Goal: Task Accomplishment & Management: Use online tool/utility

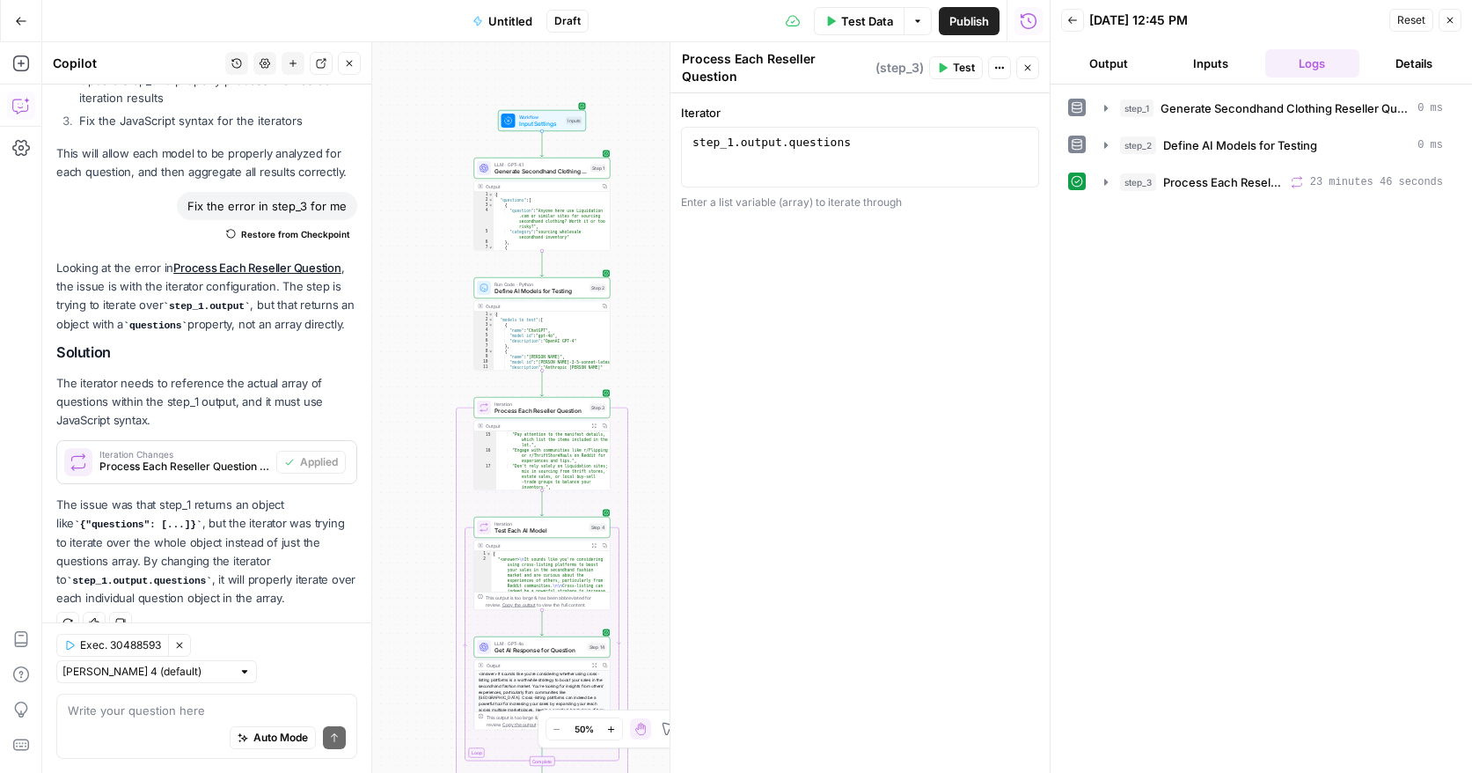
scroll to position [189, 0]
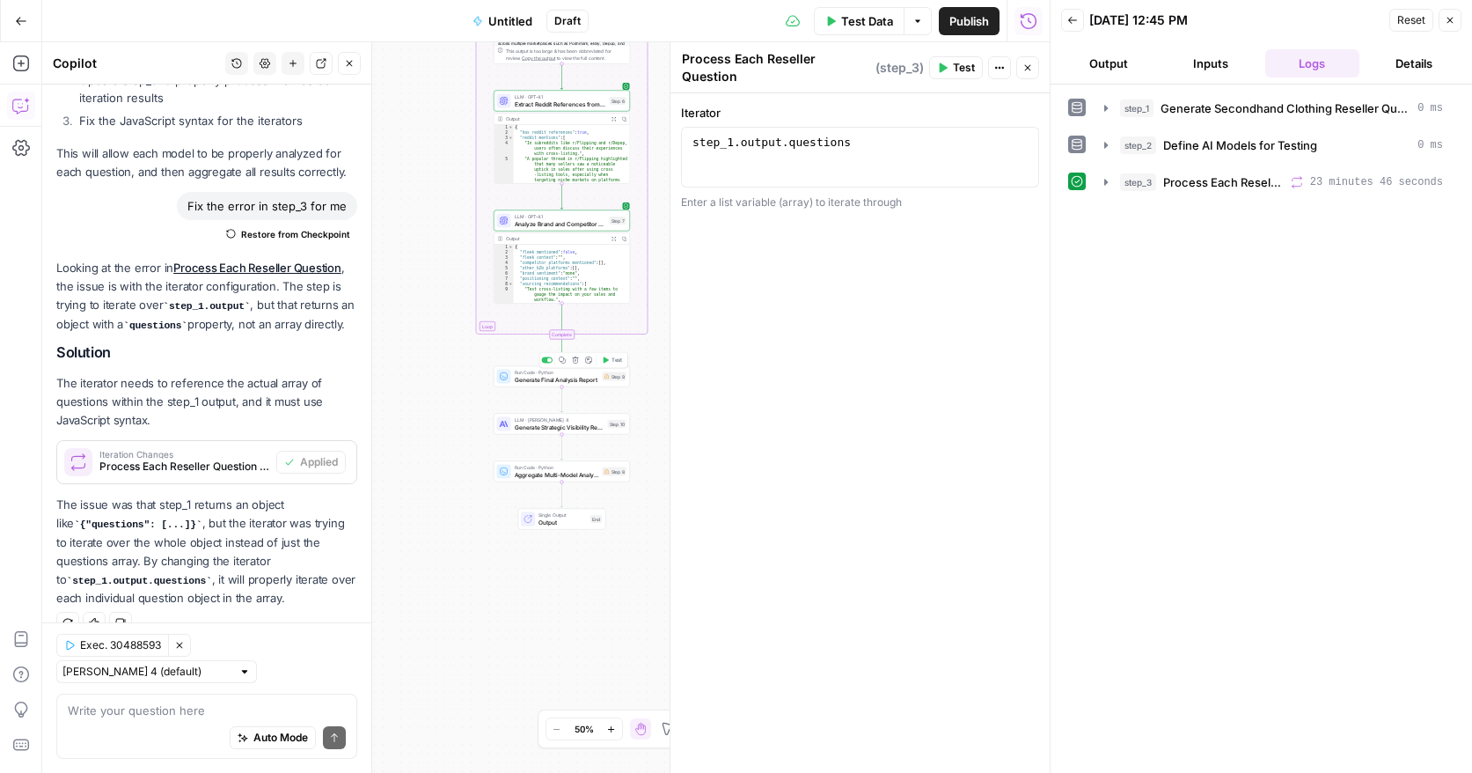
click at [619, 364] on button "Test" at bounding box center [611, 360] width 27 height 11
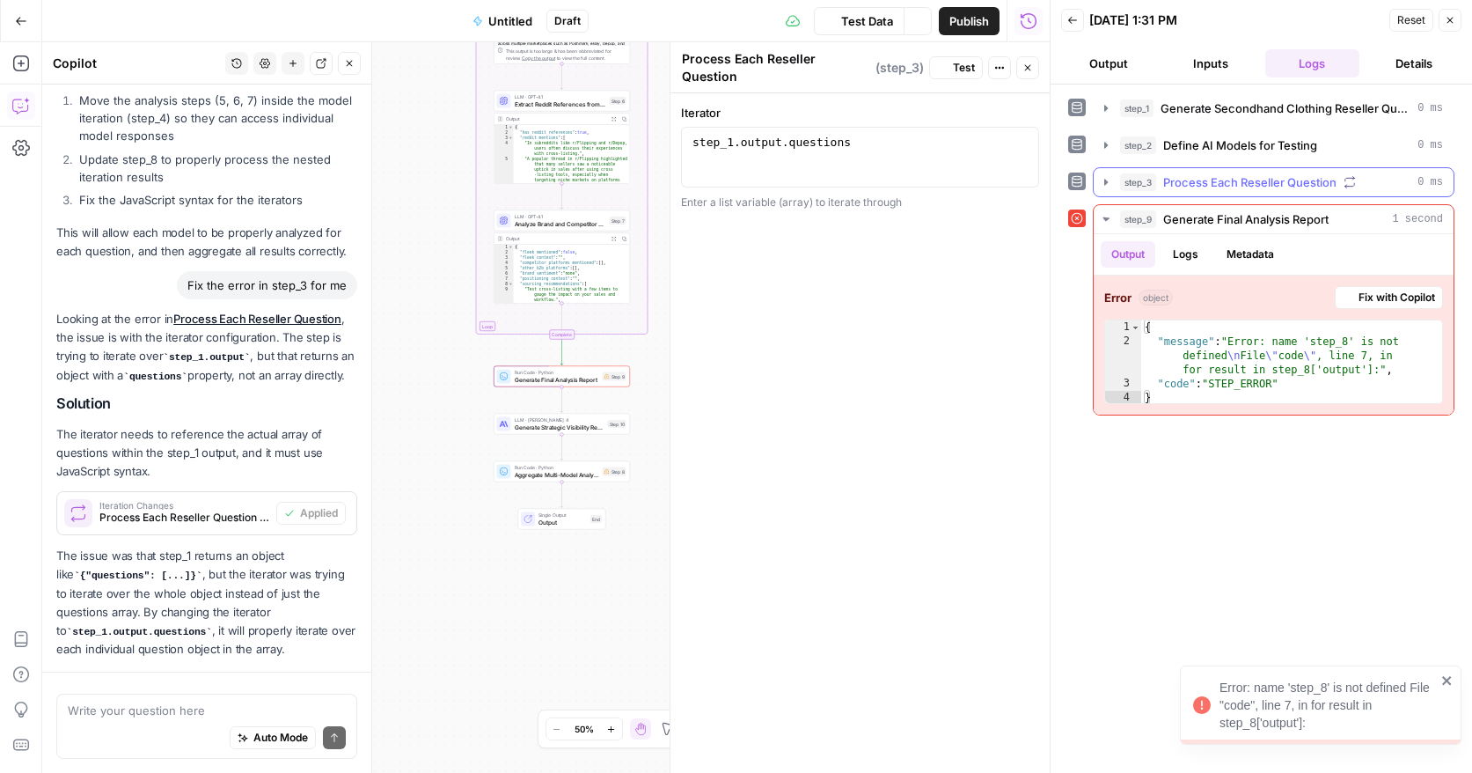
scroll to position [732, 0]
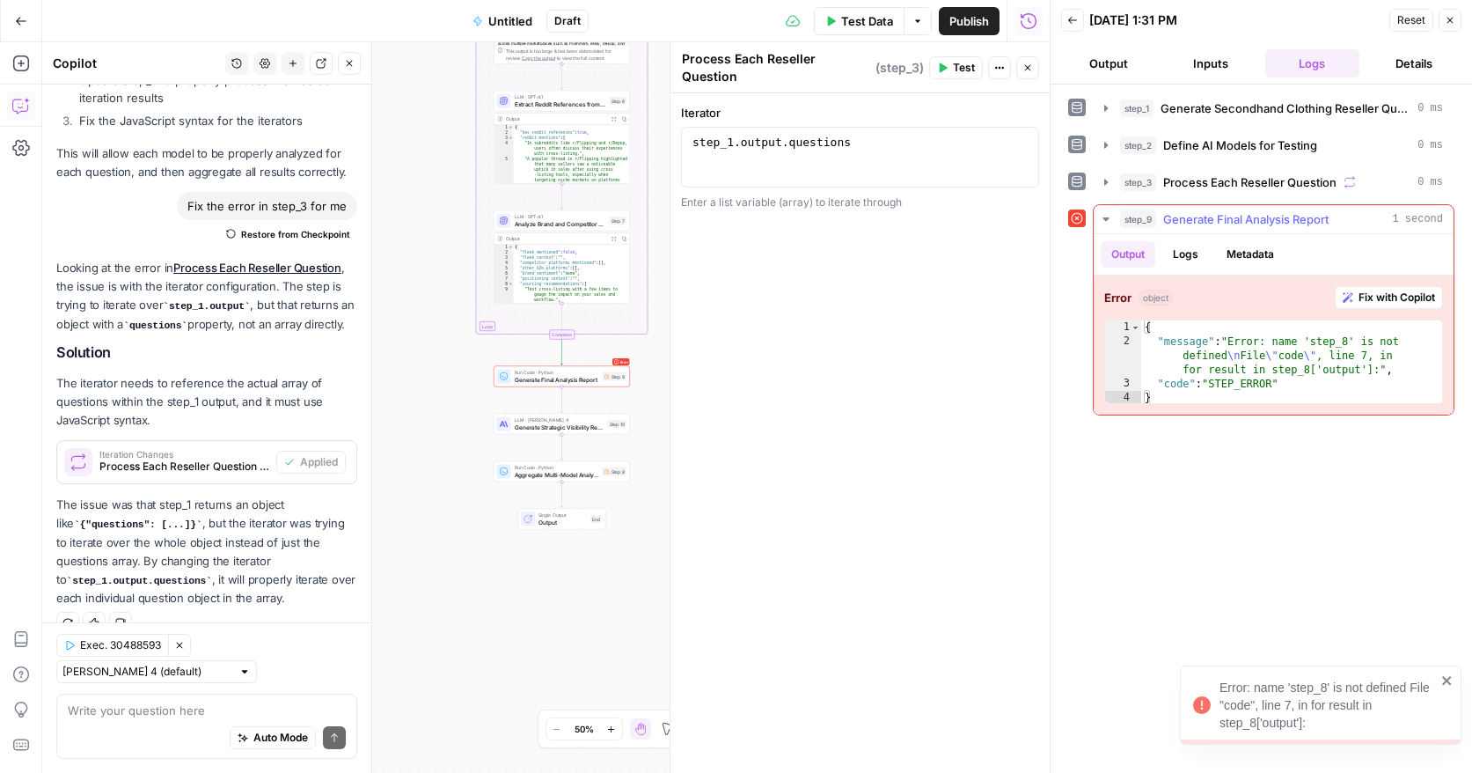
click at [1400, 303] on span "Fix with Copilot" at bounding box center [1397, 298] width 77 height 16
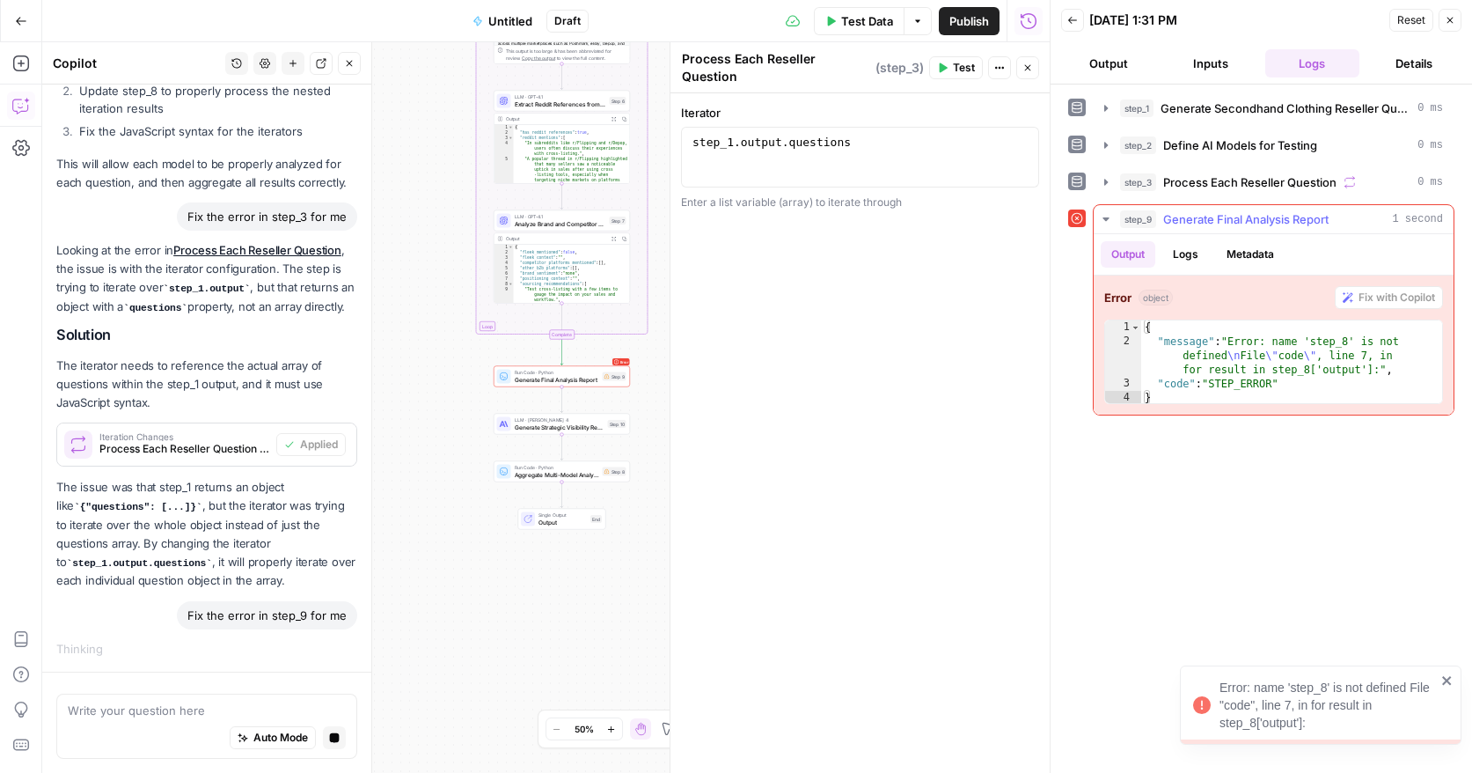
scroll to position [692, 0]
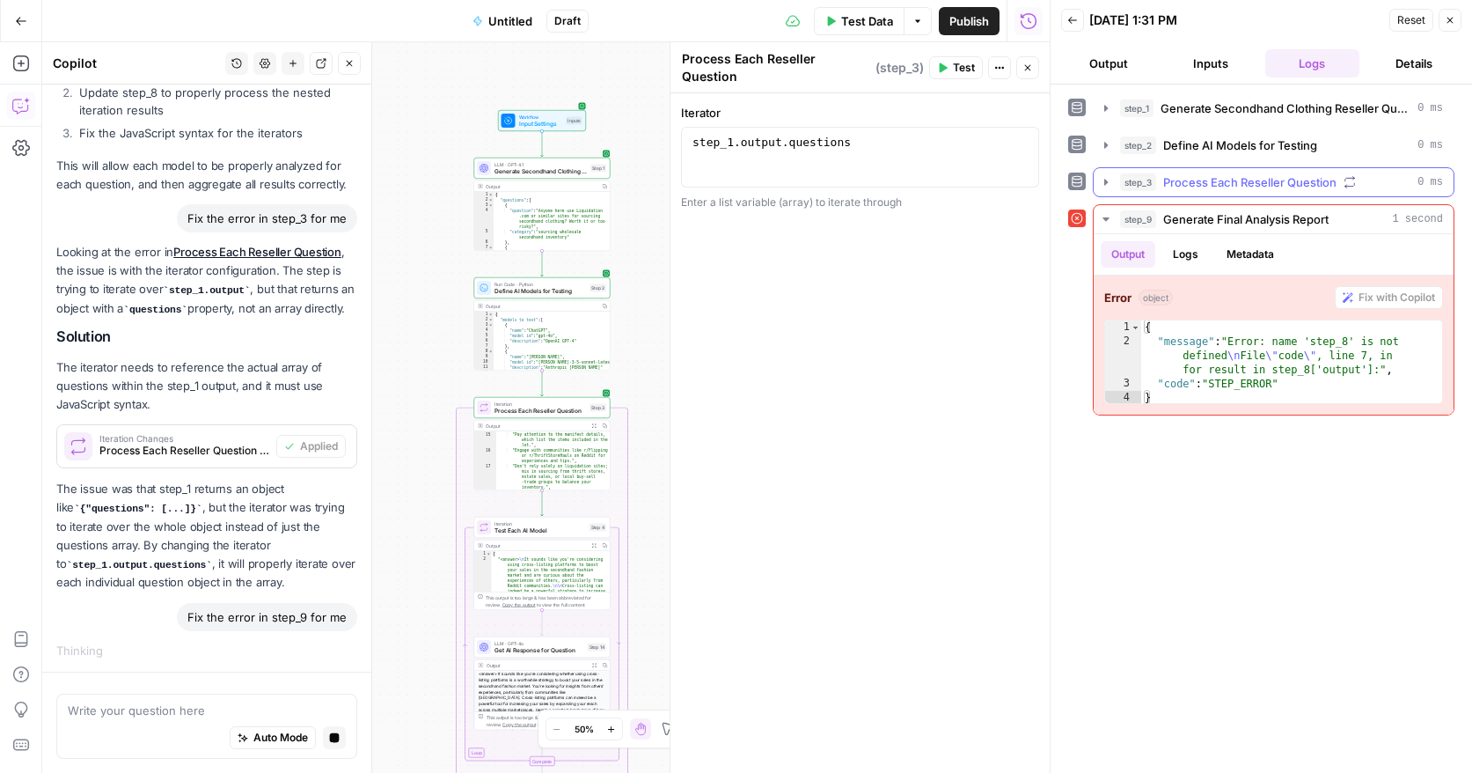
click at [1105, 176] on icon "button" at bounding box center [1106, 182] width 14 height 14
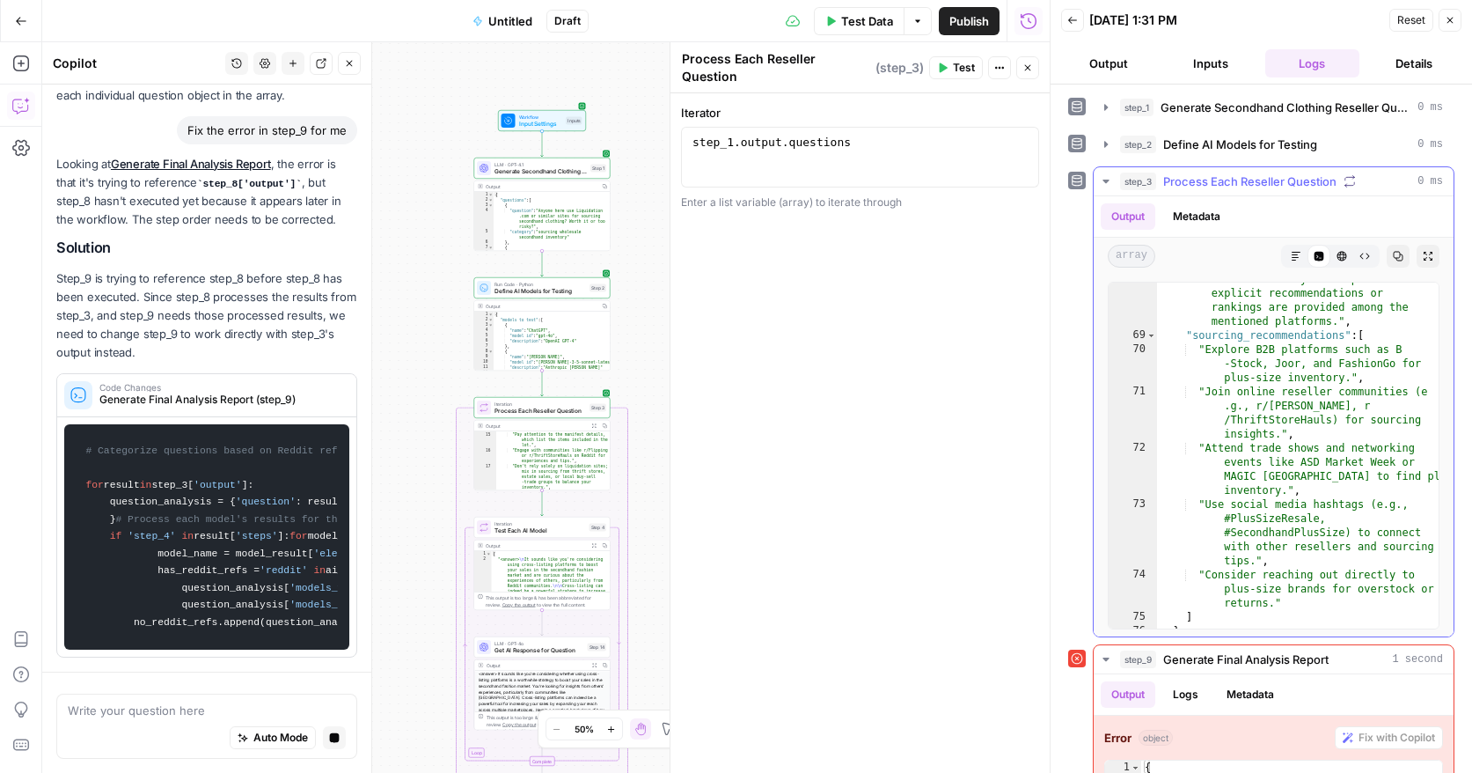
scroll to position [0, 0]
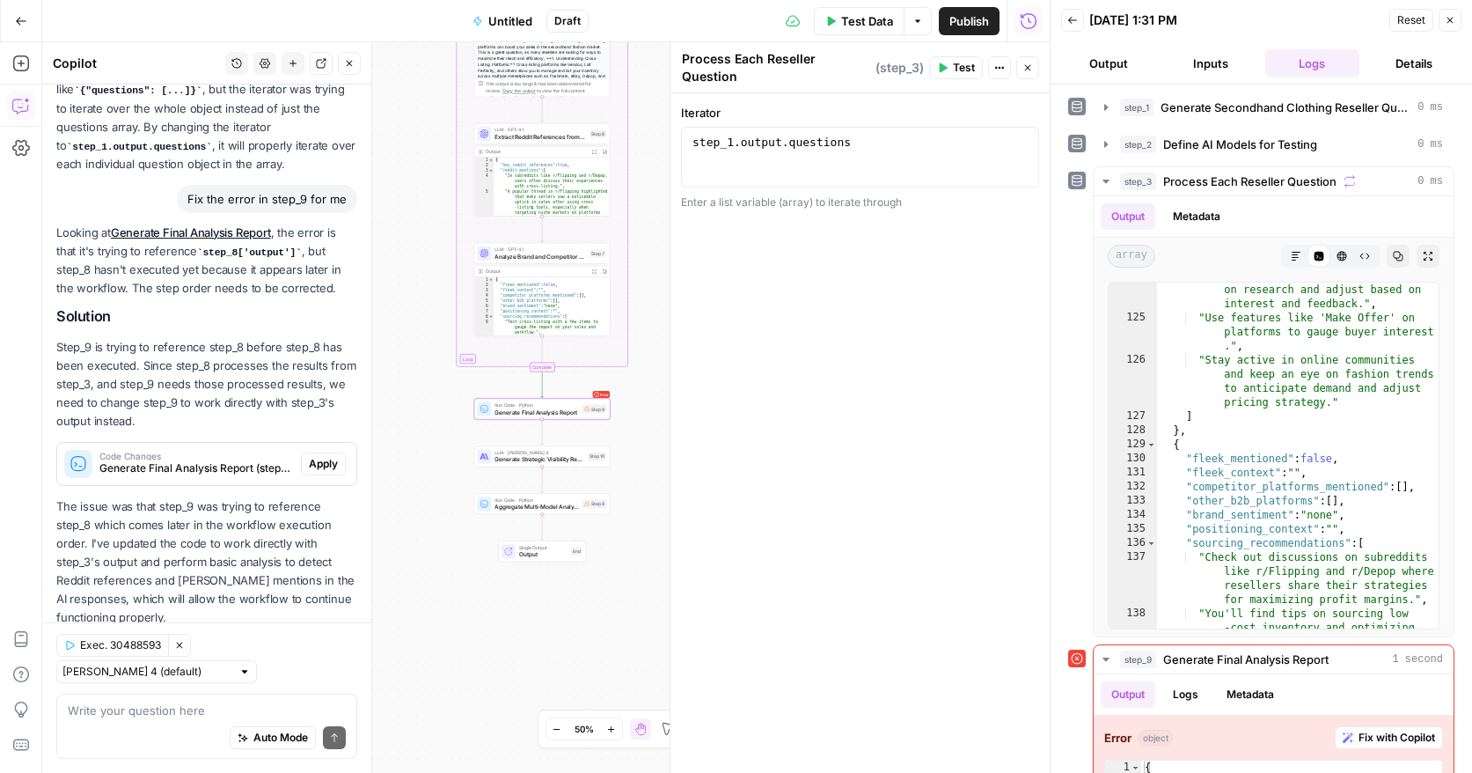
click at [332, 460] on span "Apply" at bounding box center [323, 464] width 29 height 16
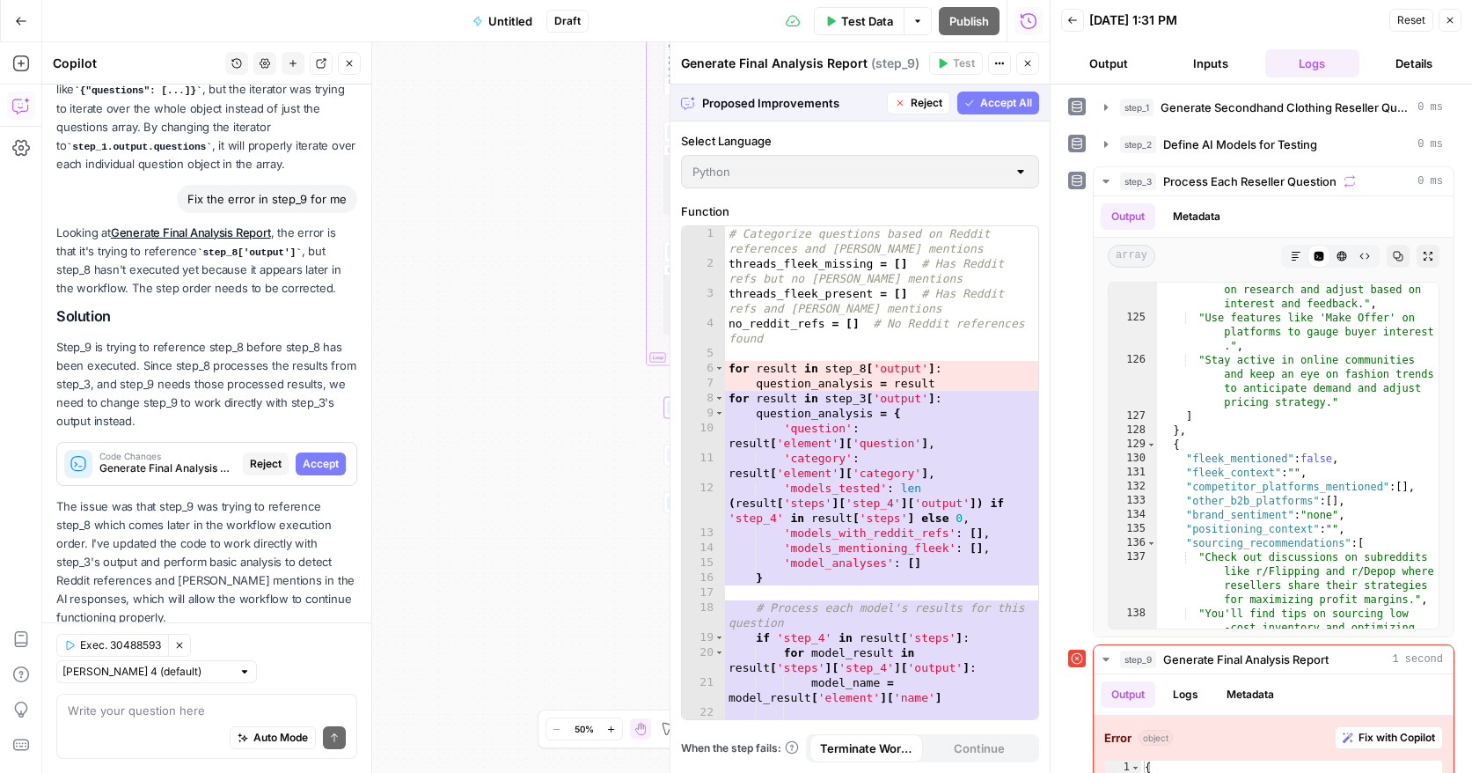
click at [332, 461] on span "Accept" at bounding box center [321, 464] width 36 height 16
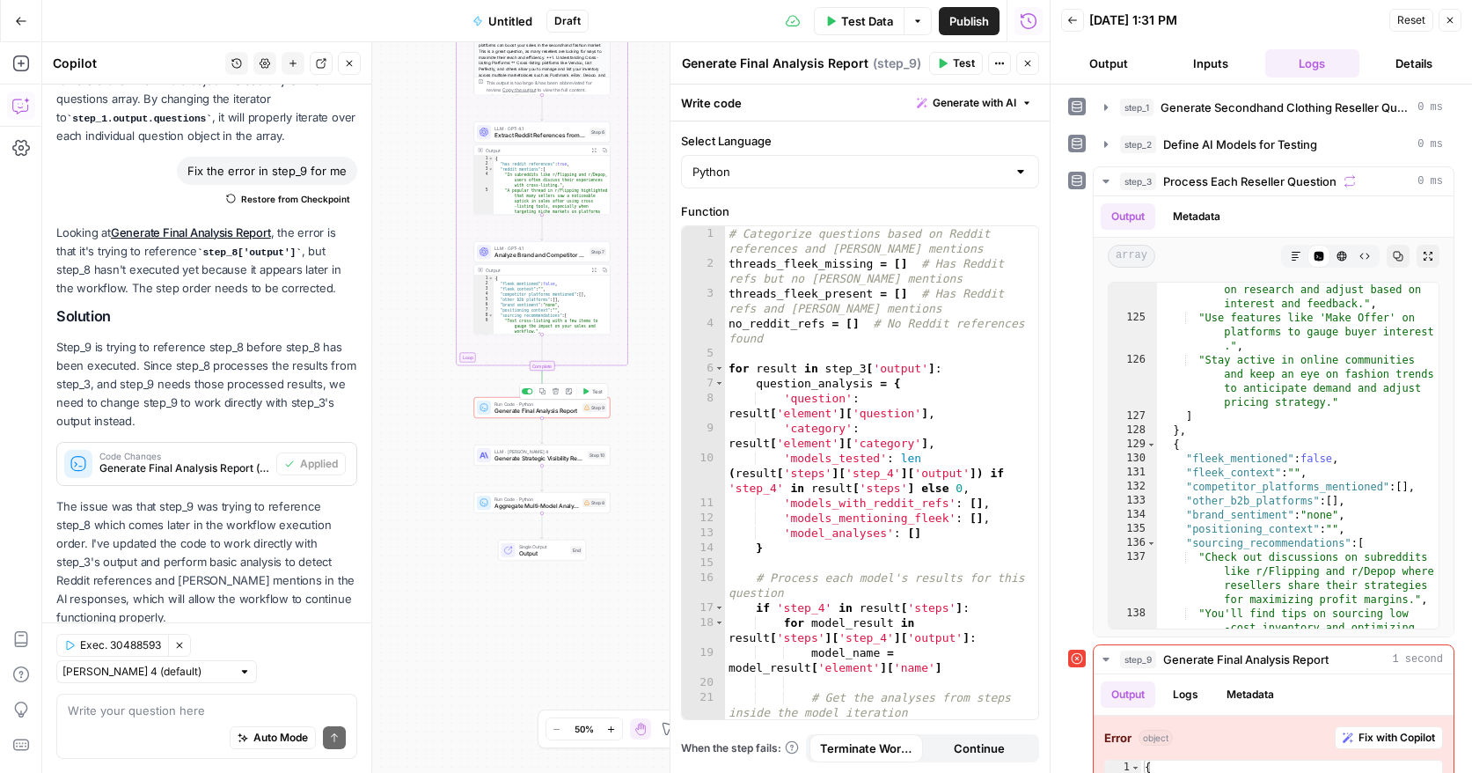
click at [598, 392] on span "Test" at bounding box center [597, 391] width 11 height 8
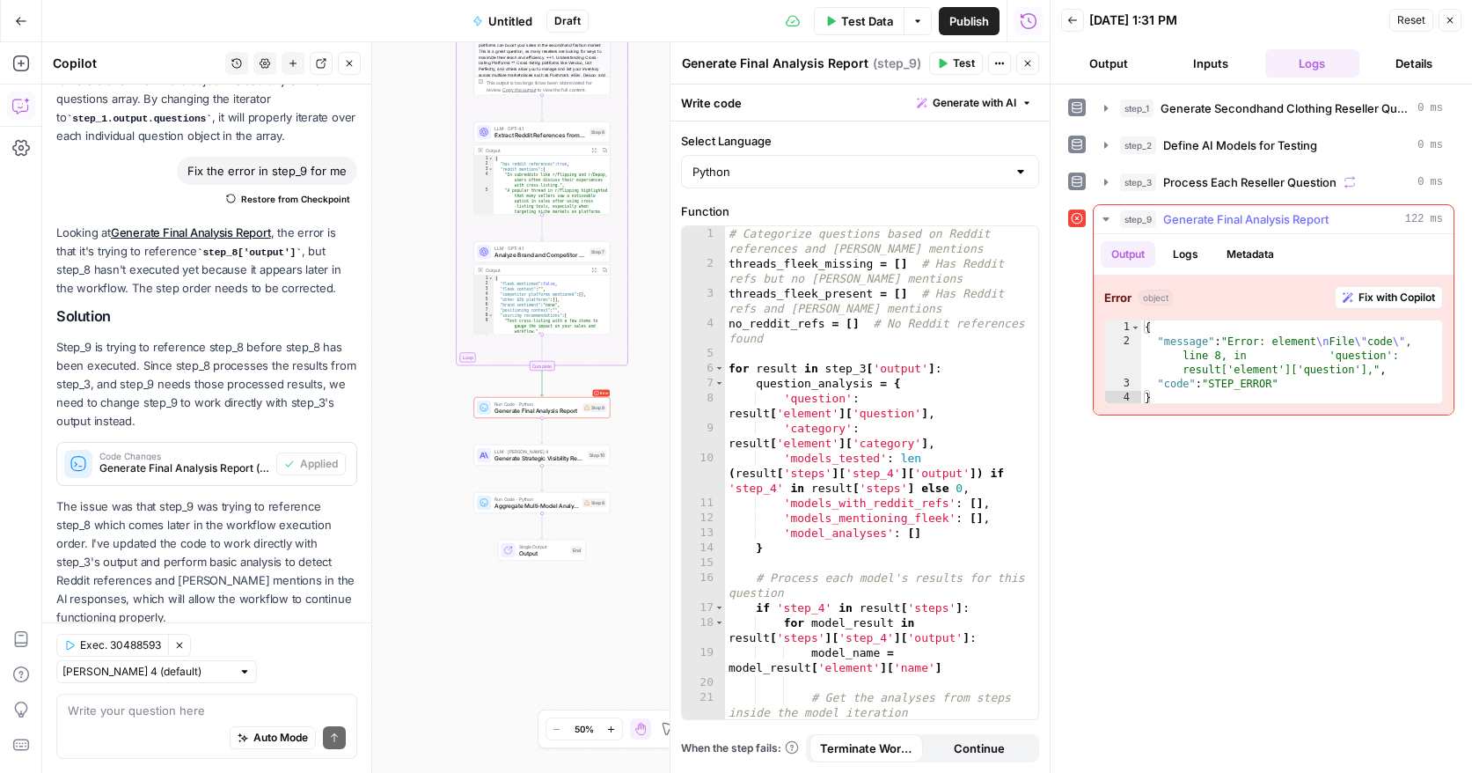
click at [1402, 299] on span "Fix with Copilot" at bounding box center [1397, 298] width 77 height 16
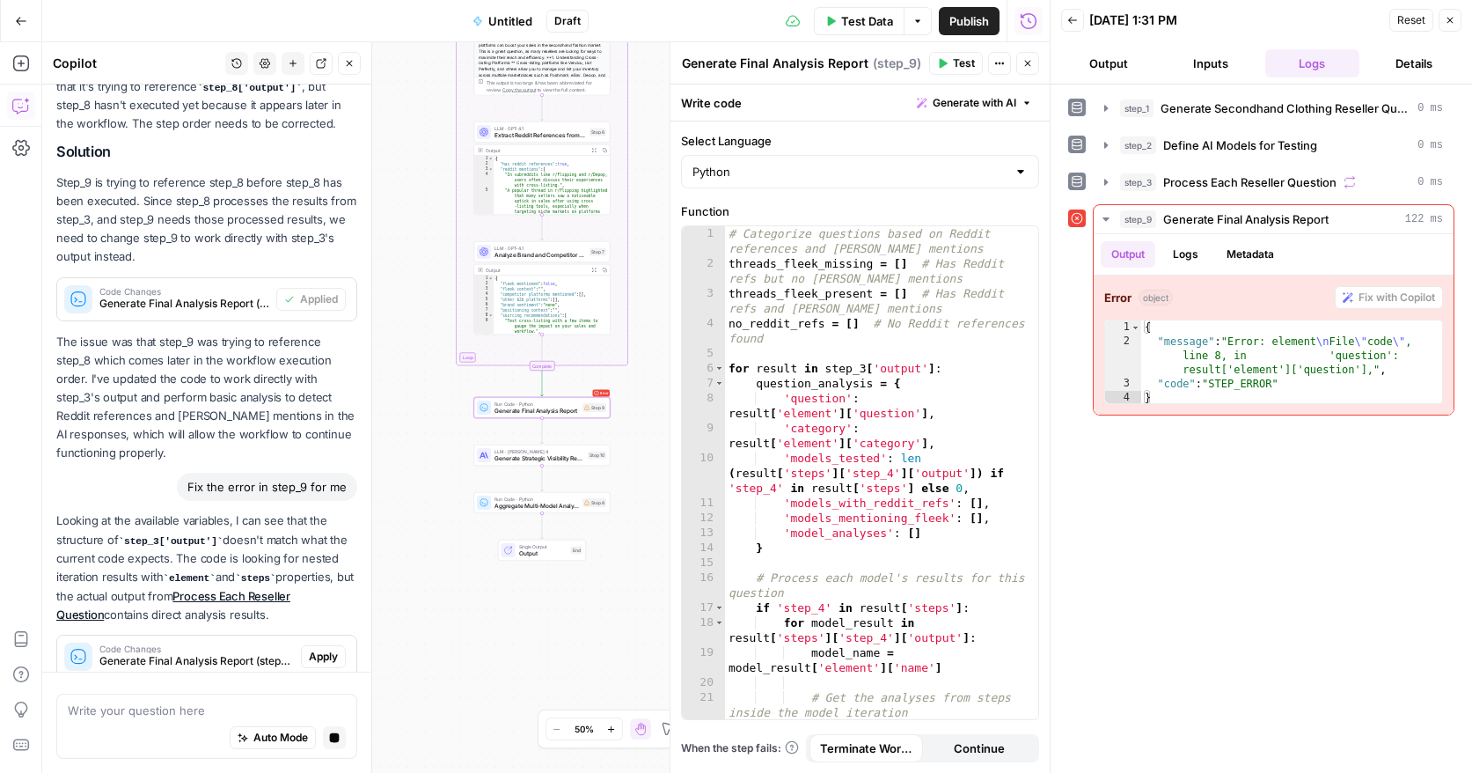
scroll to position [1410, 0]
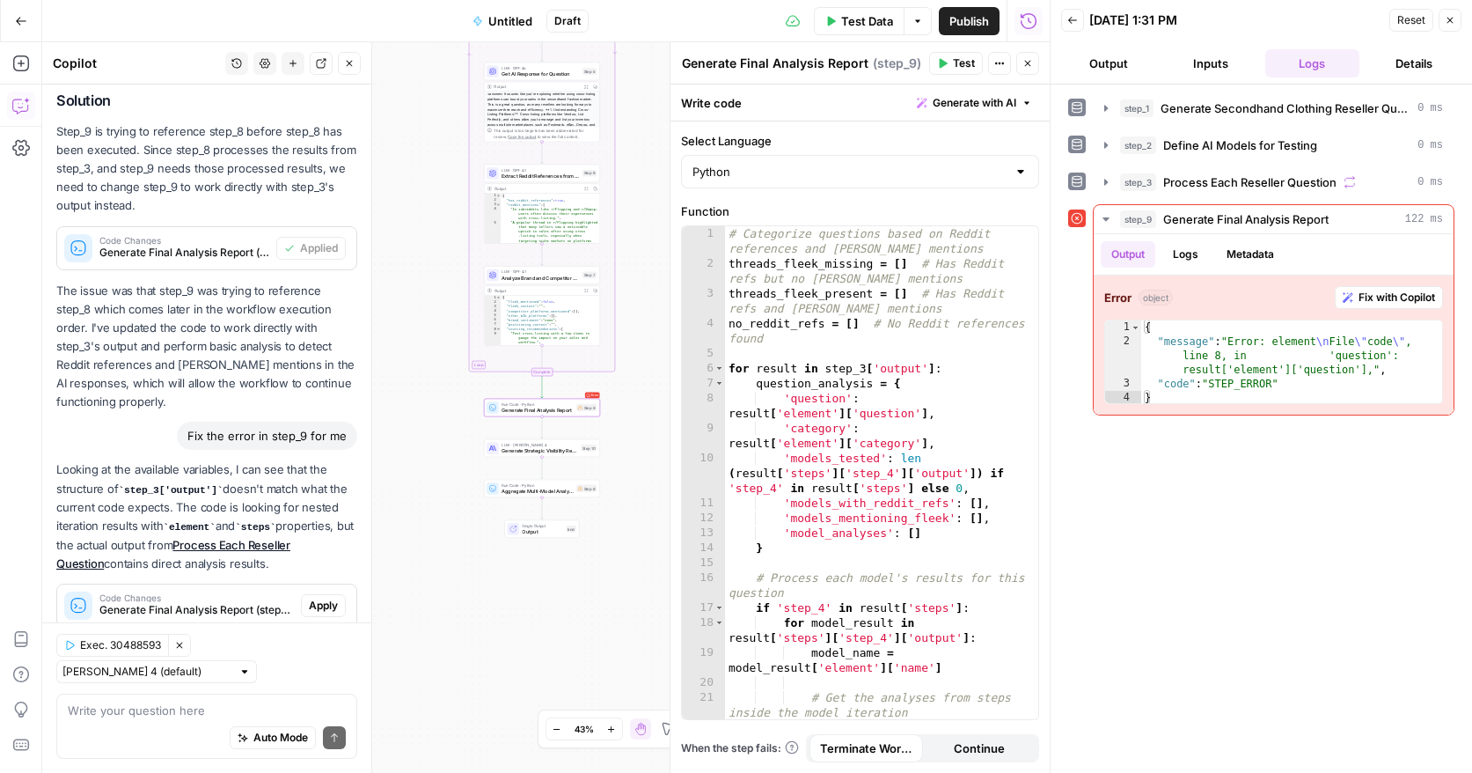
click at [323, 598] on span "Apply" at bounding box center [323, 606] width 29 height 16
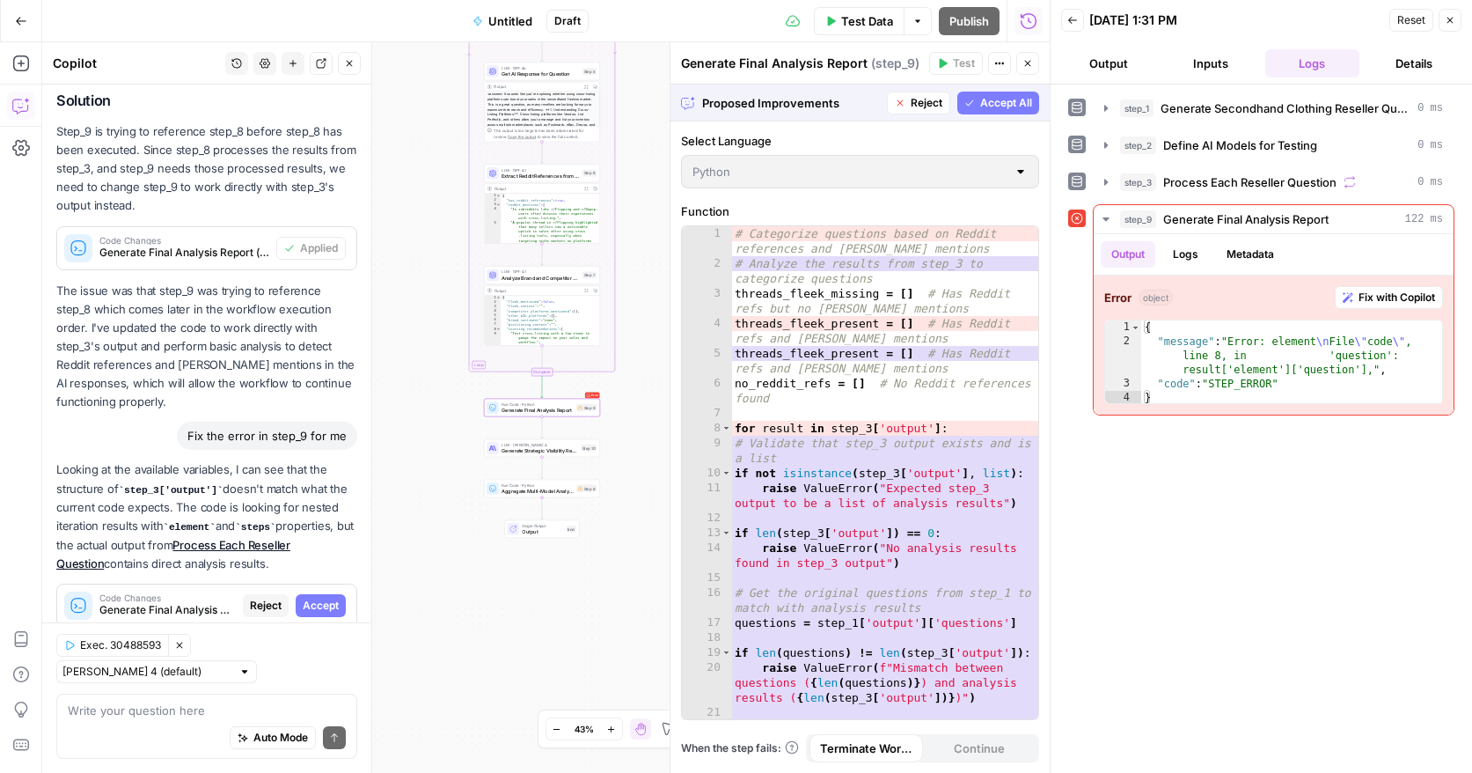
click at [323, 598] on span "Accept" at bounding box center [321, 606] width 36 height 16
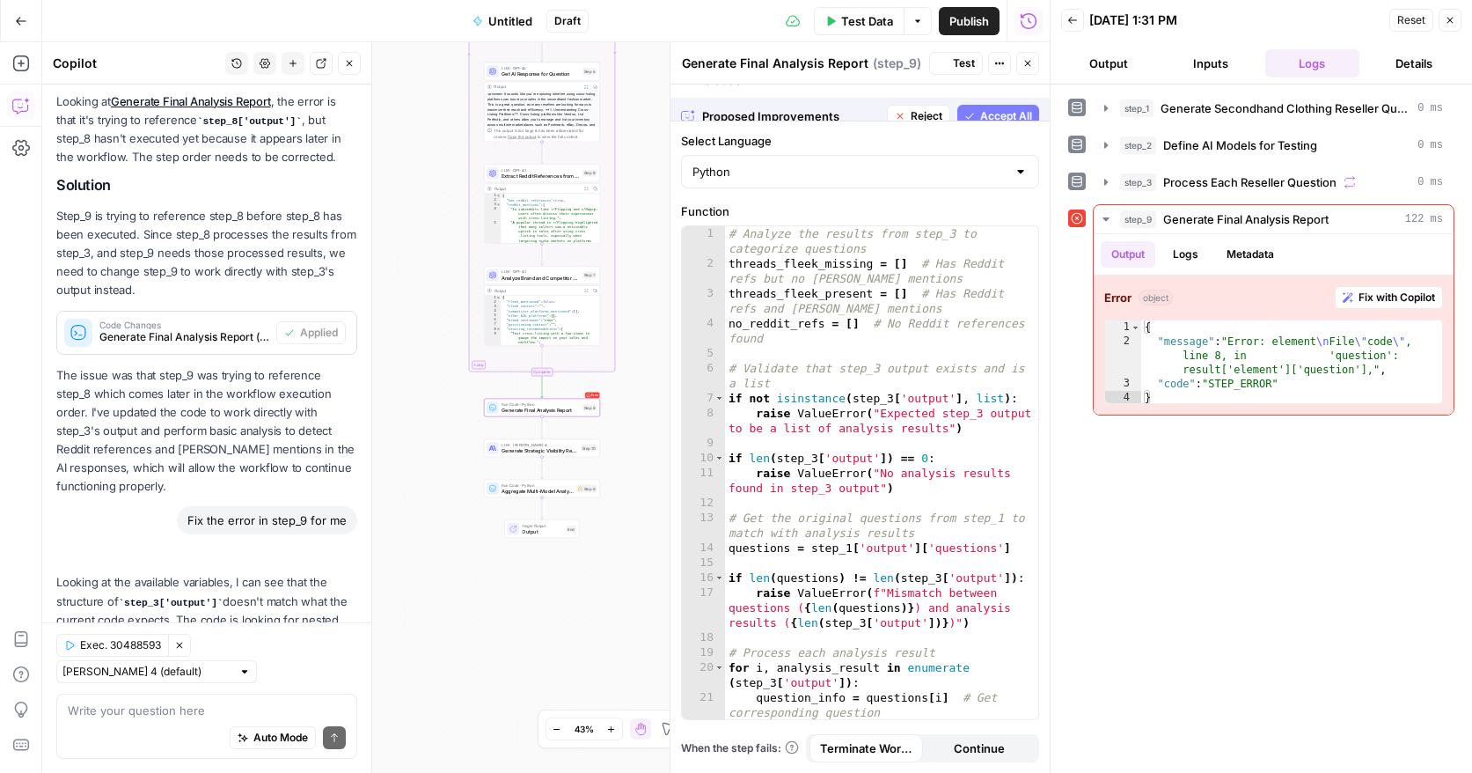
scroll to position [1438, 0]
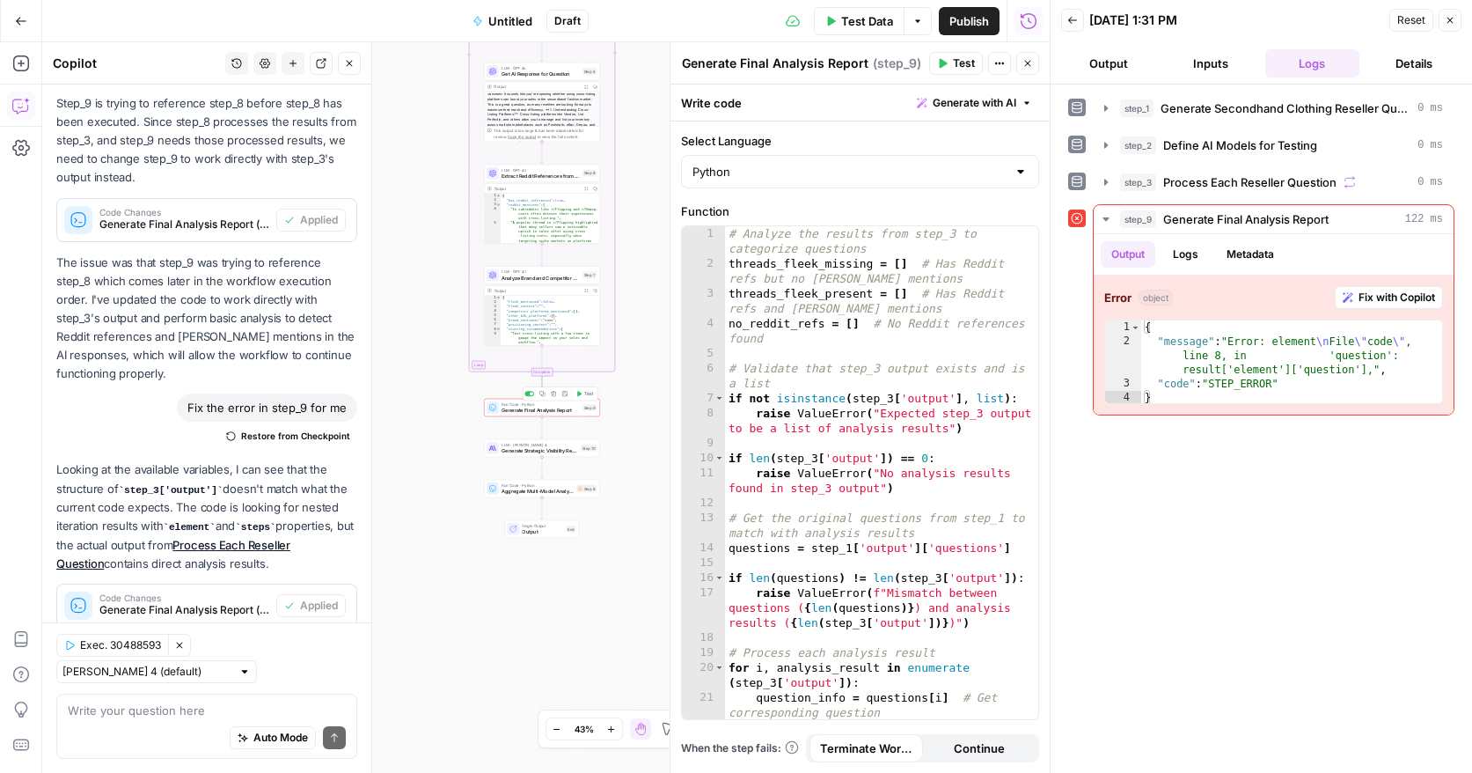
click at [585, 395] on span "Test" at bounding box center [588, 393] width 9 height 7
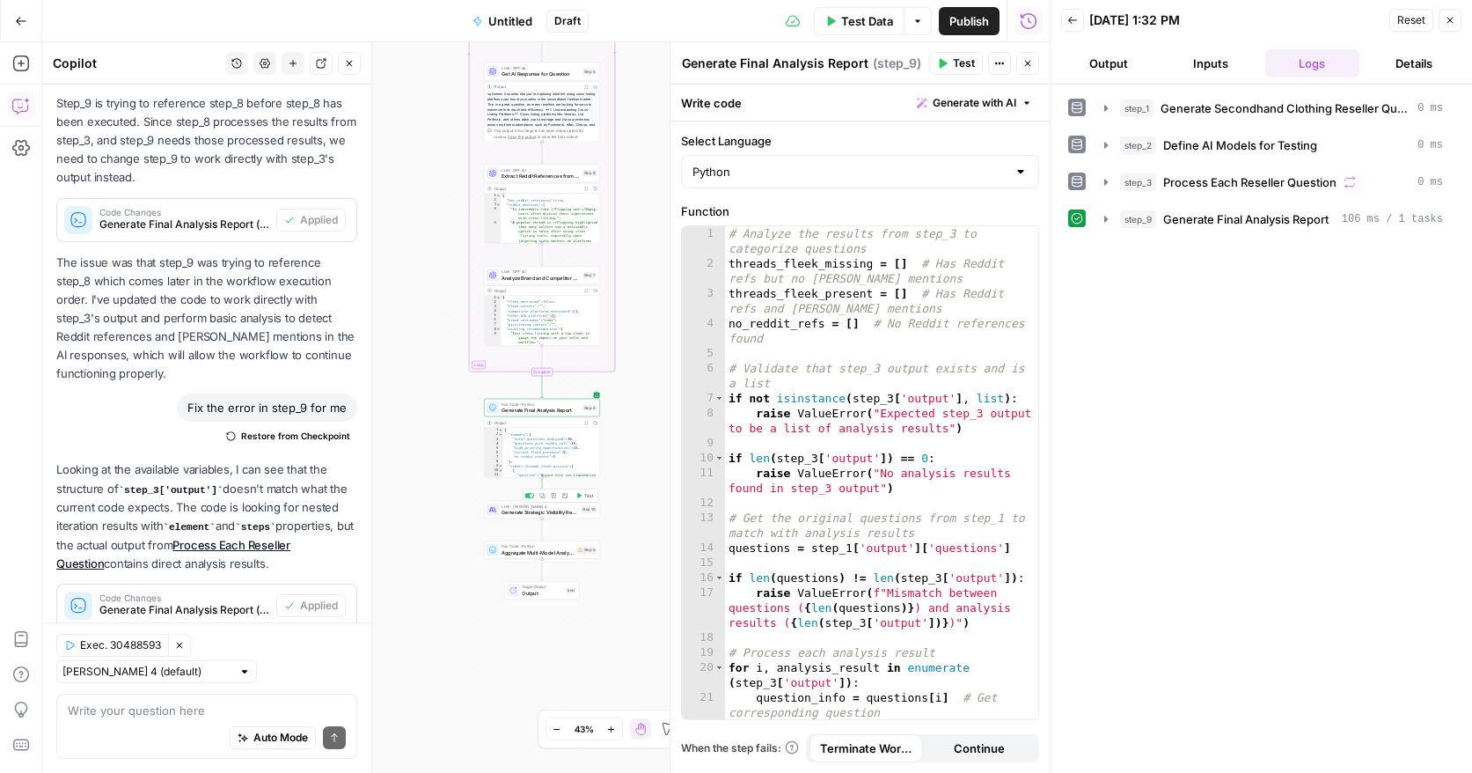
click at [591, 499] on button "Test" at bounding box center [584, 495] width 23 height 10
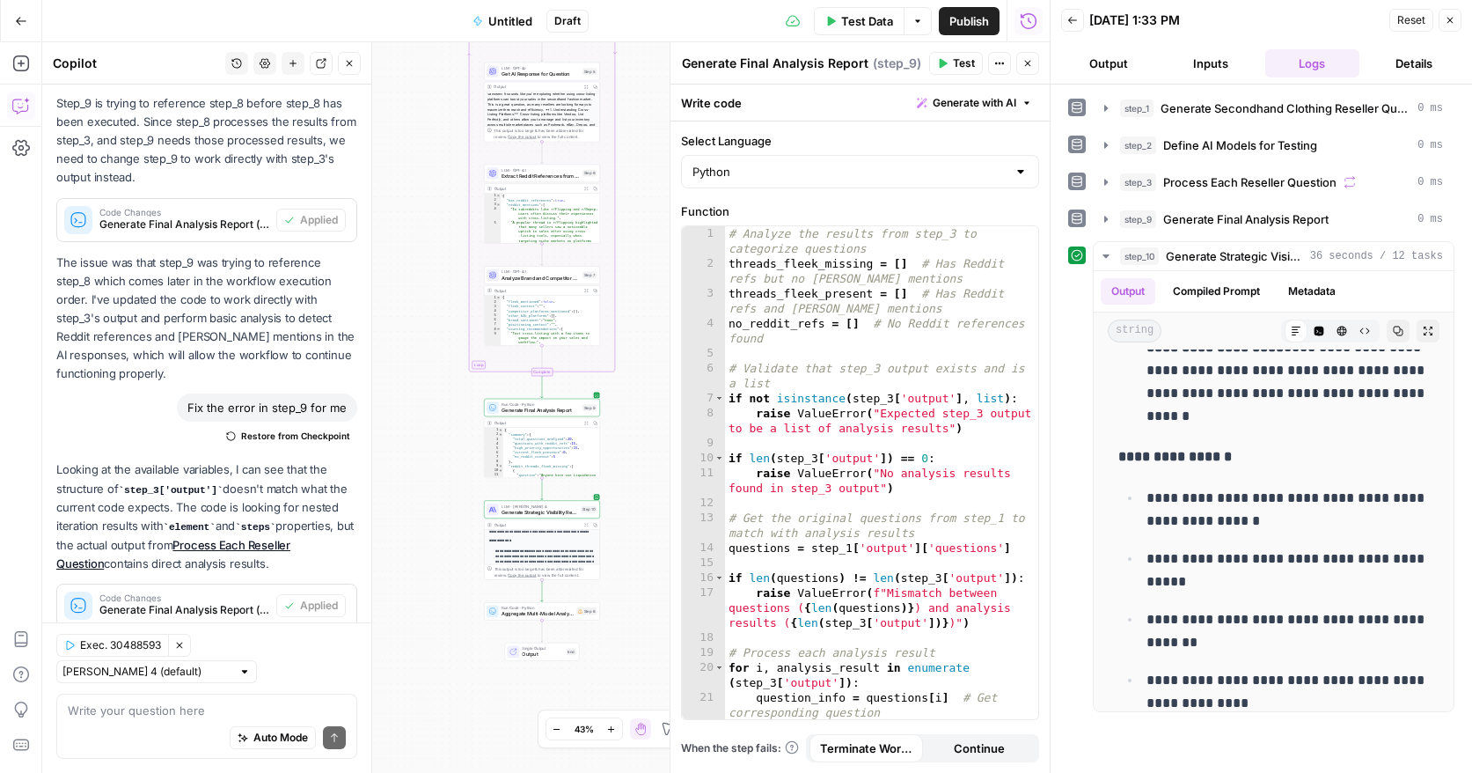
scroll to position [141, 0]
click at [591, 598] on span "Test" at bounding box center [588, 597] width 9 height 7
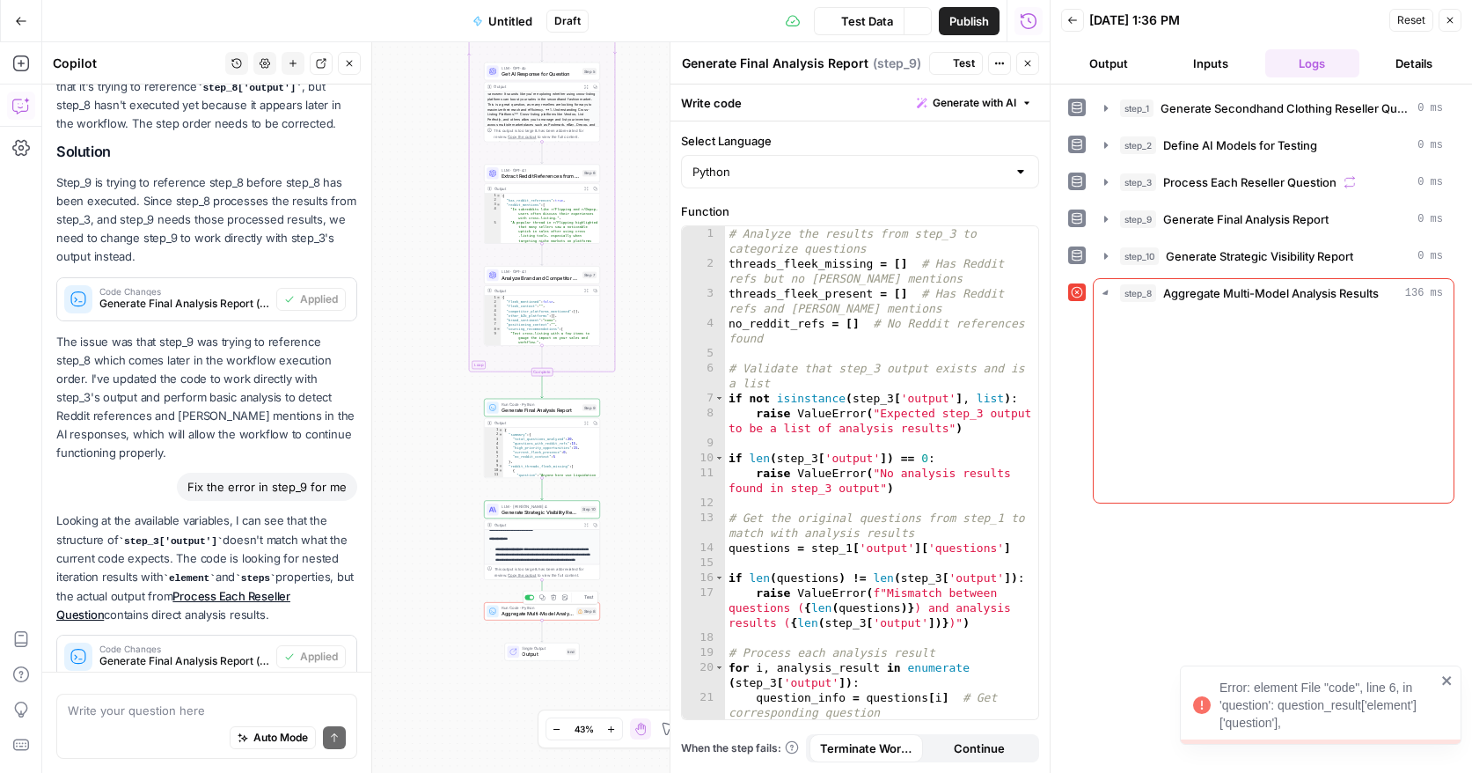
scroll to position [1438, 0]
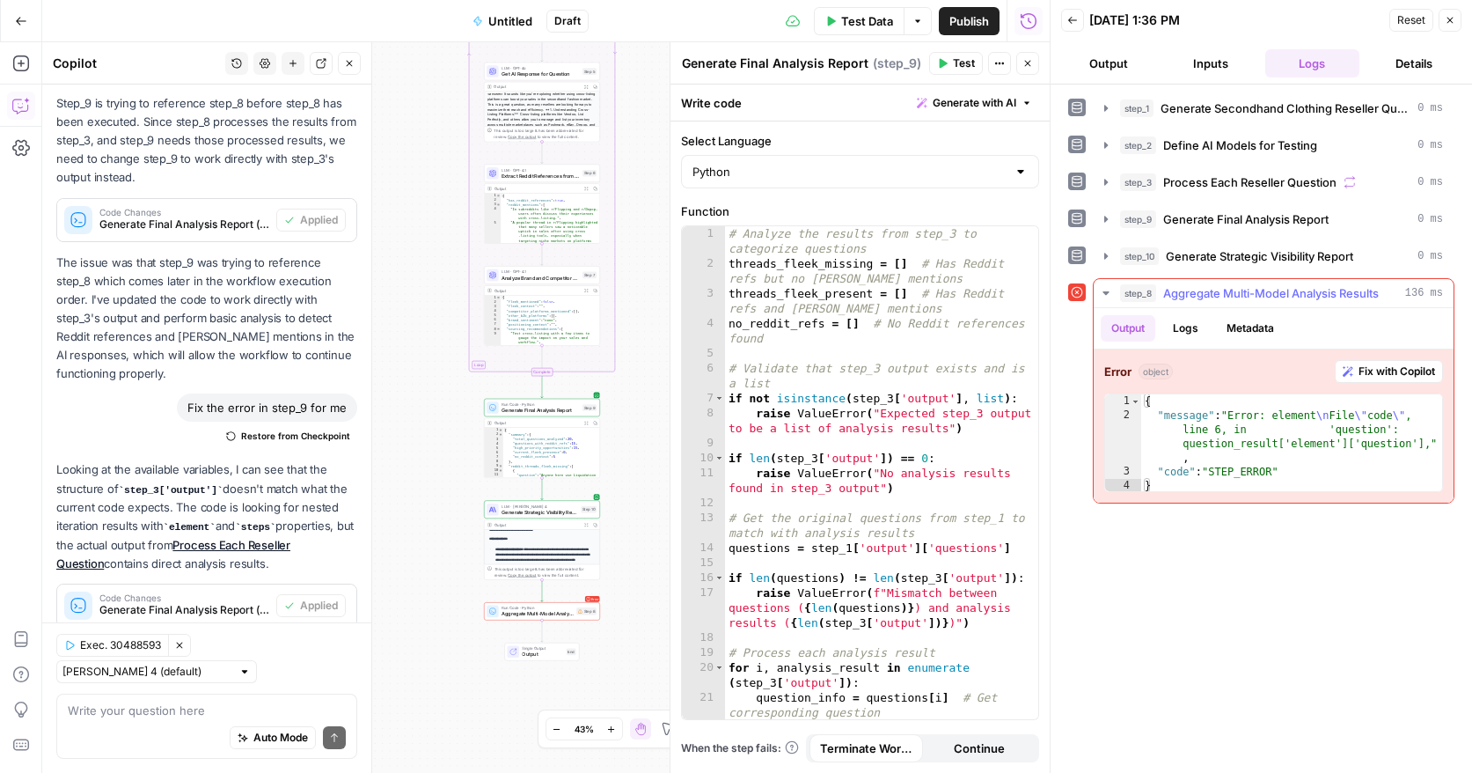
click at [1405, 363] on span "Fix with Copilot" at bounding box center [1397, 371] width 77 height 16
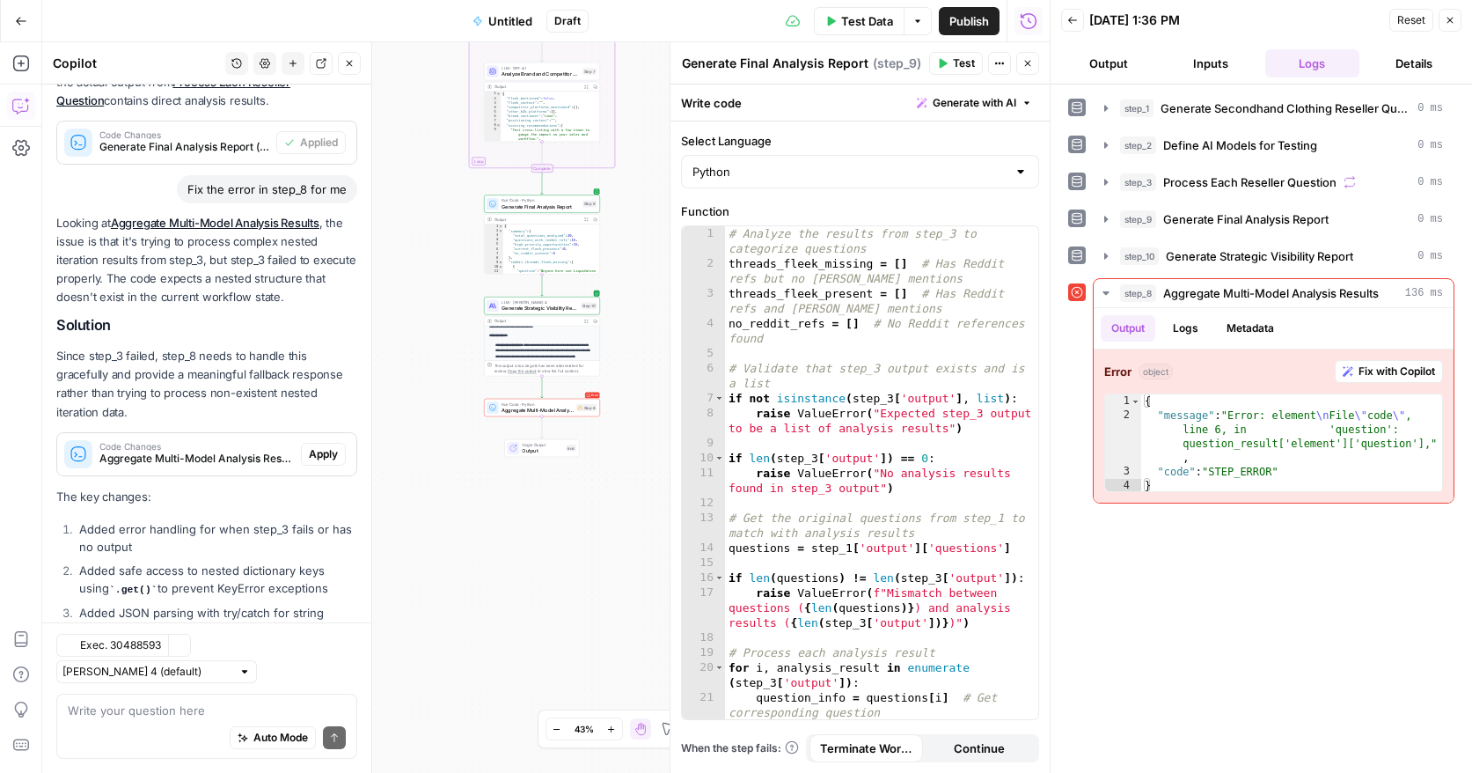
scroll to position [2065, 0]
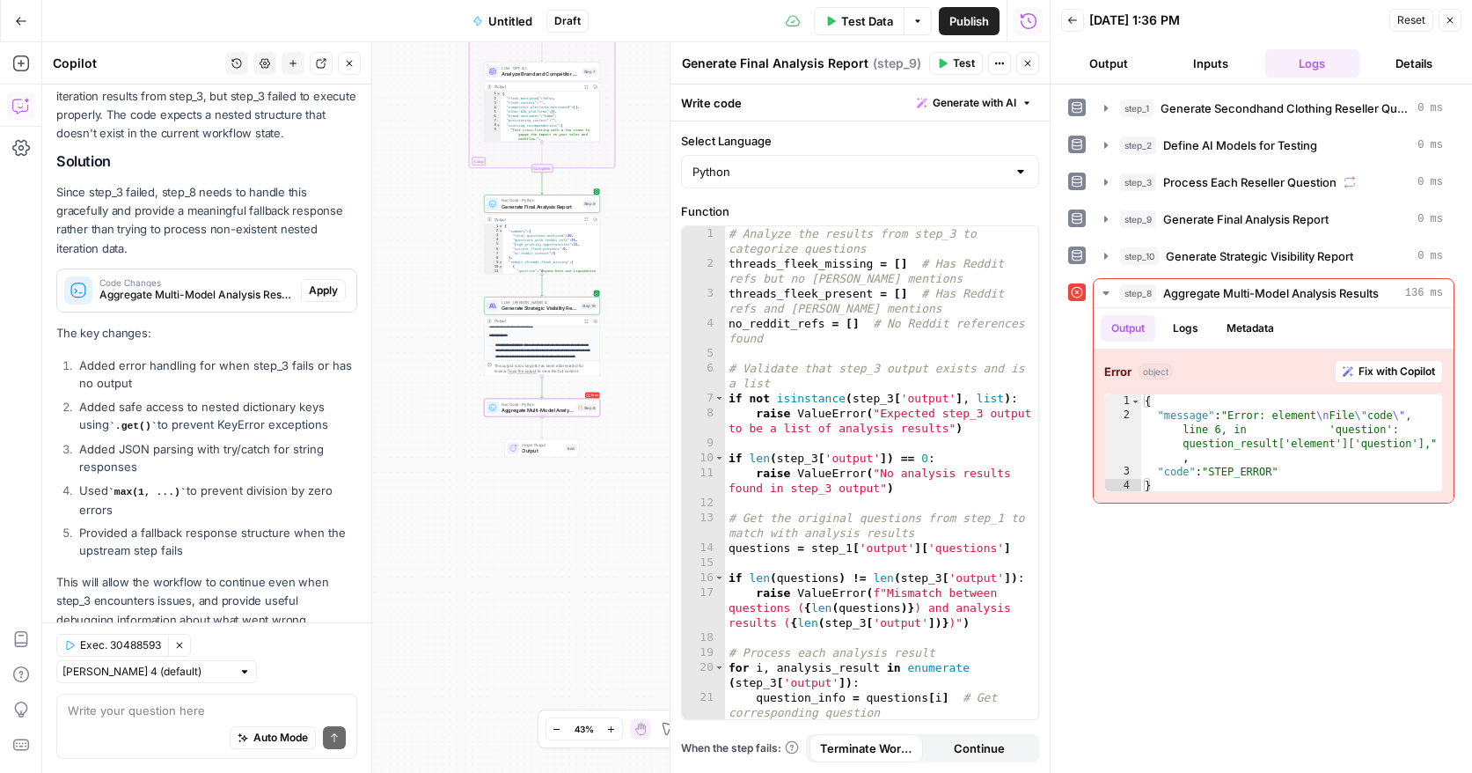
click at [327, 283] on span "Apply" at bounding box center [323, 291] width 29 height 16
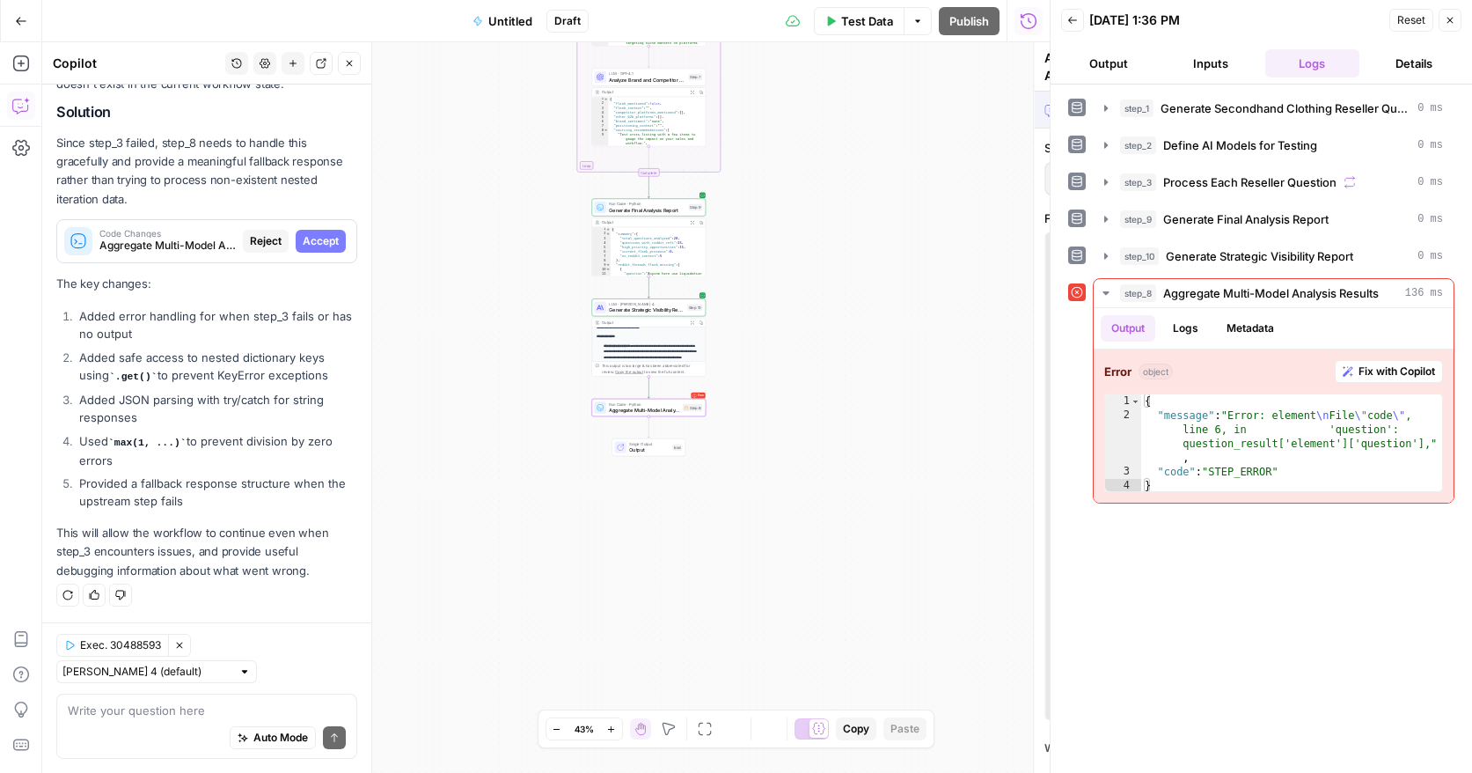
scroll to position [1952, 0]
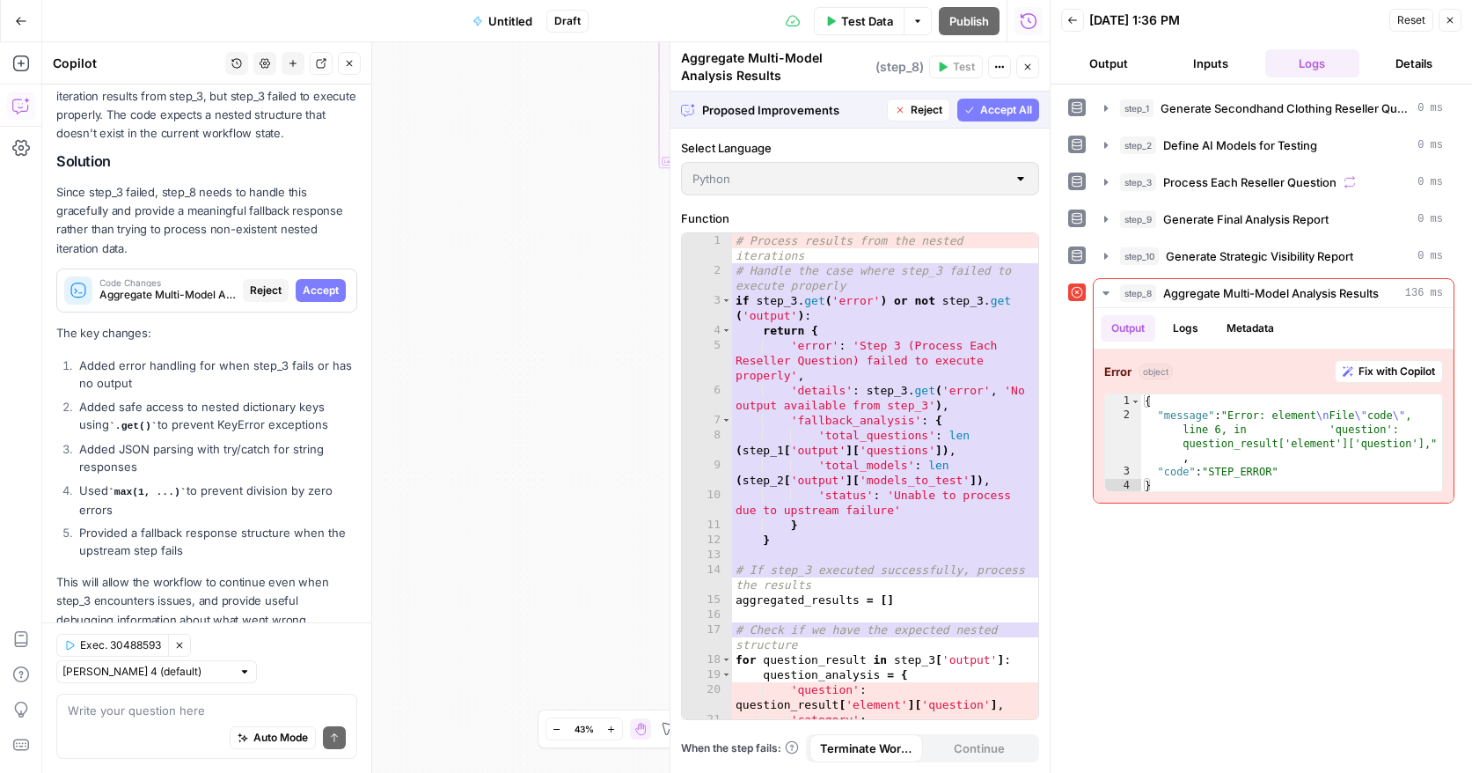
click at [327, 283] on span "Accept" at bounding box center [321, 291] width 36 height 16
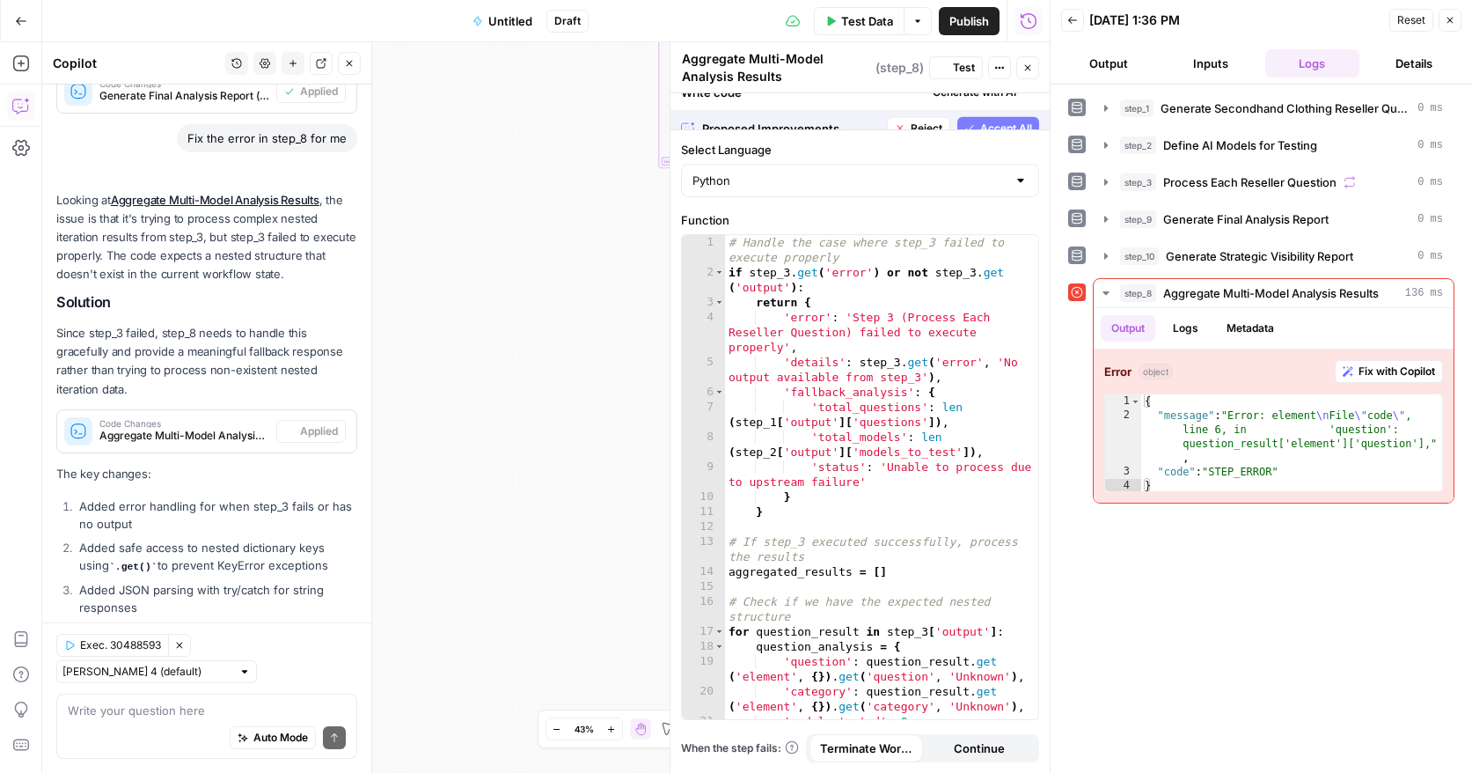
scroll to position [2093, 0]
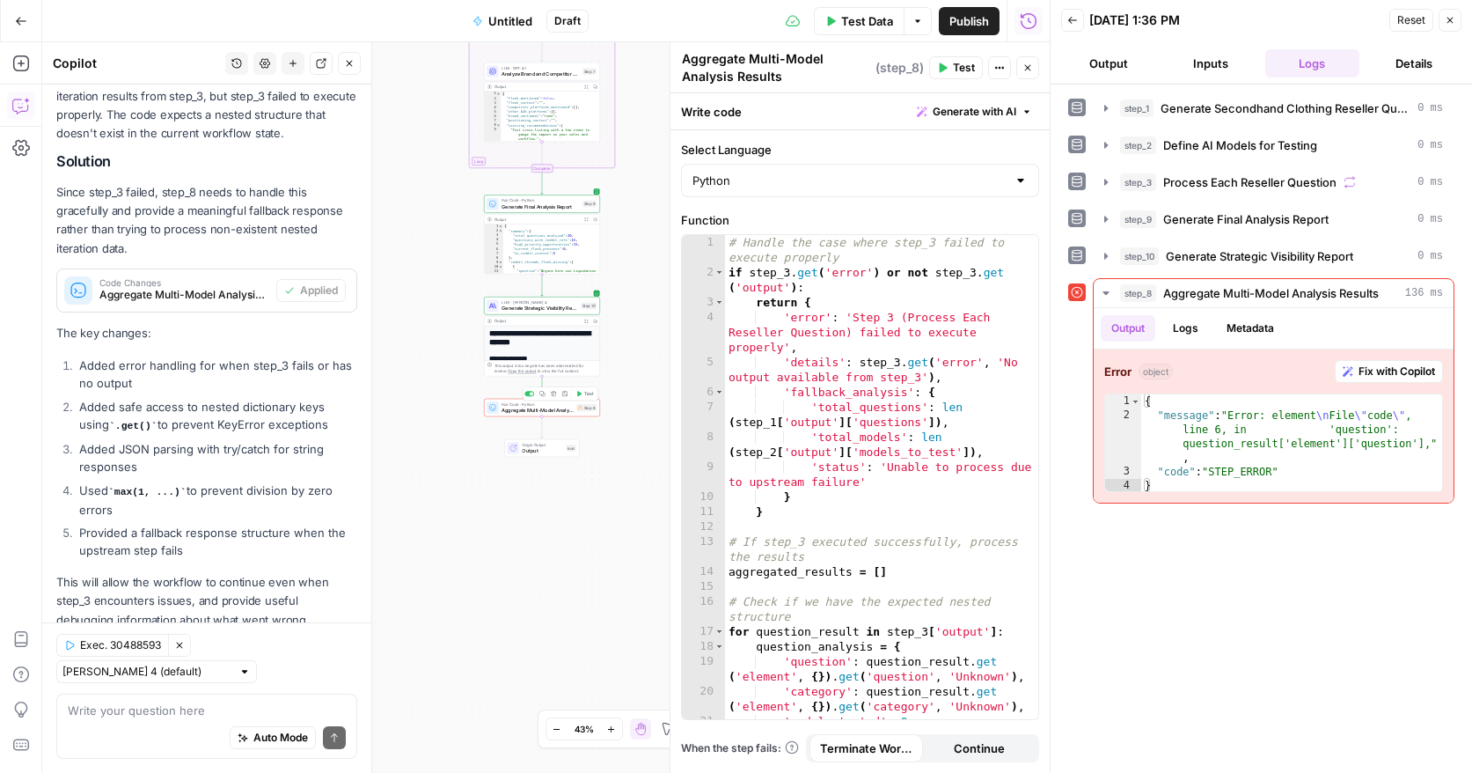
click at [586, 393] on span "Test" at bounding box center [588, 393] width 9 height 7
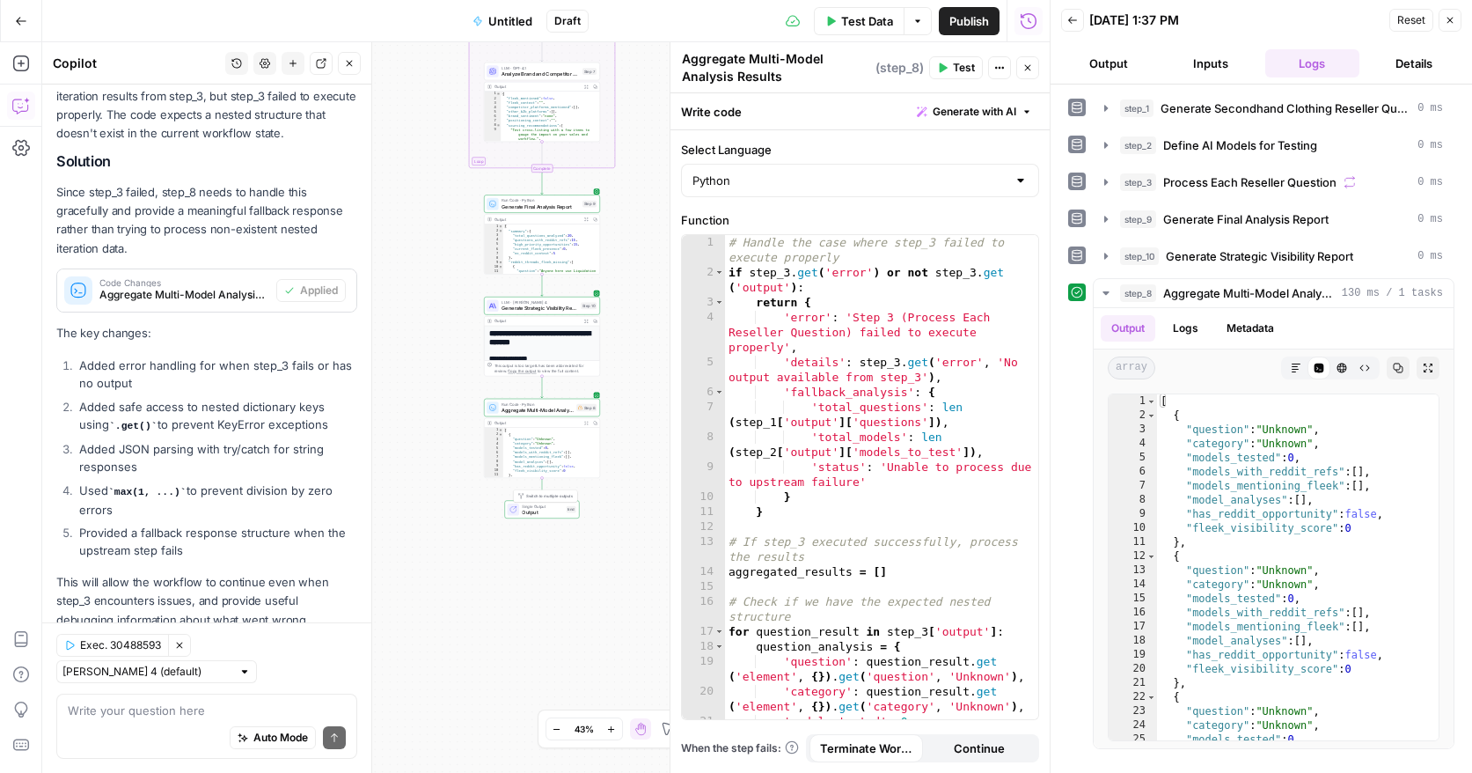
click at [552, 510] on span "Output" at bounding box center [542, 512] width 41 height 8
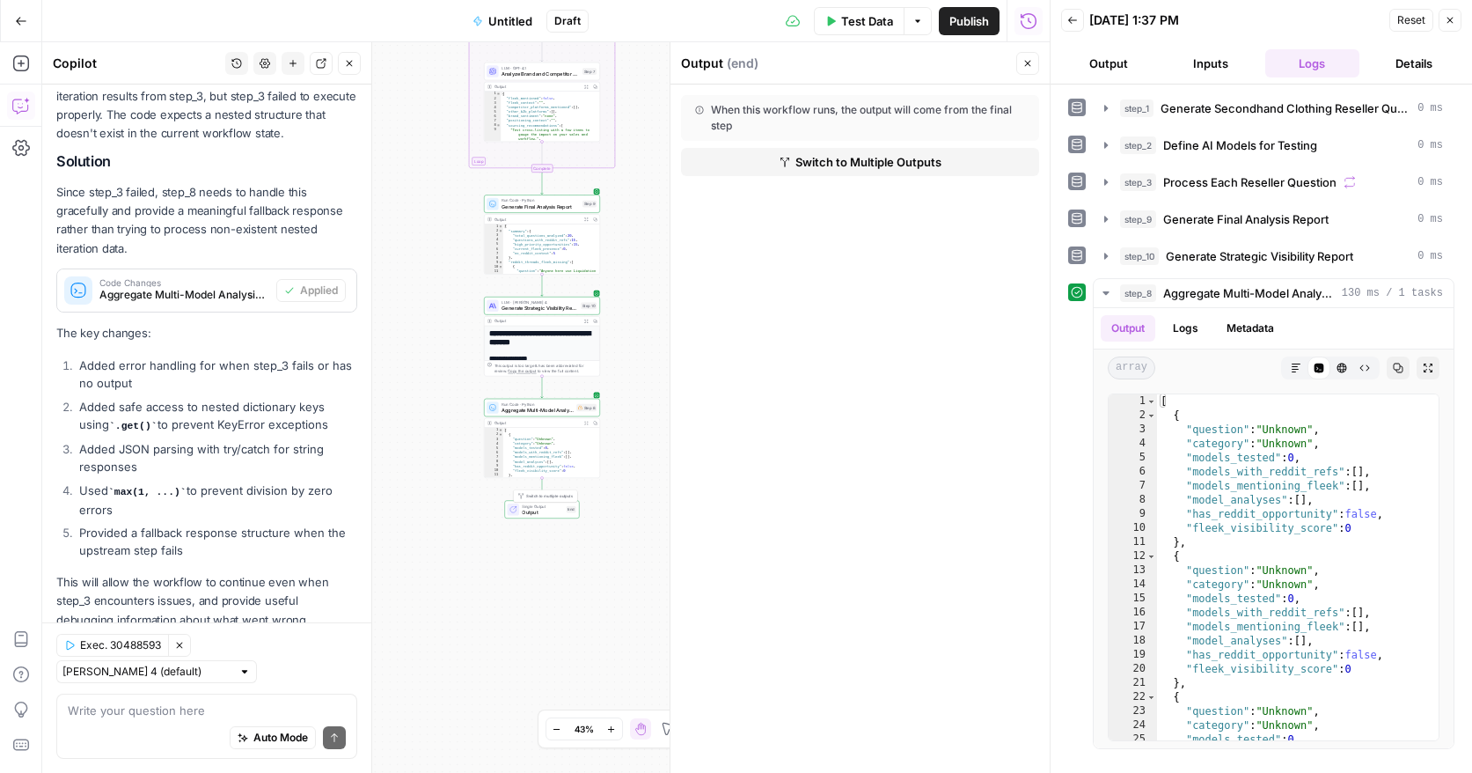
click at [552, 510] on span "Output" at bounding box center [542, 512] width 41 height 8
click at [1195, 324] on button "Logs" at bounding box center [1186, 328] width 47 height 26
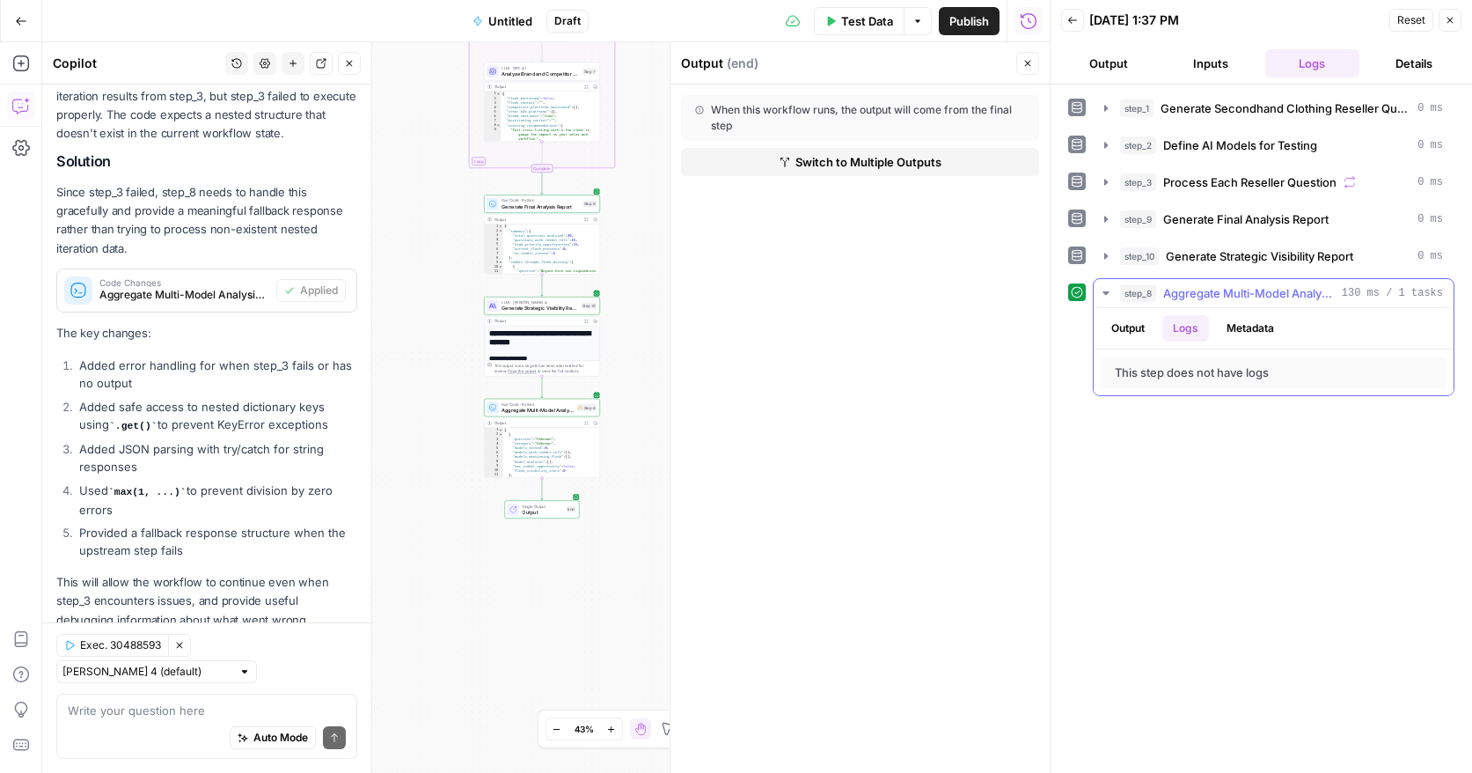
click at [1244, 327] on button "Metadata" at bounding box center [1250, 328] width 69 height 26
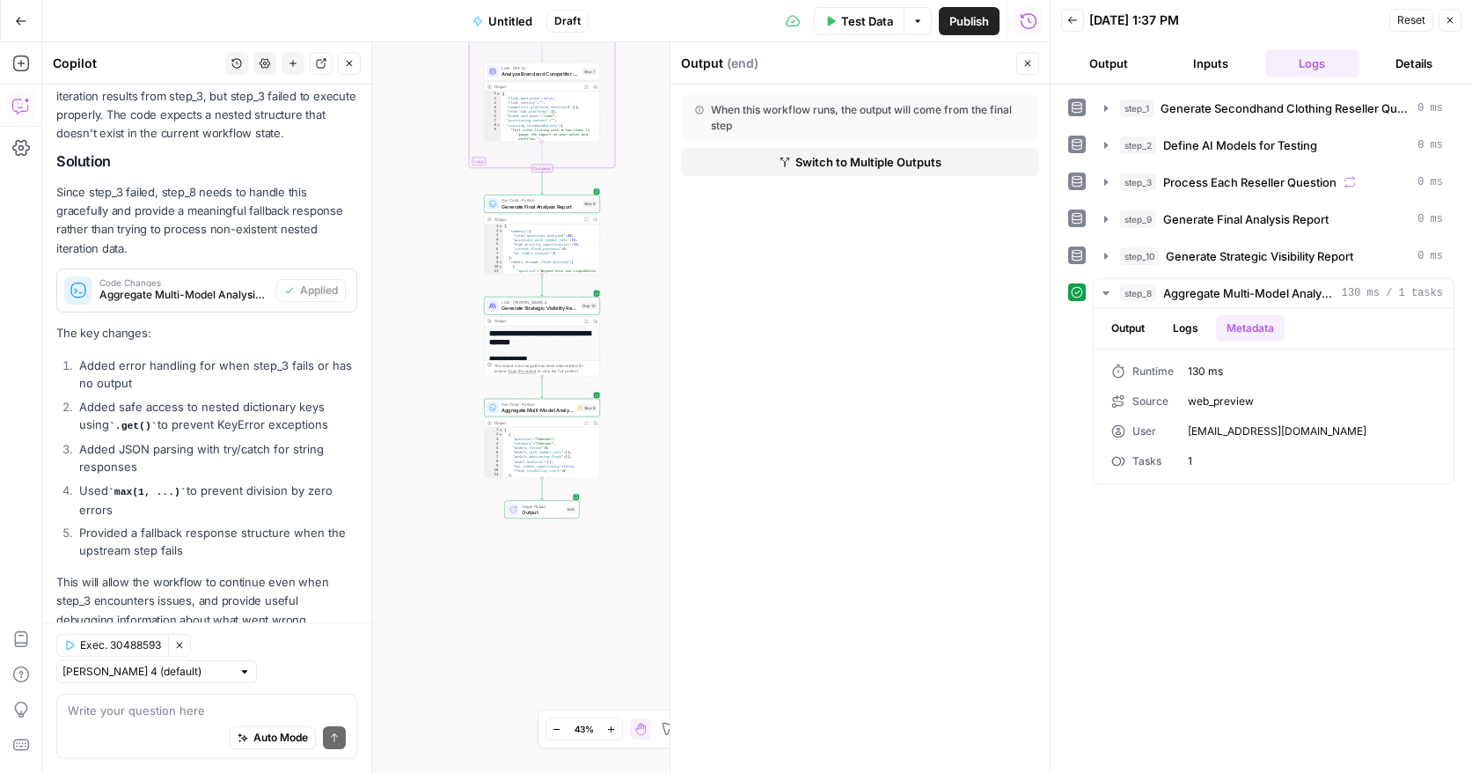
click at [1025, 70] on button "Close" at bounding box center [1028, 63] width 23 height 23
click at [1120, 55] on button "Output" at bounding box center [1108, 63] width 95 height 28
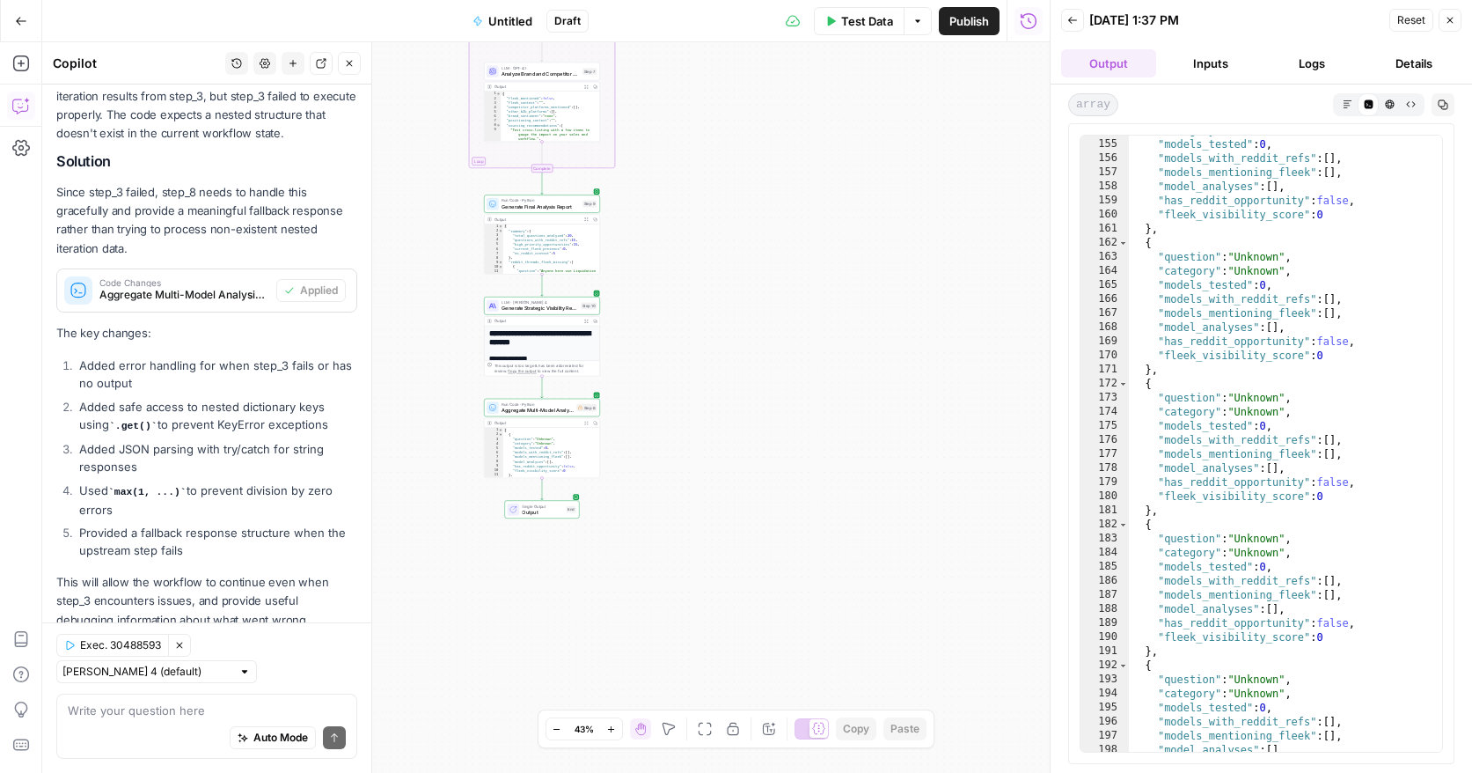
scroll to position [2229, 0]
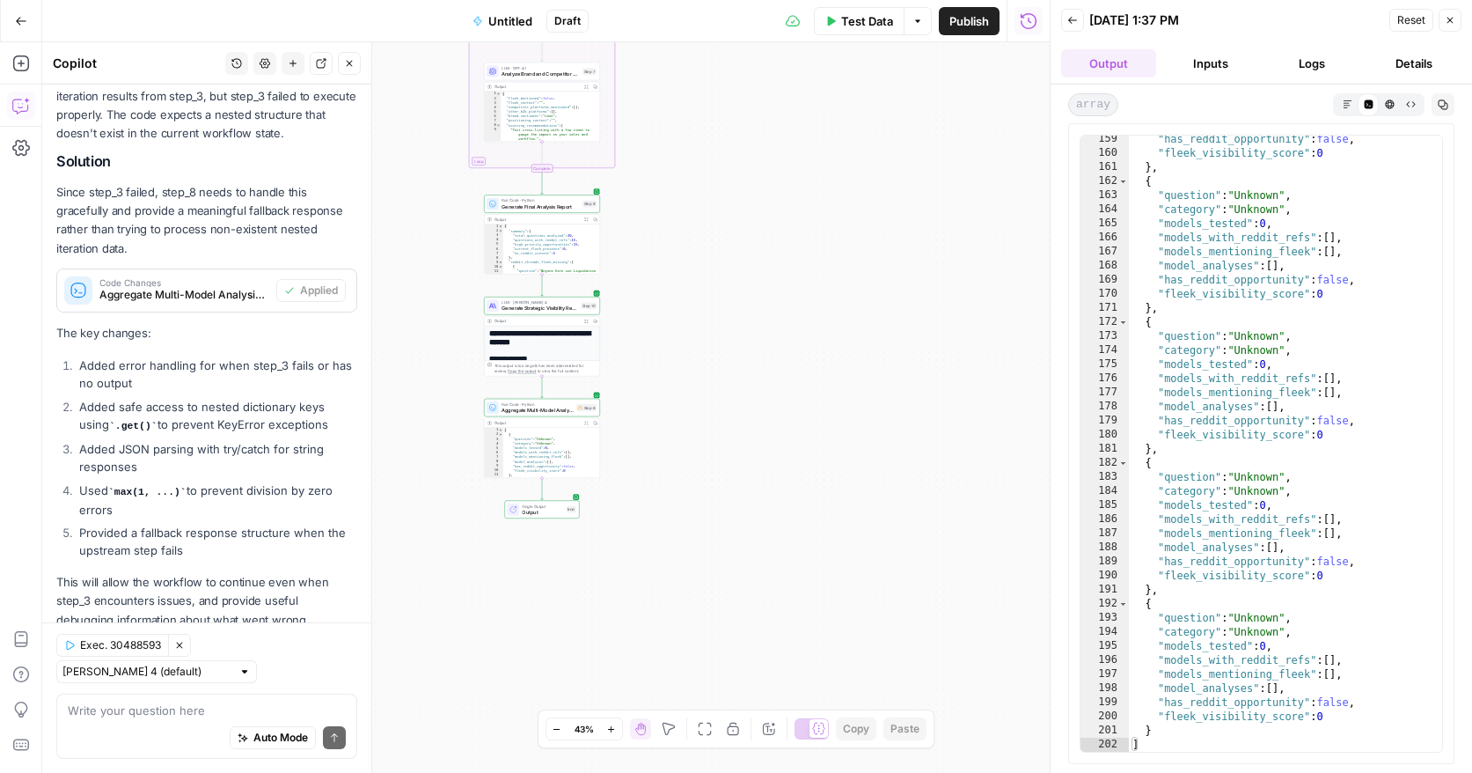
click at [146, 720] on div "Auto Mode Send" at bounding box center [207, 738] width 278 height 39
type textarea "what does this workflow do at the moment?"
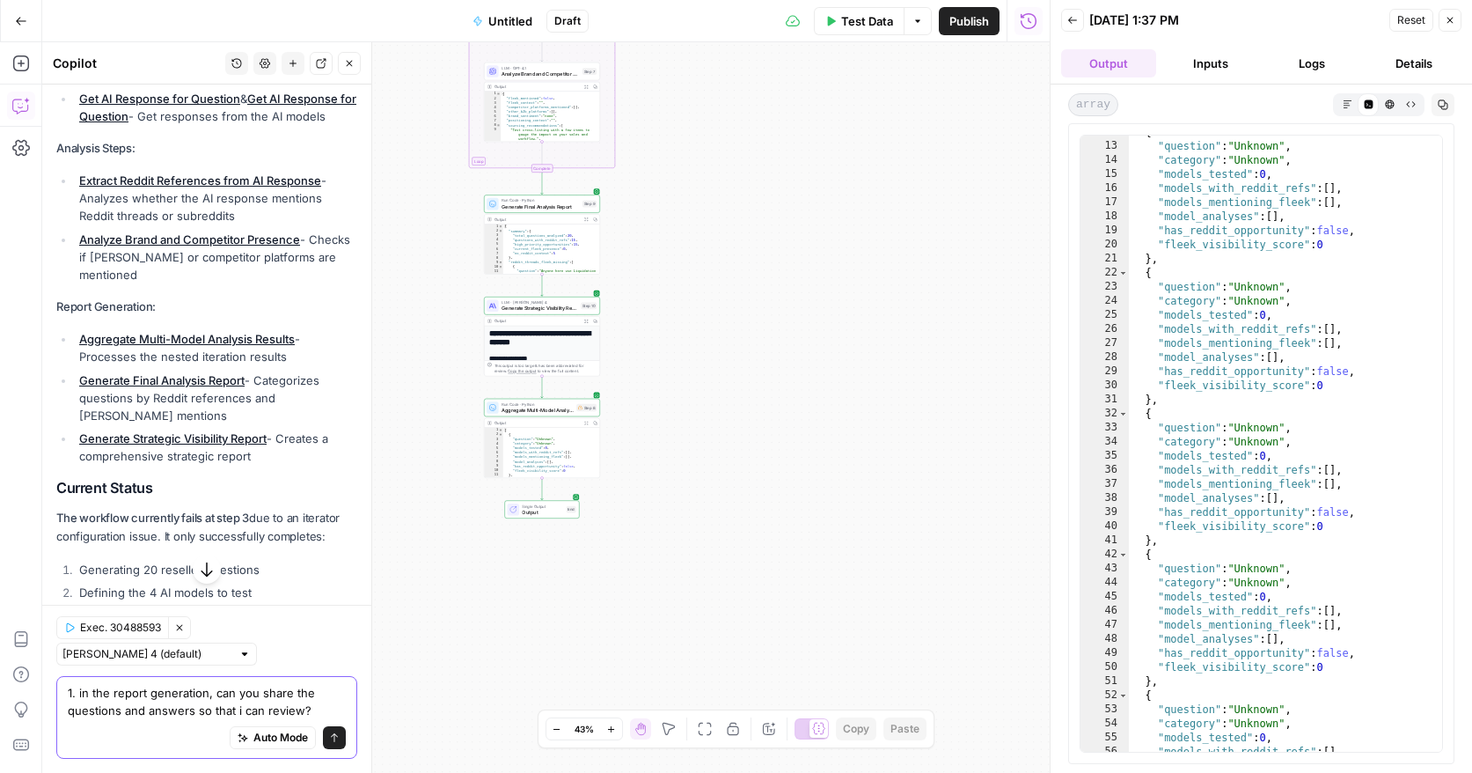
scroll to position [0, 0]
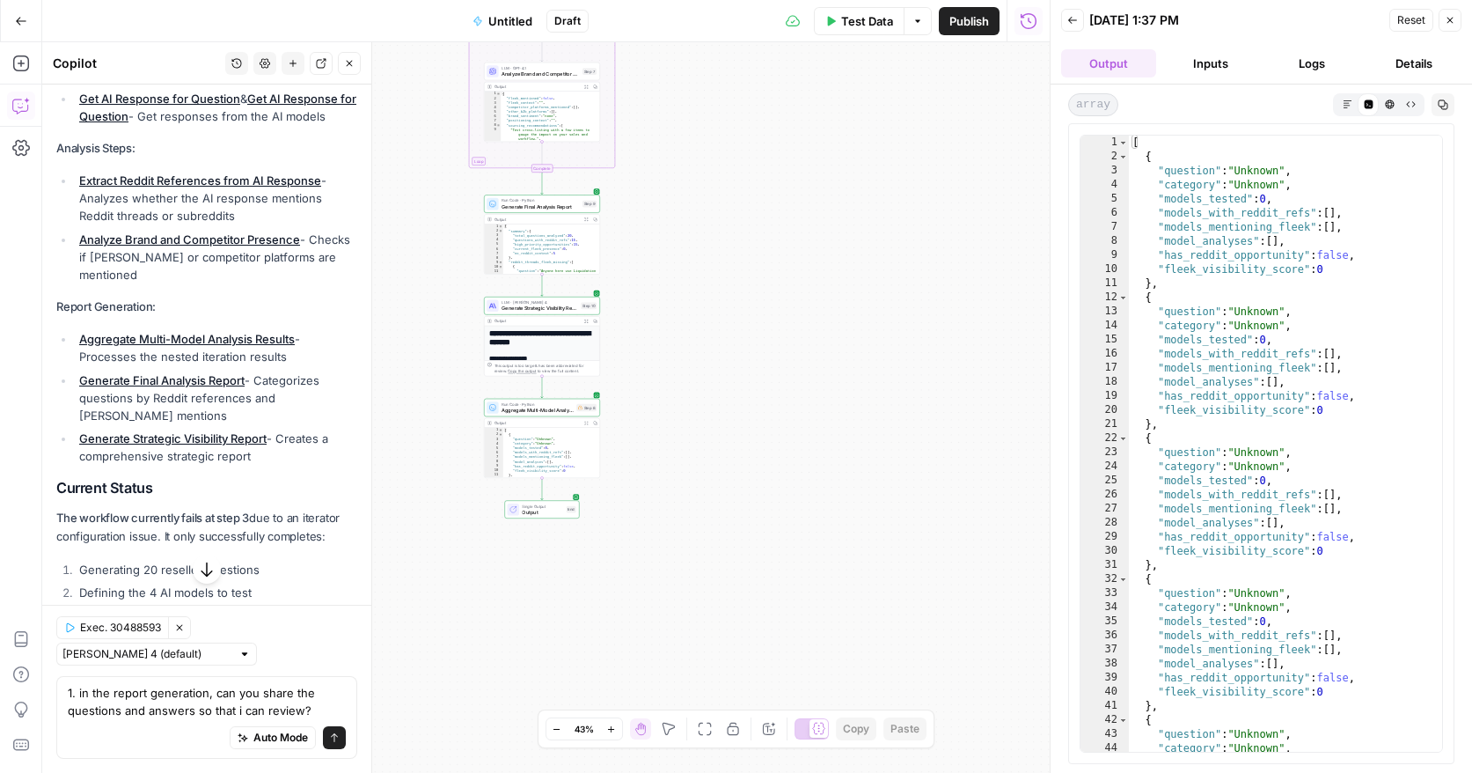
click at [1303, 57] on button "Logs" at bounding box center [1313, 63] width 95 height 28
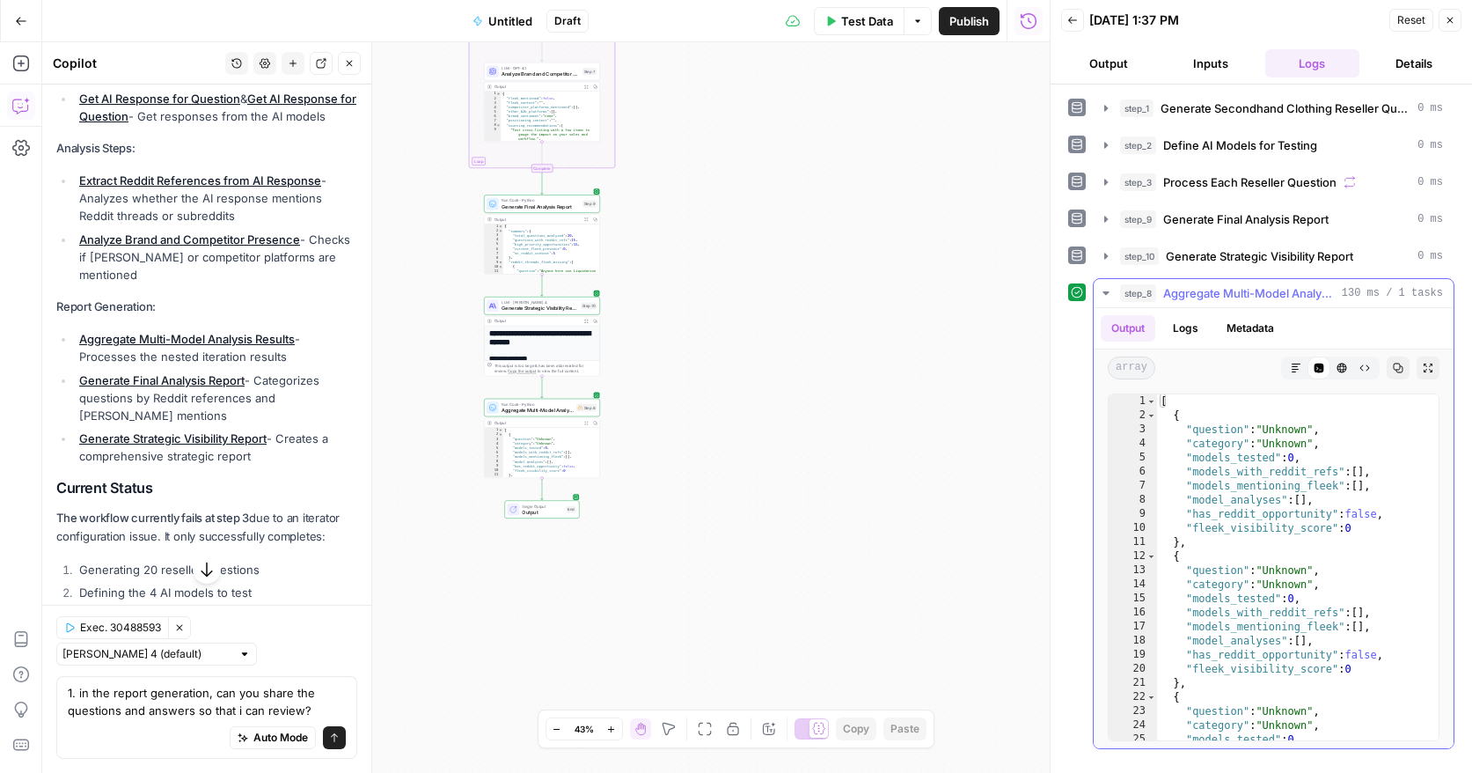
click at [1104, 290] on icon "button" at bounding box center [1106, 293] width 14 height 14
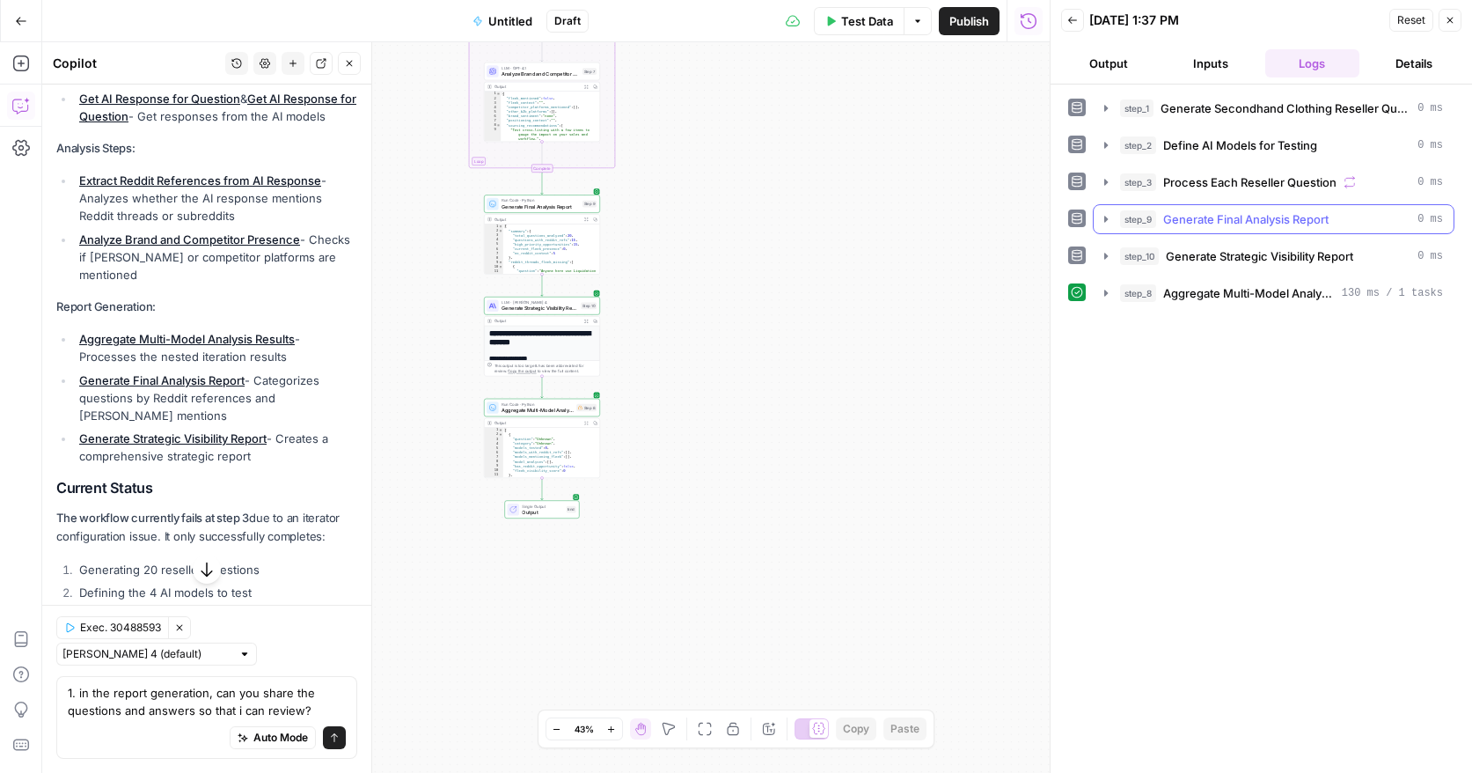
click at [1105, 221] on icon "button" at bounding box center [1107, 219] width 4 height 6
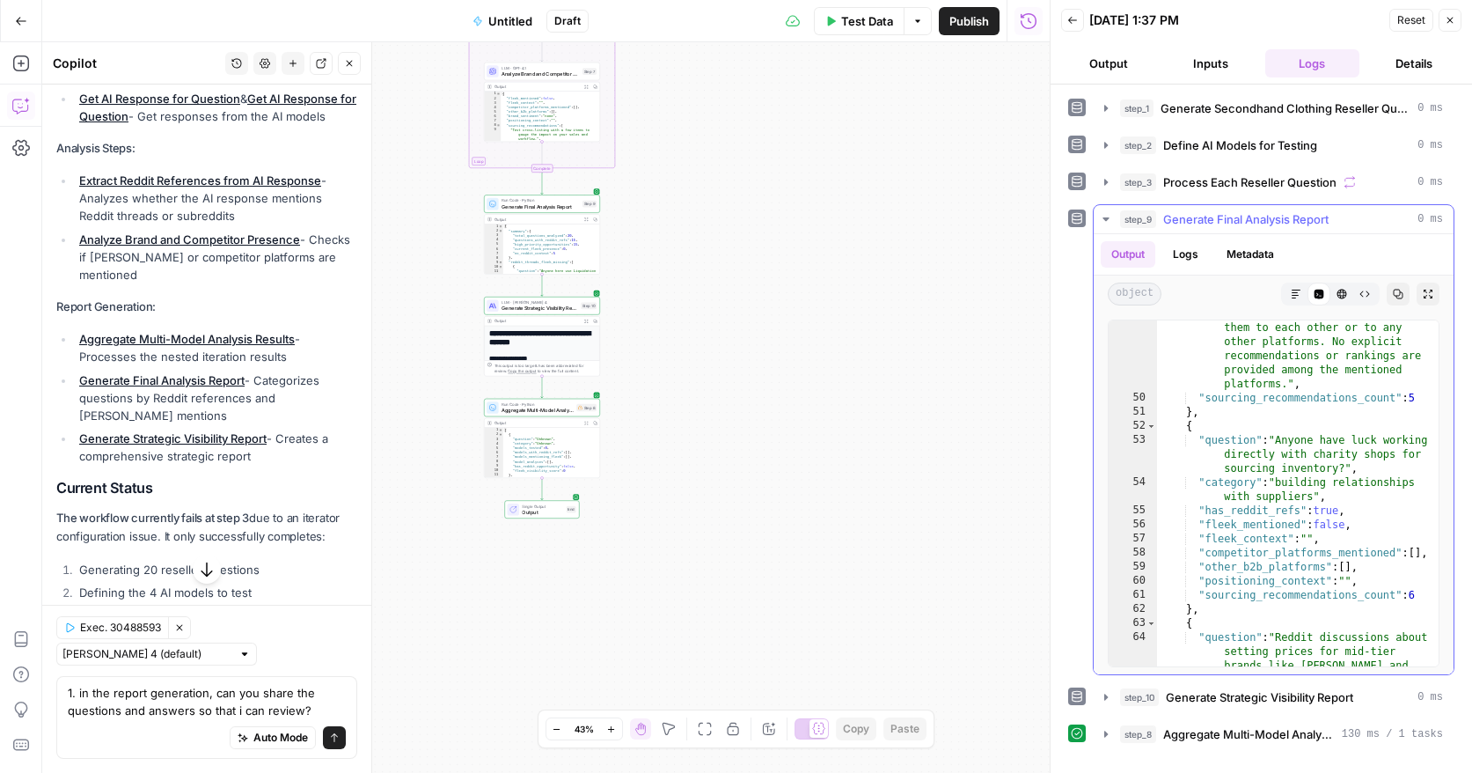
scroll to position [903, 0]
click at [310, 706] on textarea "1. in the report generation, can you share the questions and answers so that i …" at bounding box center [207, 701] width 278 height 35
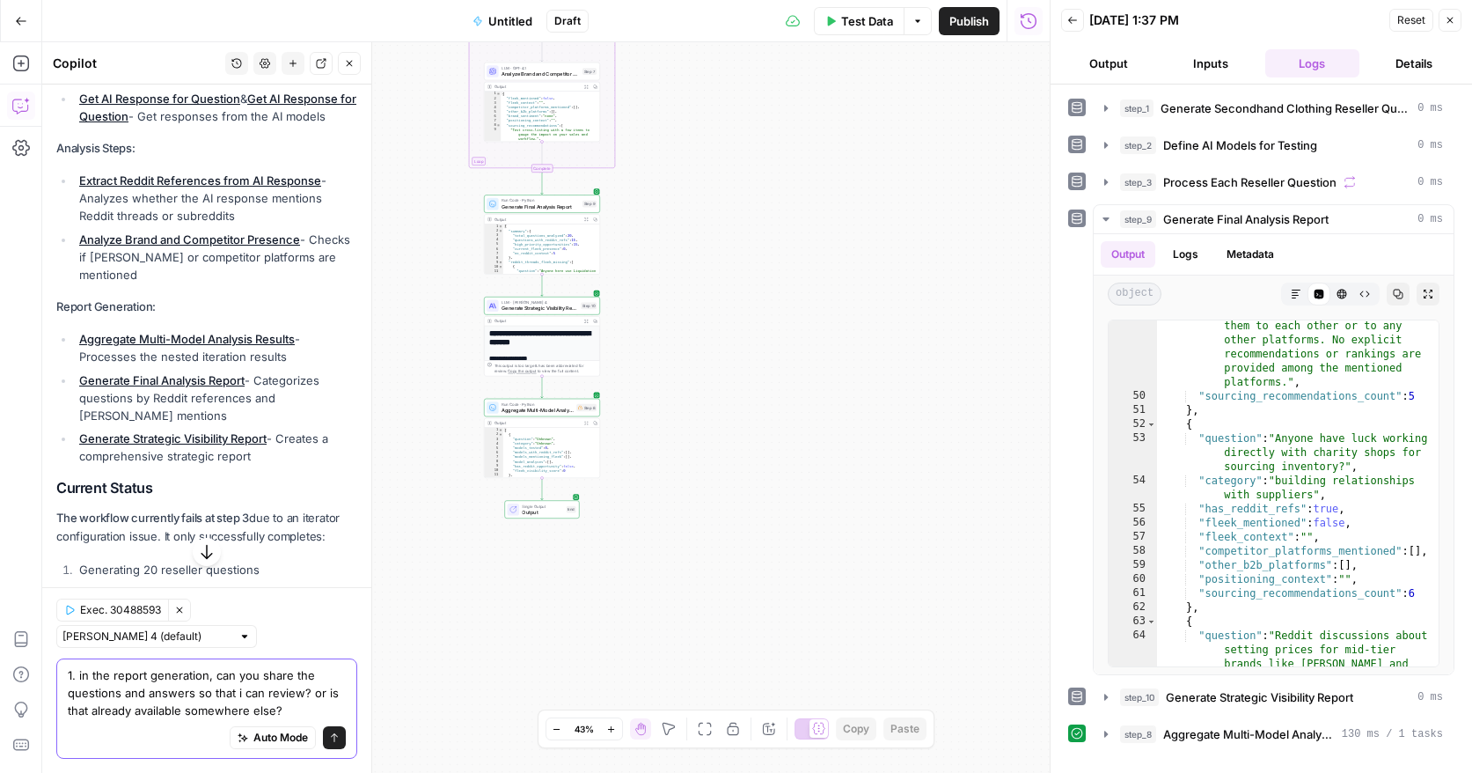
click at [107, 713] on textarea "1. in the report generation, can you share the questions and answers so that i …" at bounding box center [207, 692] width 278 height 53
click at [102, 717] on textarea "1. in the report generation, can you share the questions and answers so that i …" at bounding box center [207, 692] width 278 height 53
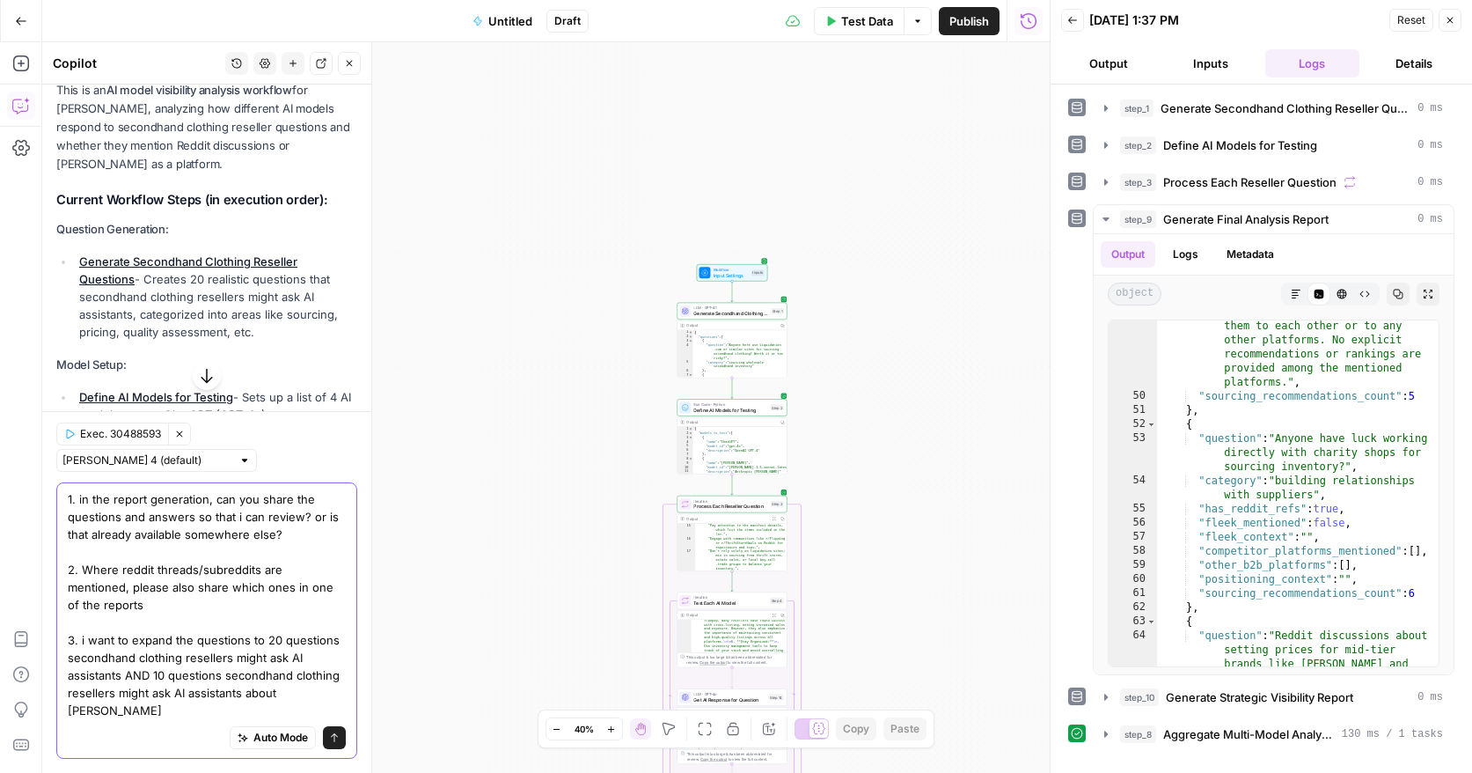
scroll to position [2779, 0]
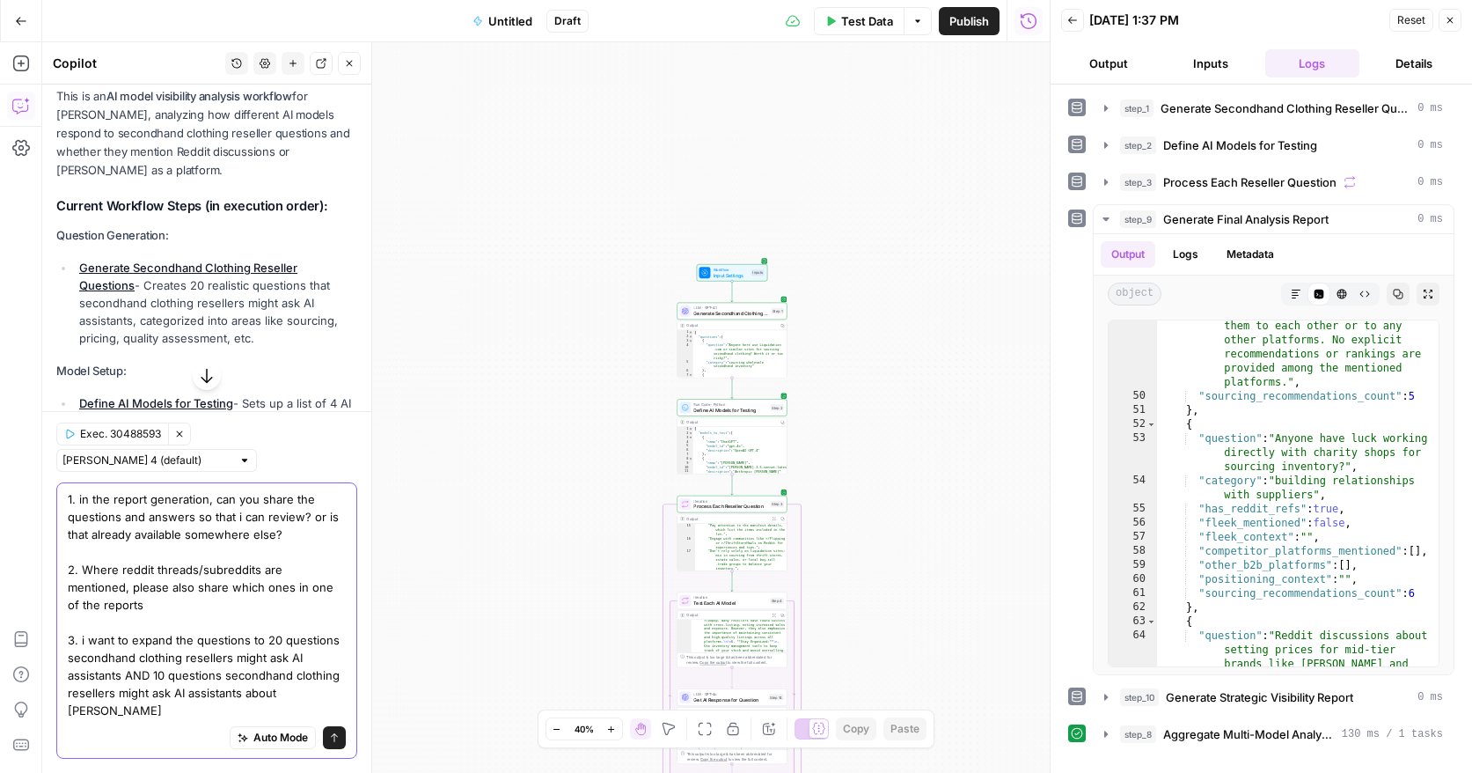
click at [192, 555] on textarea "1. in the report generation, can you share the questions and answers so that i …" at bounding box center [207, 604] width 278 height 229
click at [314, 532] on textarea "1. in the report generation, can you share the questions and answers are so tha…" at bounding box center [207, 604] width 278 height 229
click at [299, 532] on textarea "1. in the report generation, can you share the questions and answers are so tha…" at bounding box center [207, 604] width 278 height 229
click at [290, 531] on textarea "1. in the report generation, can you share the questions and answers are so tha…" at bounding box center [207, 604] width 278 height 229
type textarea "1. in the report generation, can you share what the questions and answers are s…"
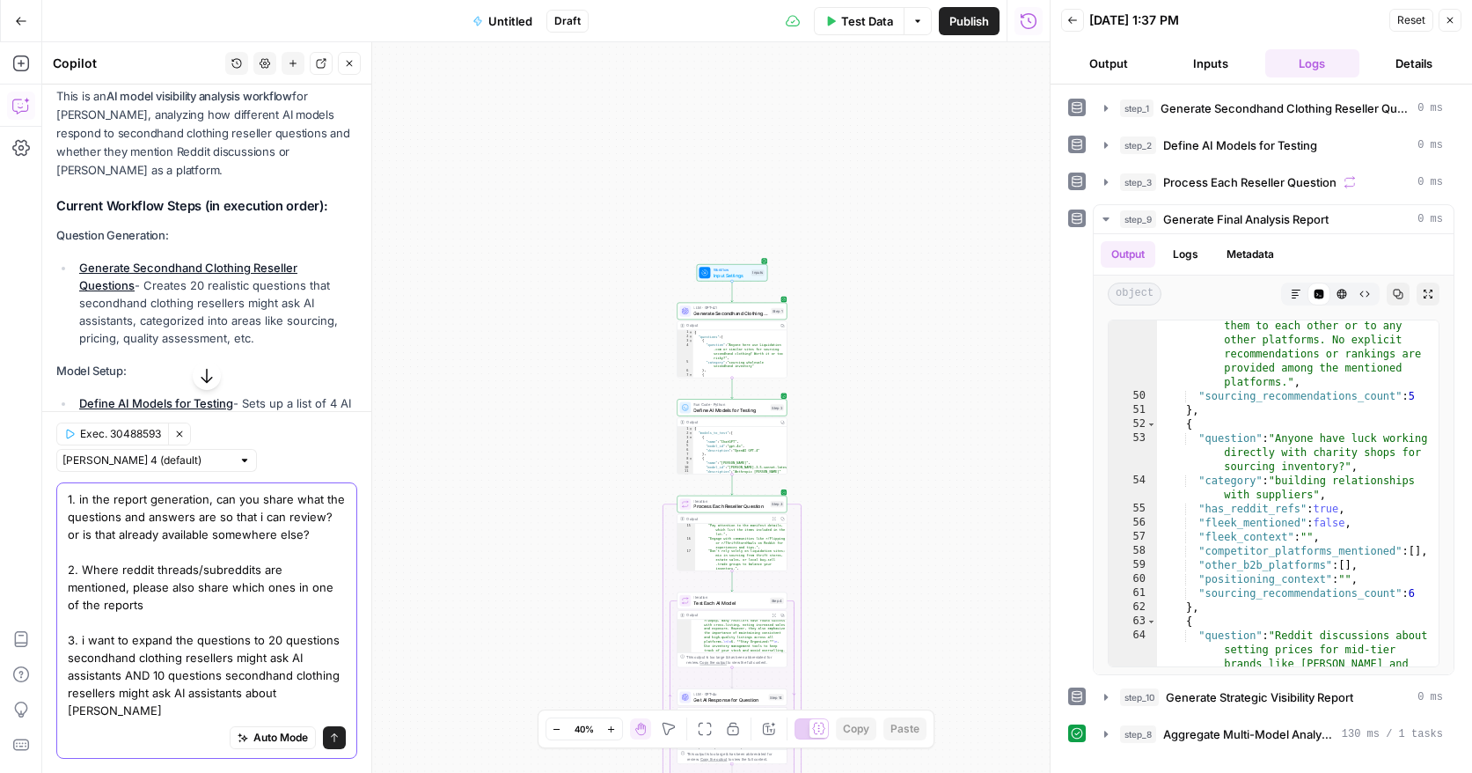
click at [332, 738] on icon "submit" at bounding box center [334, 737] width 11 height 11
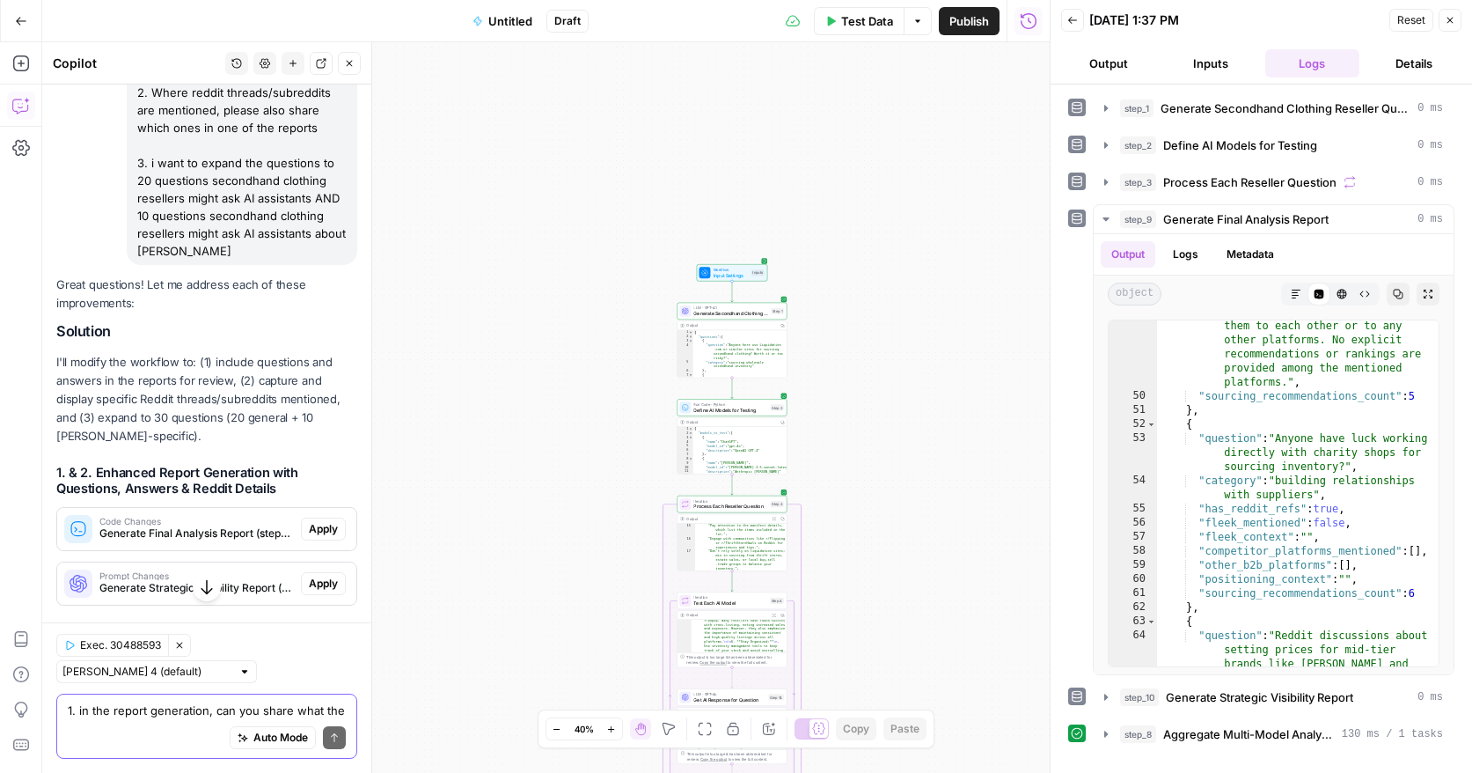
scroll to position [4284, 0]
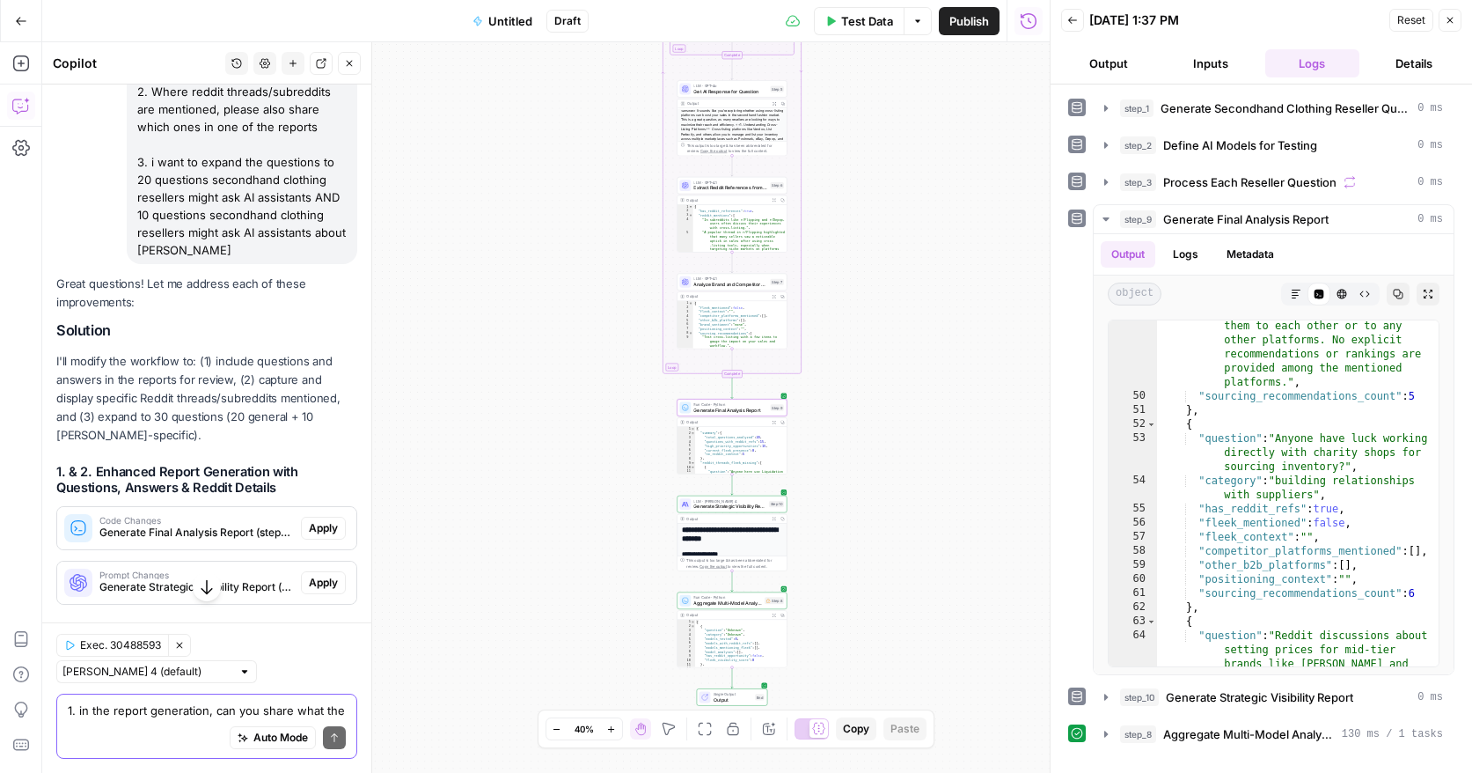
click at [319, 520] on span "Apply" at bounding box center [323, 528] width 29 height 16
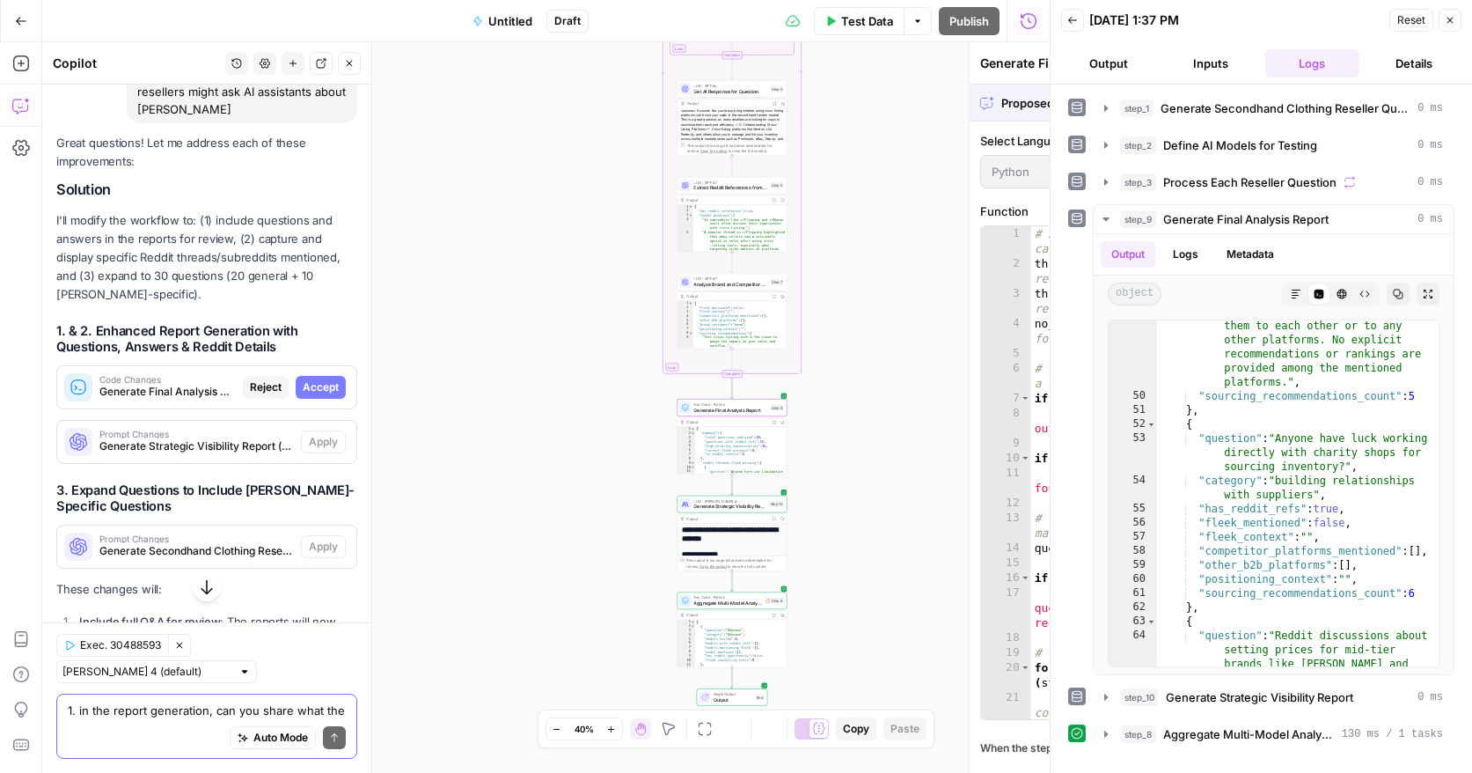
scroll to position [4143, 0]
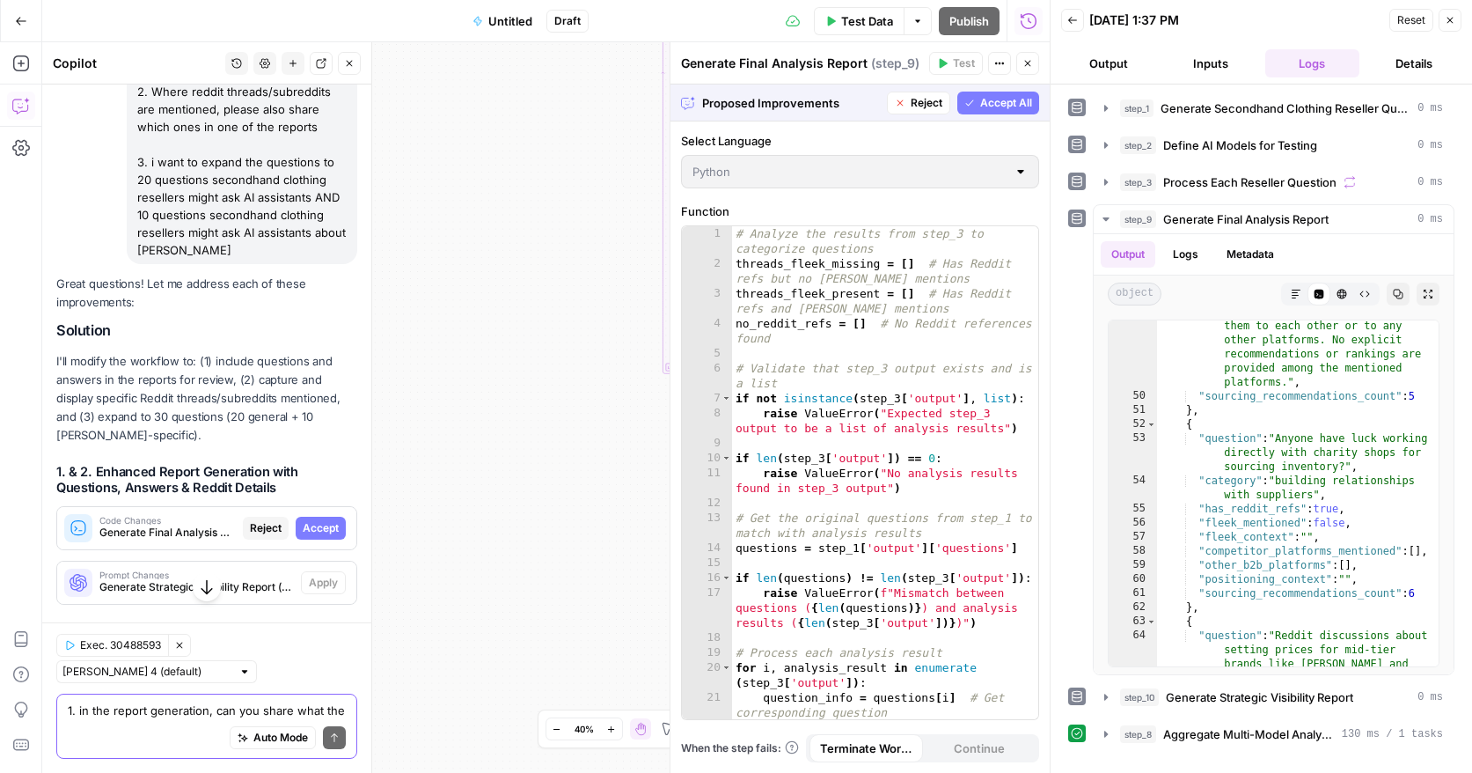
click at [319, 520] on span "Accept" at bounding box center [321, 528] width 36 height 16
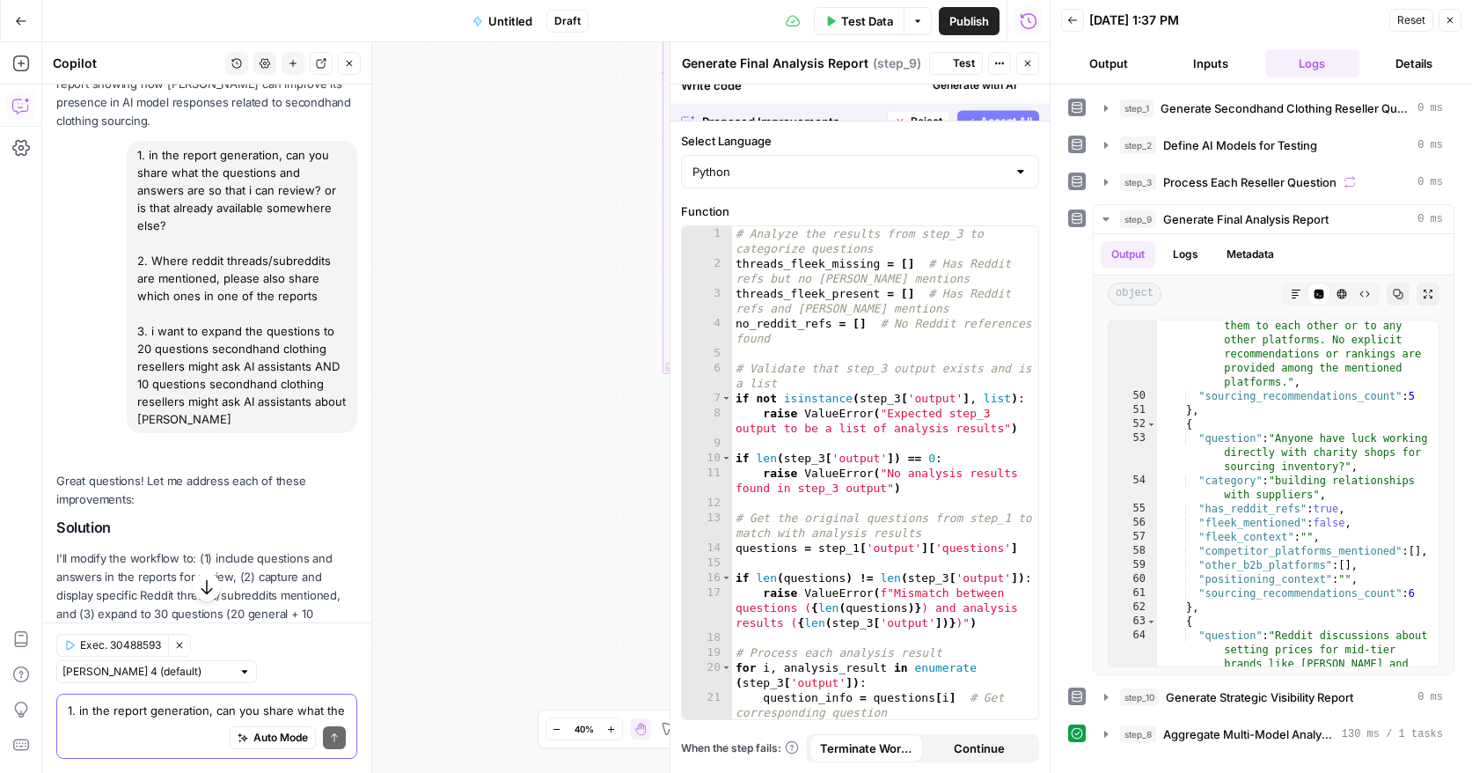
scroll to position [4312, 0]
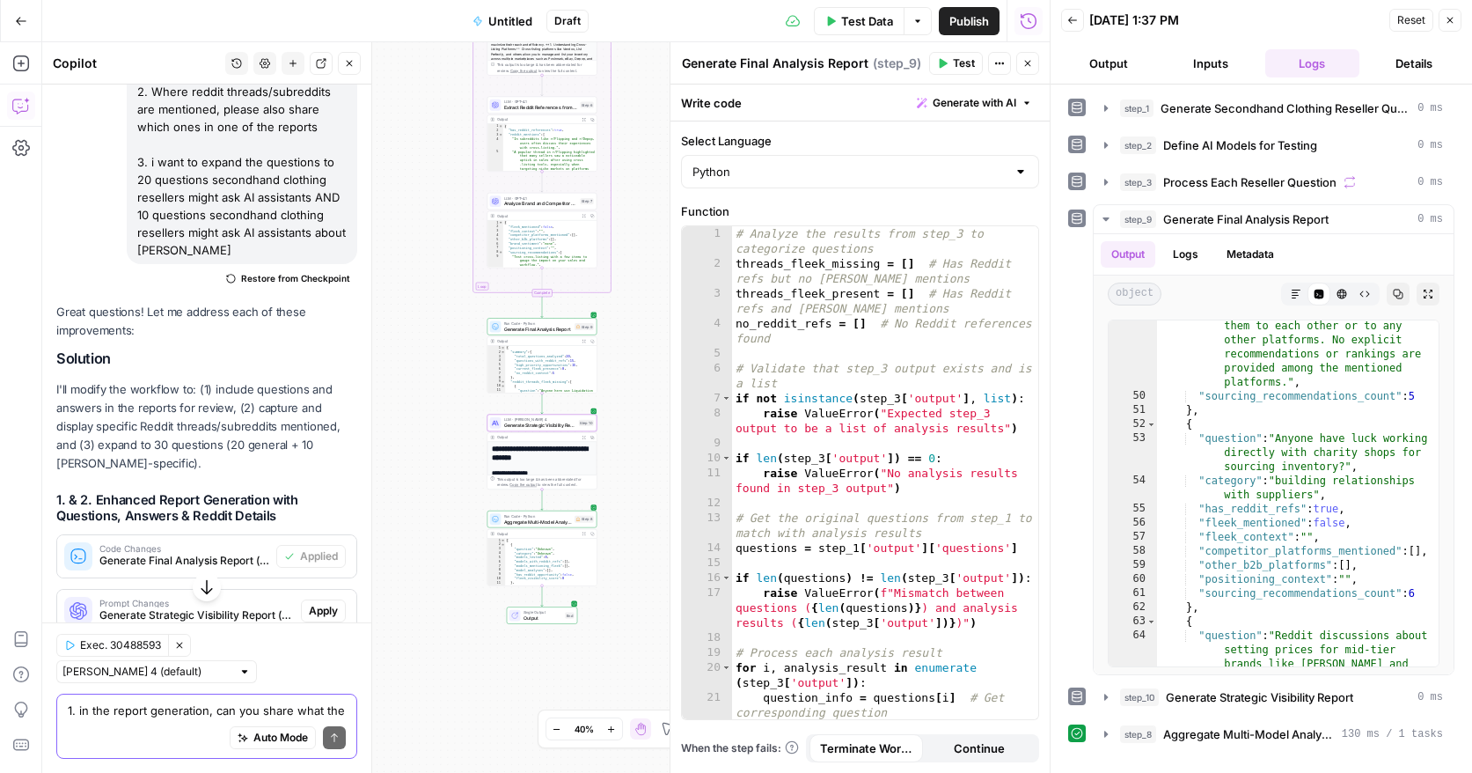
click at [321, 603] on span "Apply" at bounding box center [323, 611] width 29 height 16
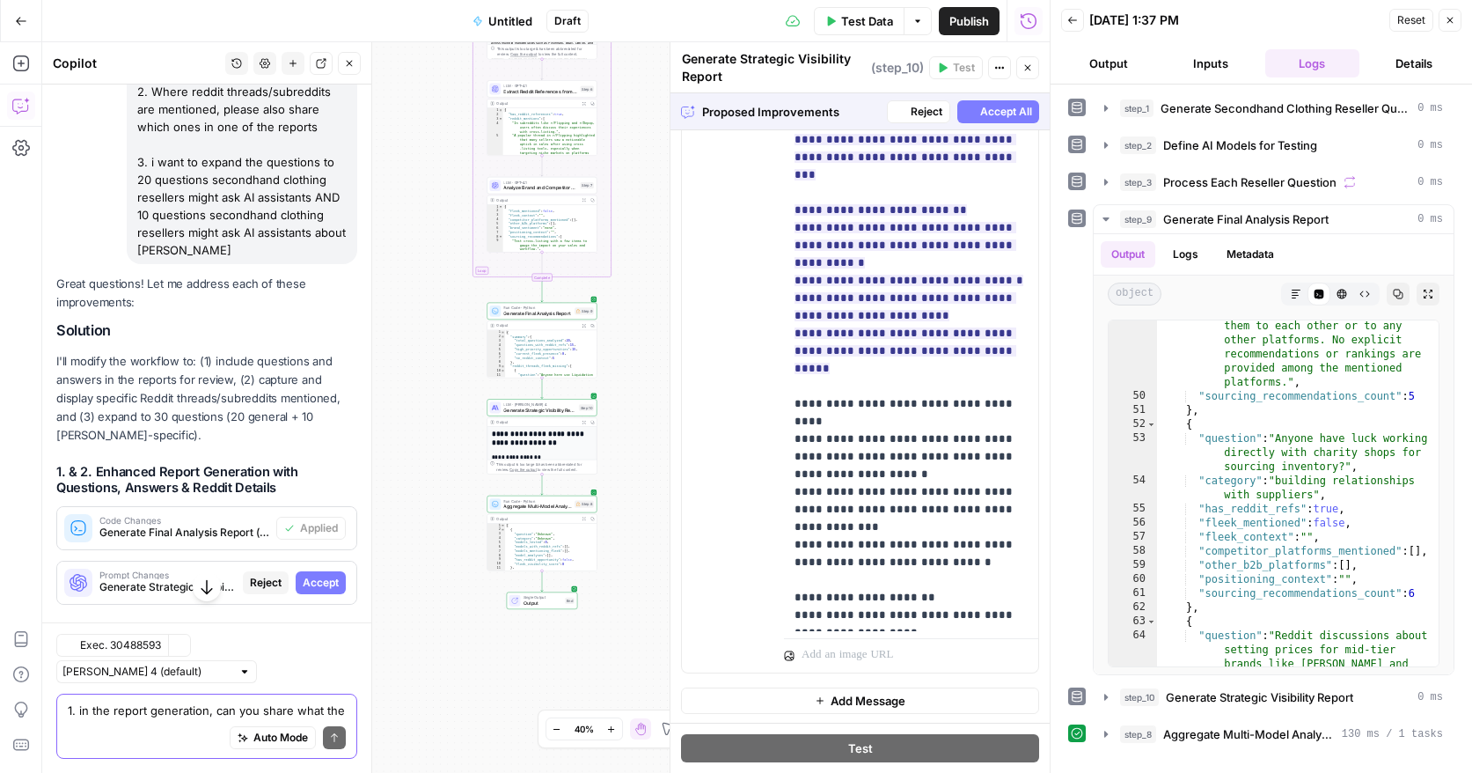
scroll to position [2025, 0]
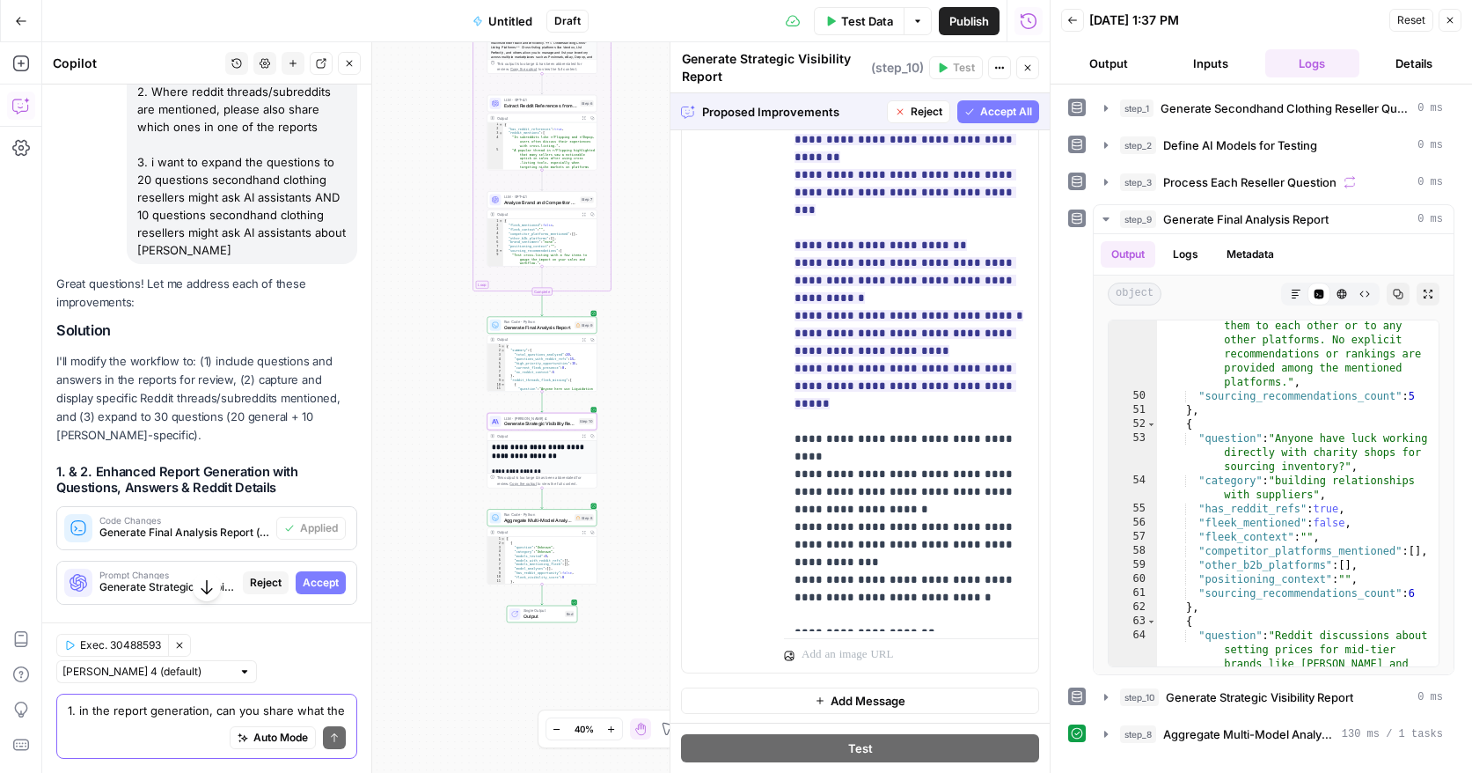
click at [311, 575] on span "Accept" at bounding box center [321, 583] width 36 height 16
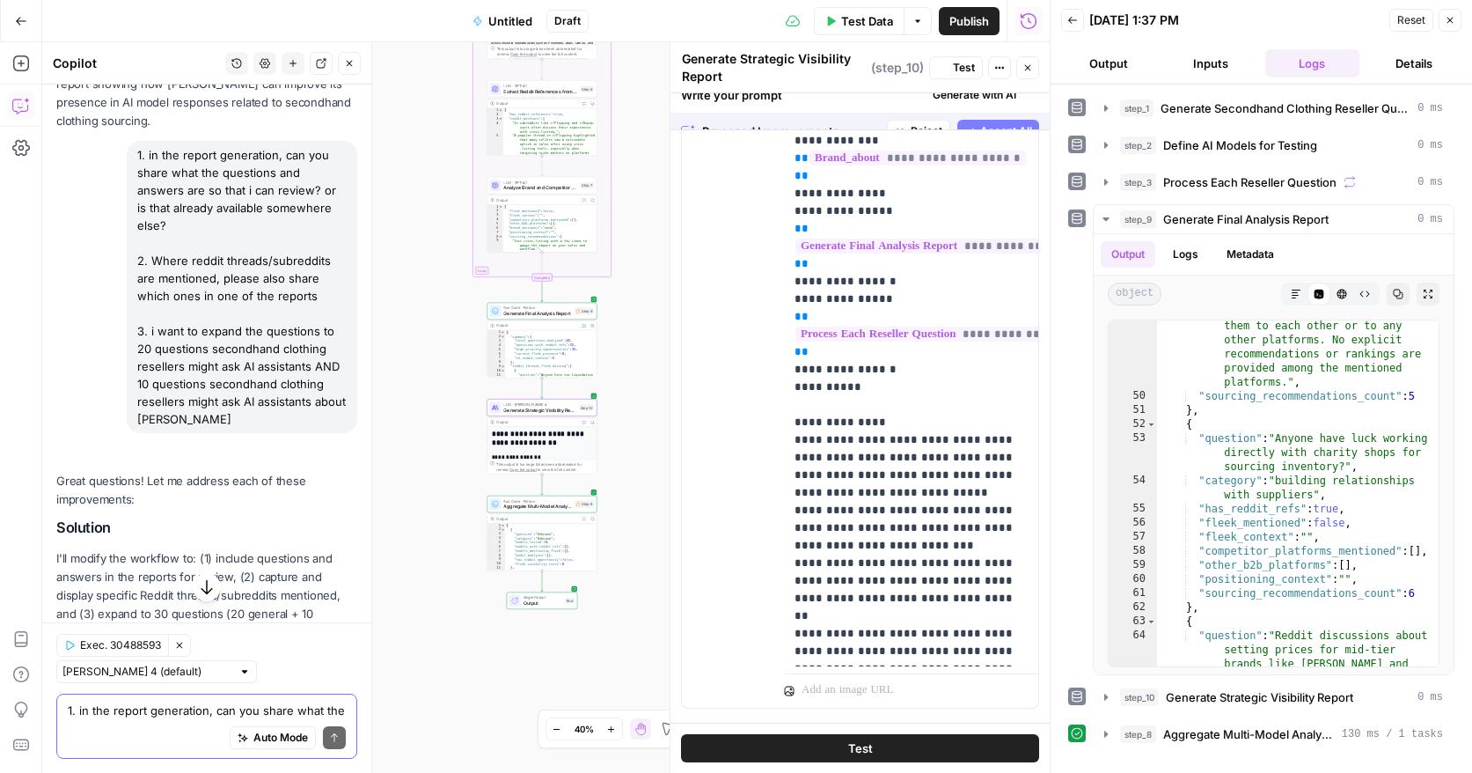
scroll to position [0, 0]
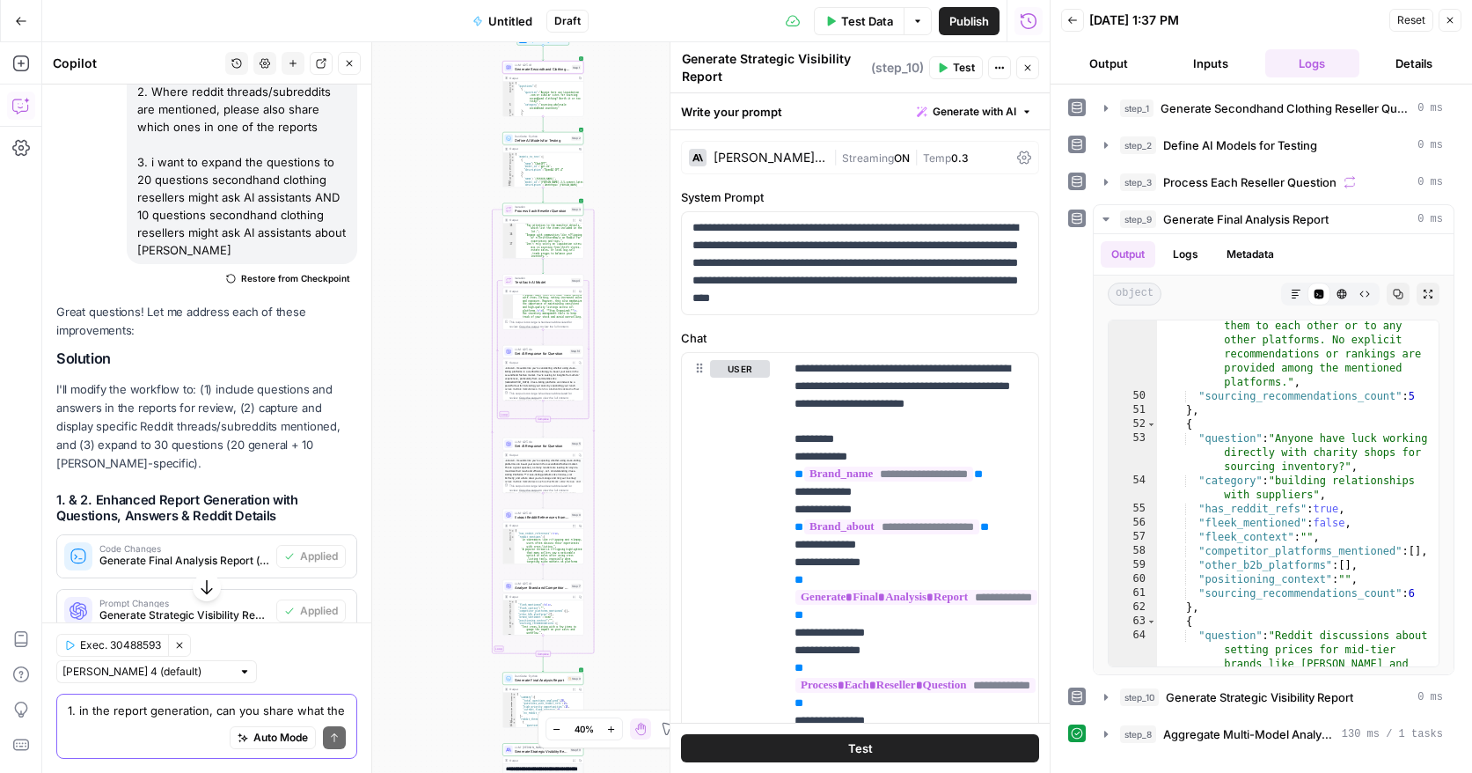
click at [317, 708] on span "Apply" at bounding box center [323, 716] width 29 height 16
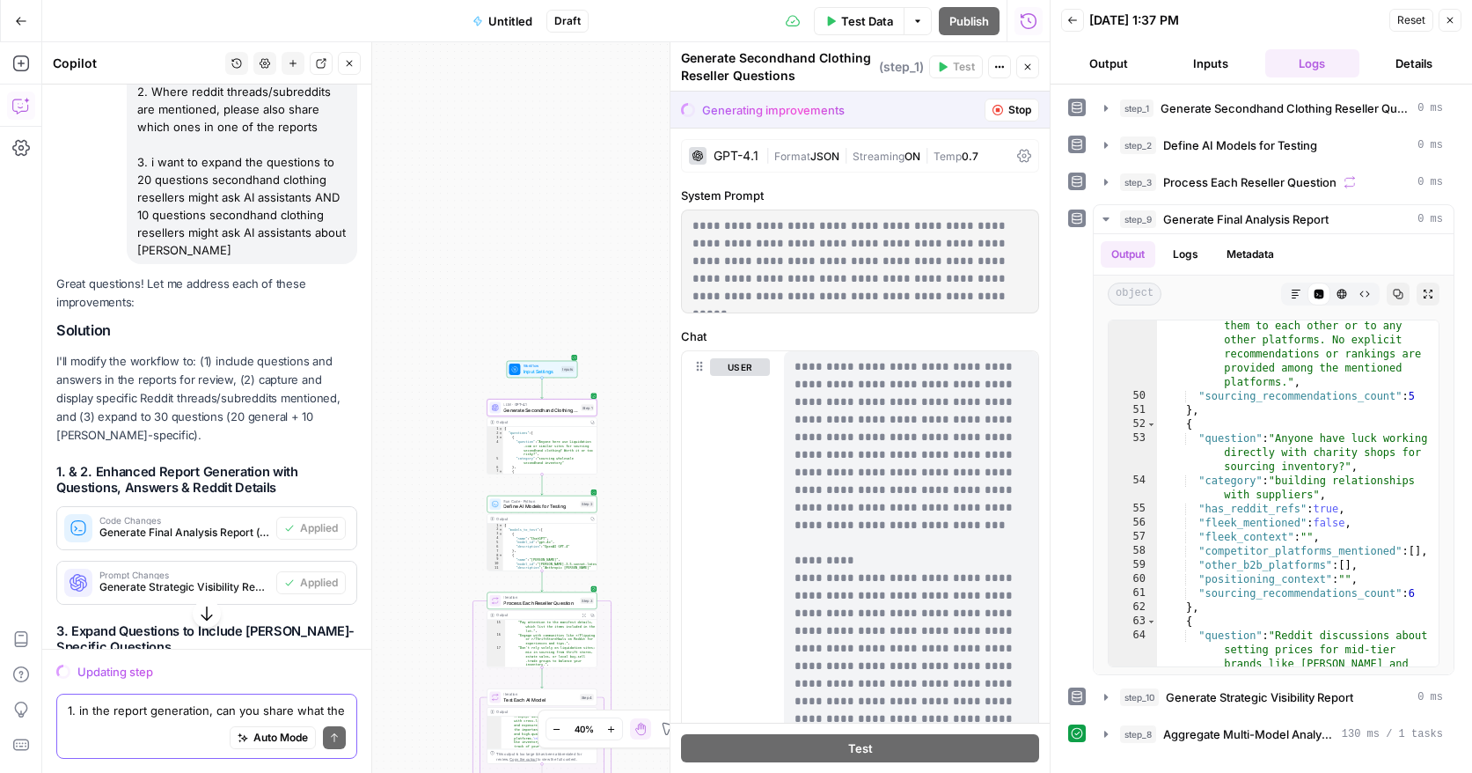
scroll to position [4512, 0]
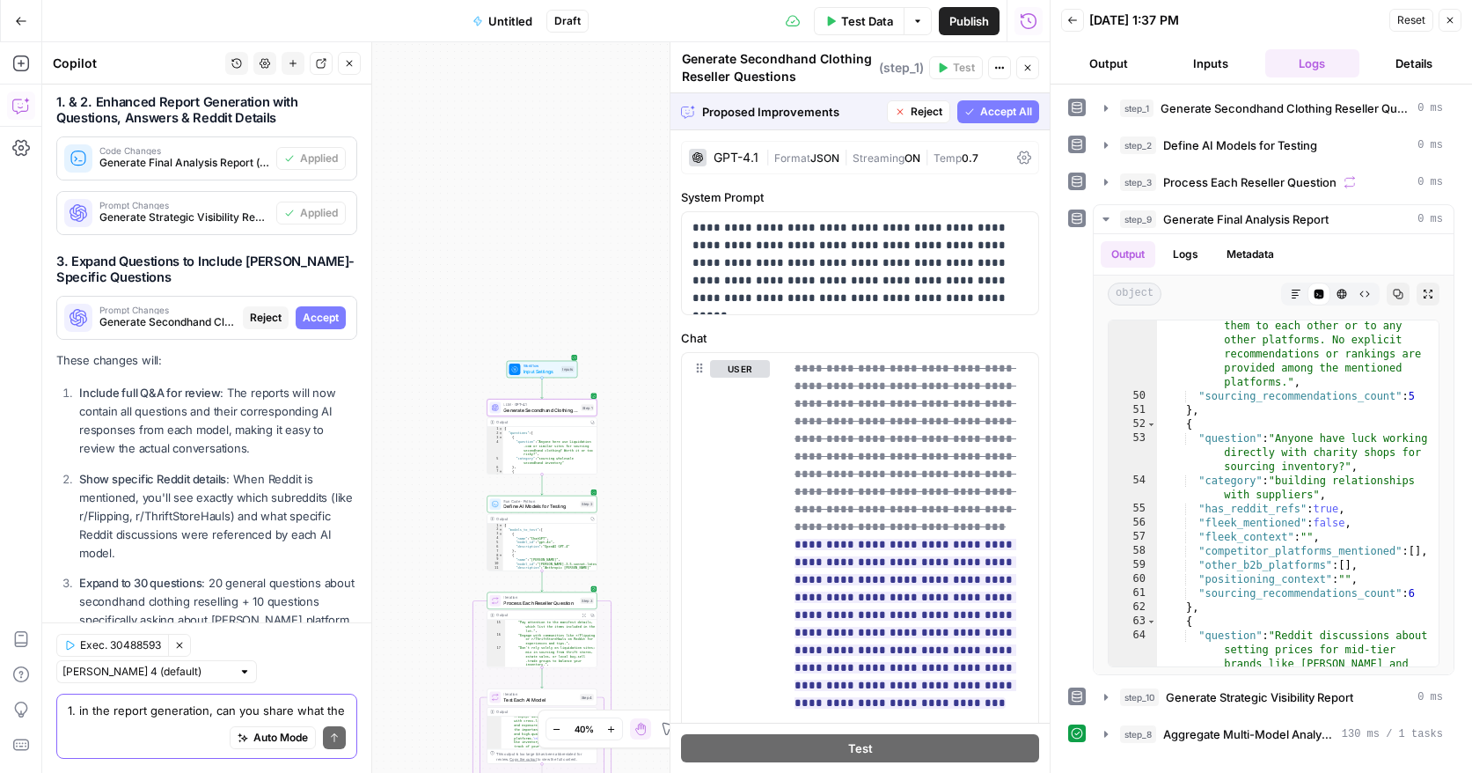
click at [319, 310] on span "Accept" at bounding box center [321, 318] width 36 height 16
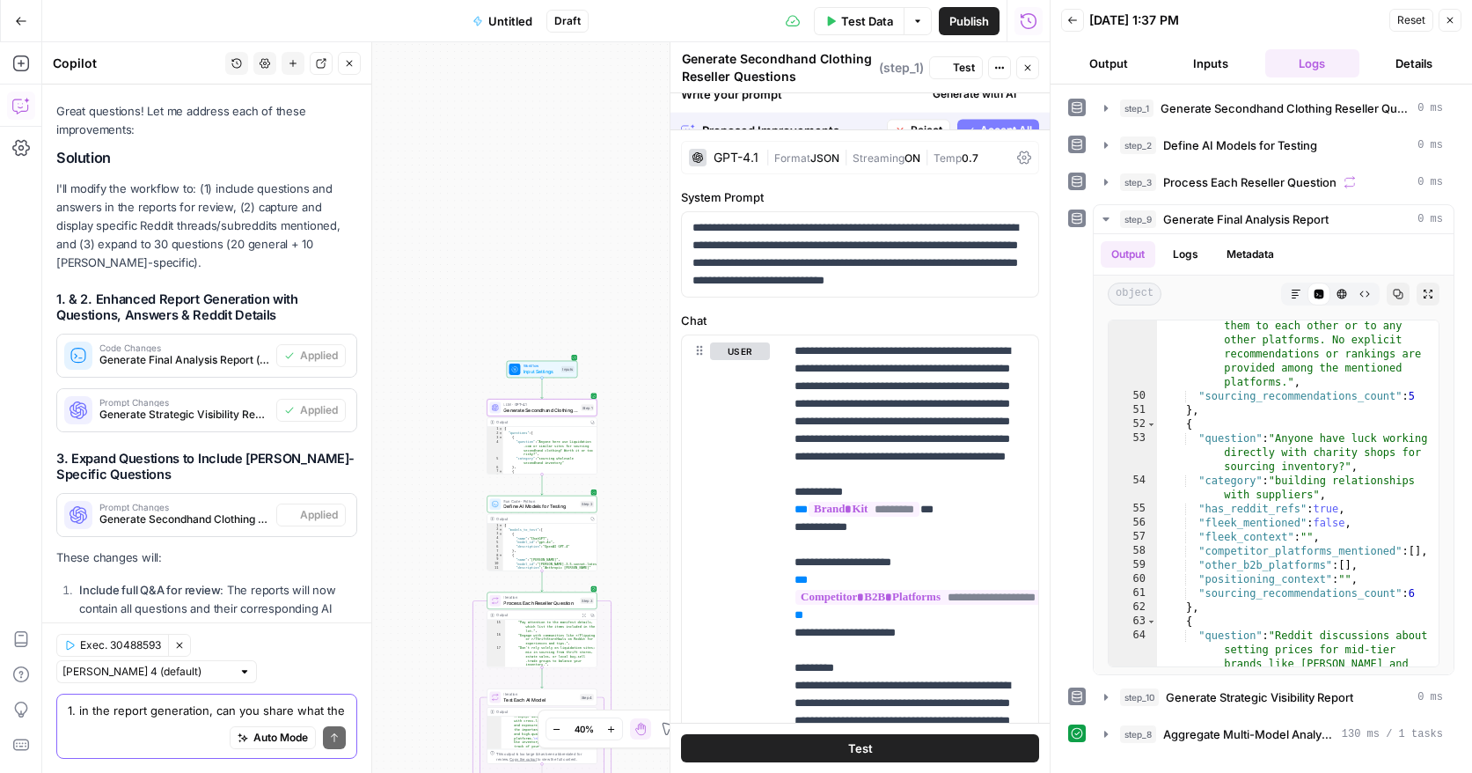
scroll to position [4710, 0]
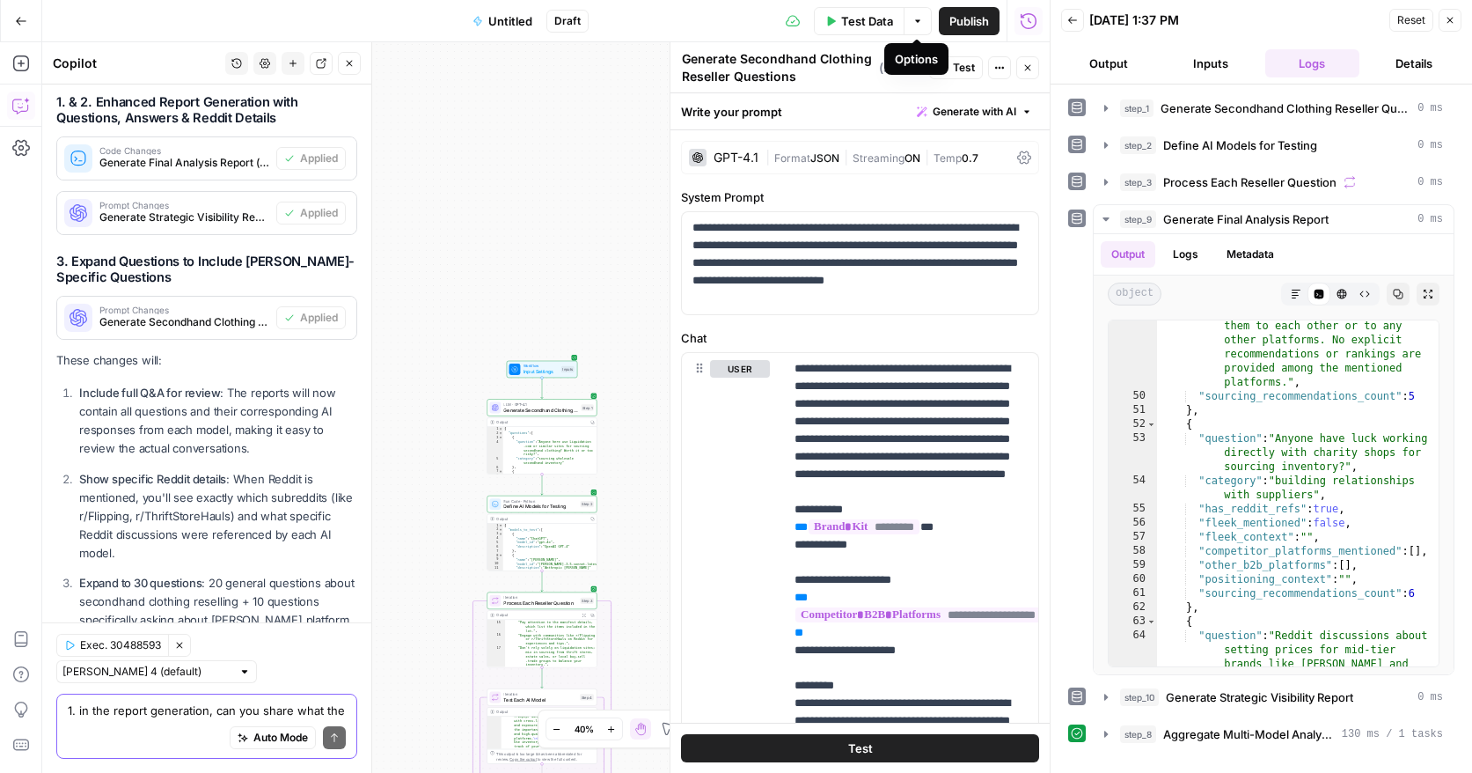
click at [855, 19] on span "Test Data" at bounding box center [867, 21] width 52 height 18
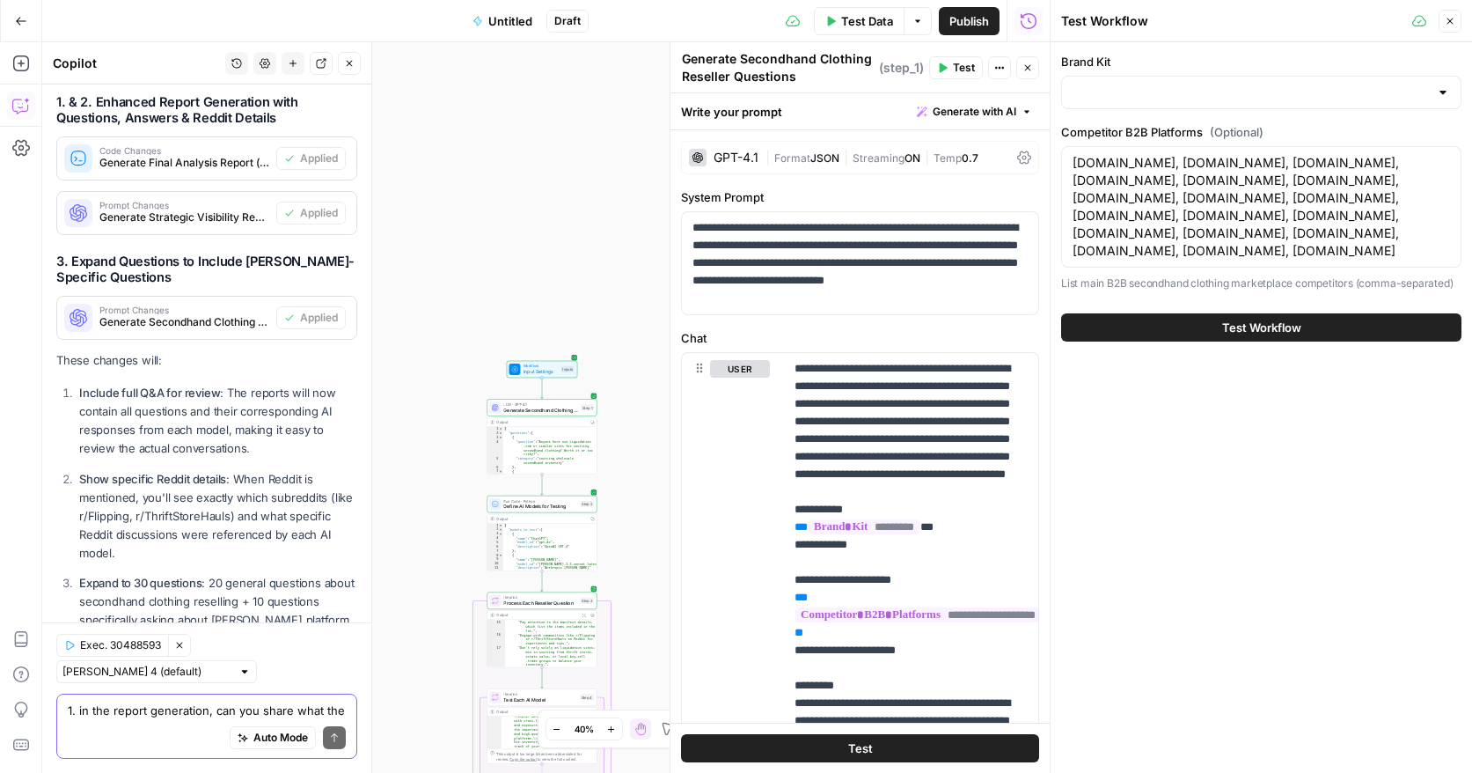
type input "Fleek"
click at [1173, 341] on button "Test Workflow" at bounding box center [1261, 327] width 400 height 28
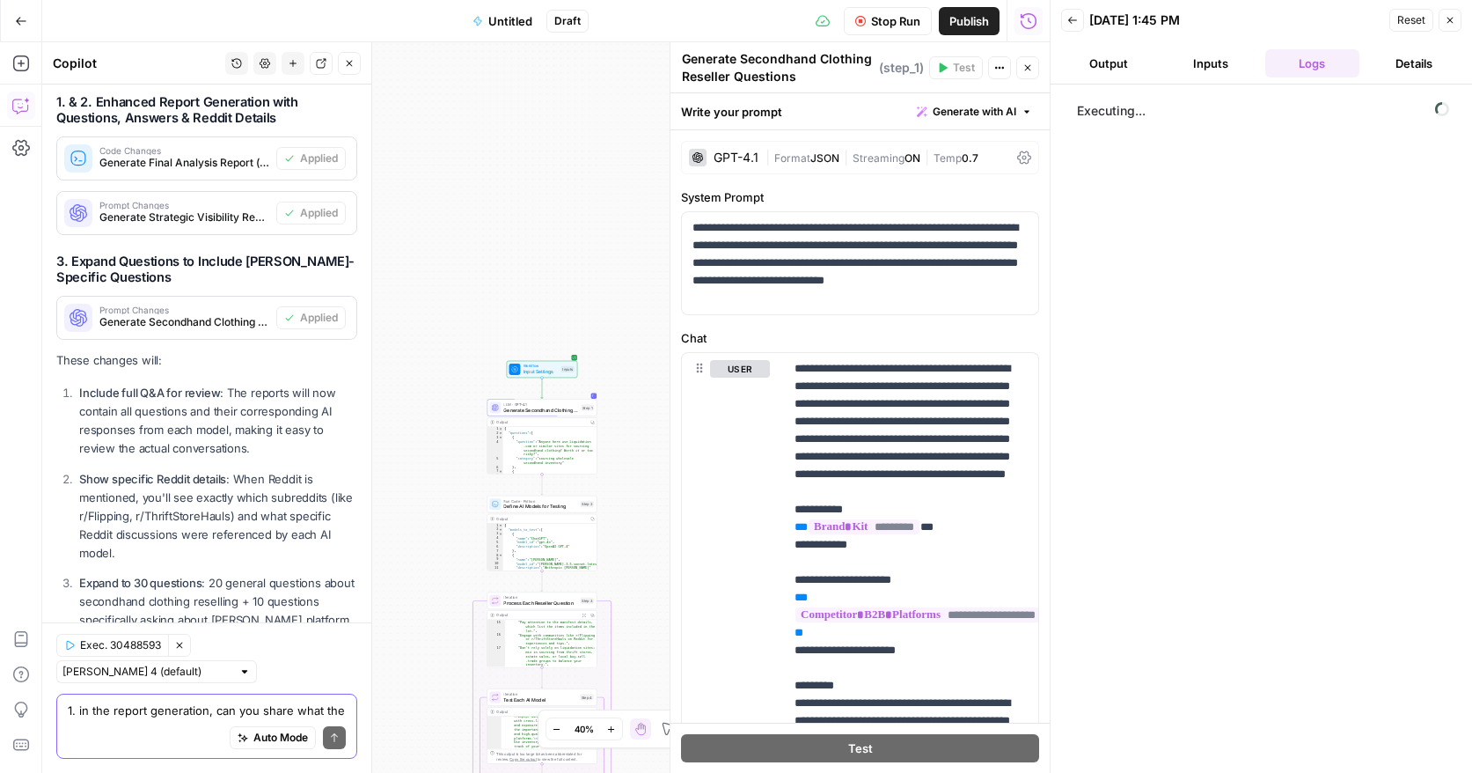
click at [1032, 70] on icon "button" at bounding box center [1028, 67] width 11 height 11
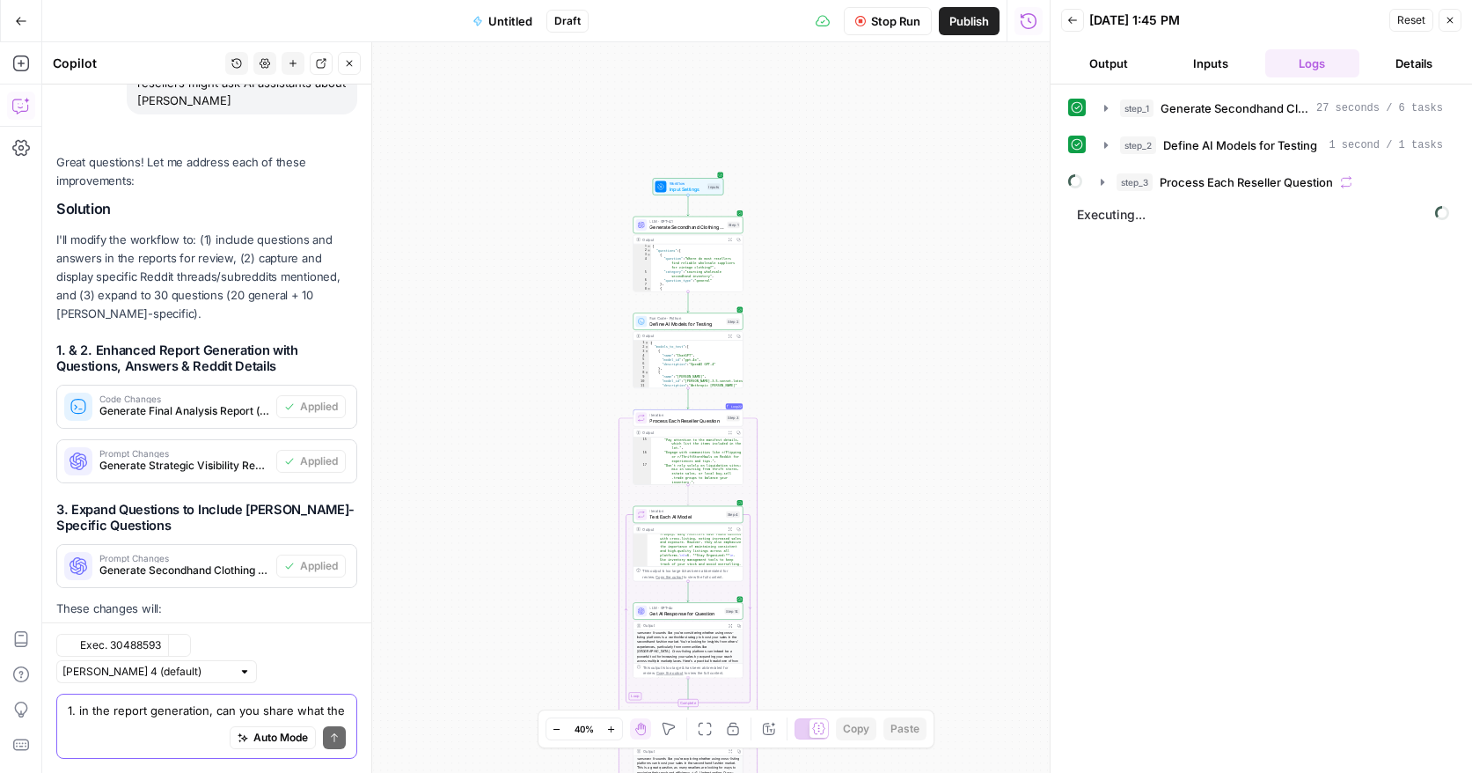
scroll to position [4710, 0]
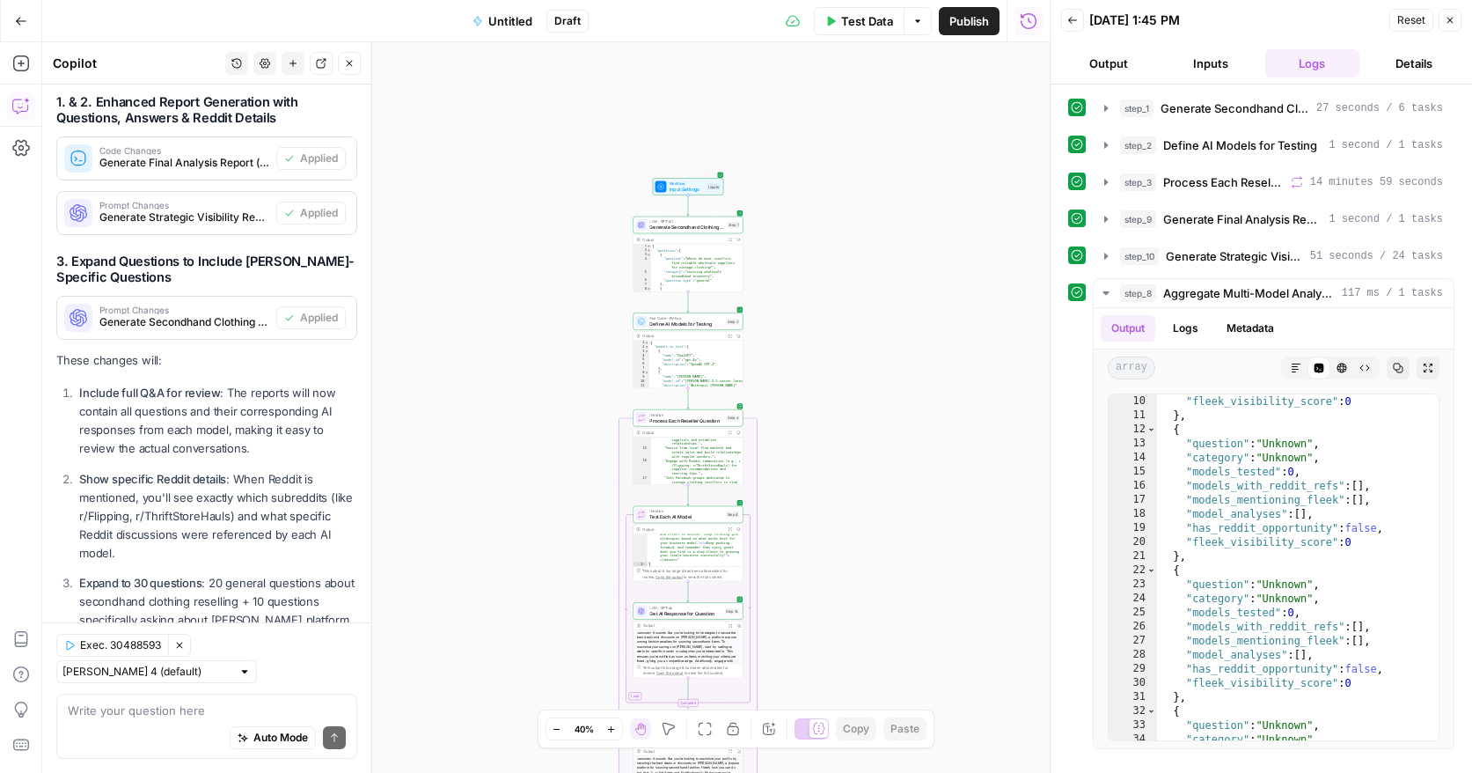
scroll to position [127, 0]
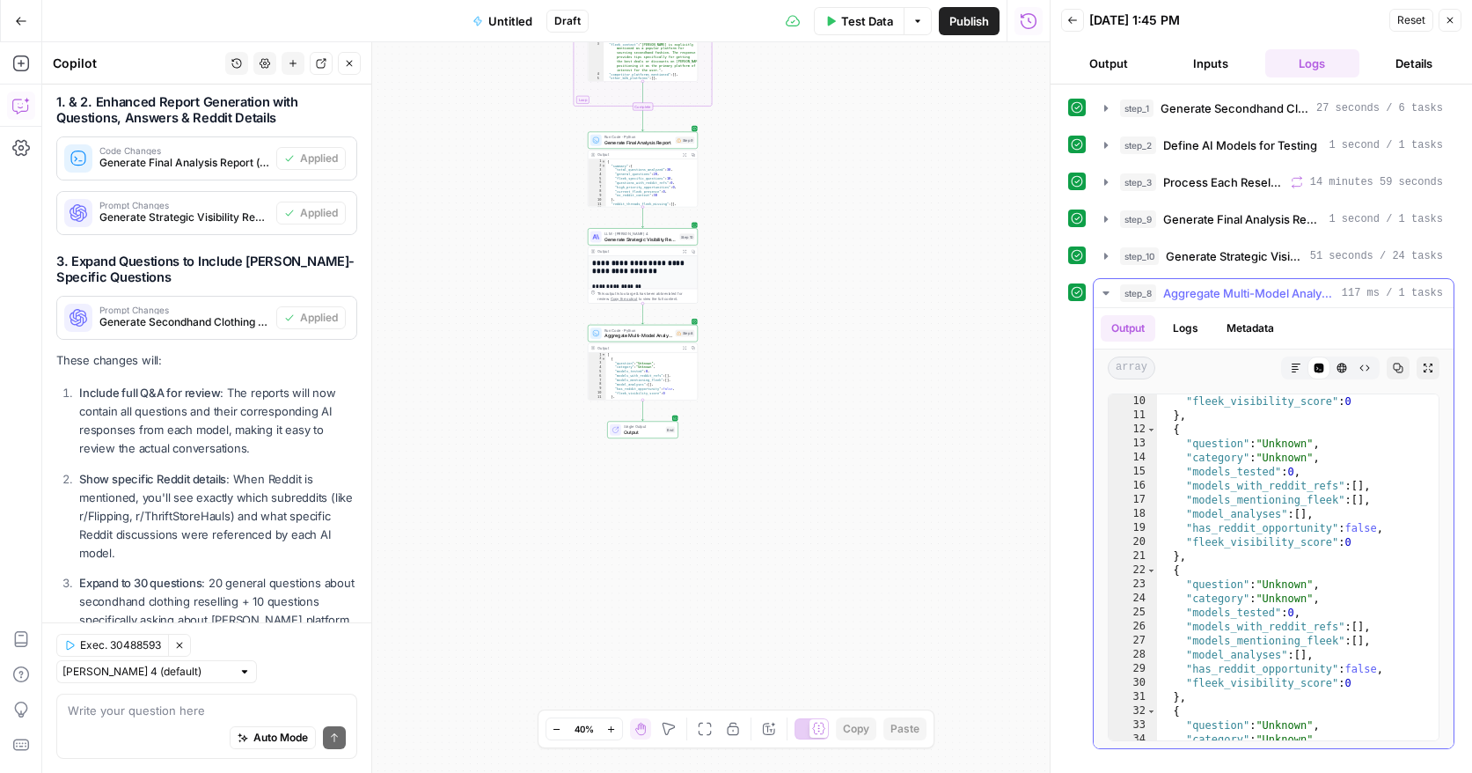
click at [1105, 292] on icon "button" at bounding box center [1106, 293] width 6 height 4
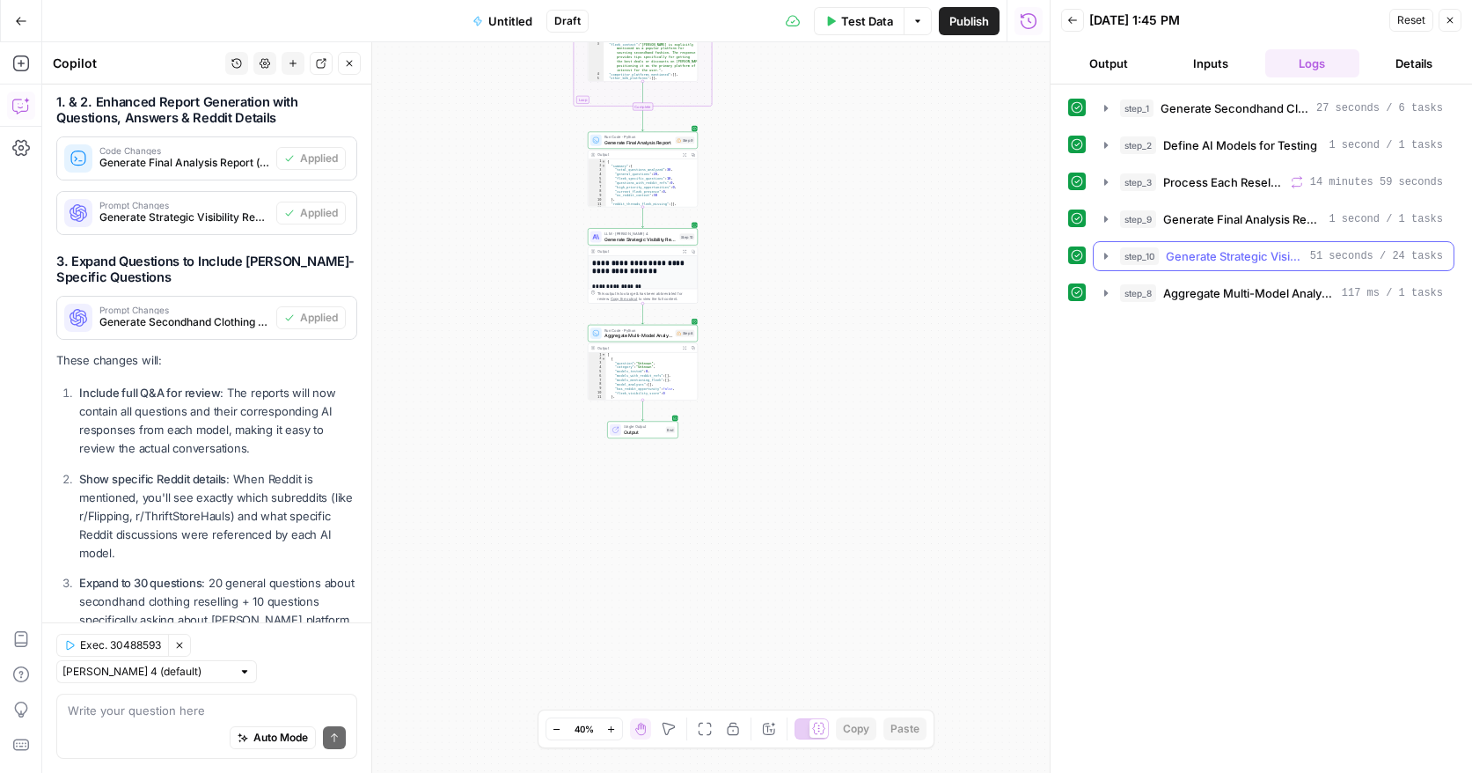
click at [1104, 253] on icon "button" at bounding box center [1106, 256] width 14 height 14
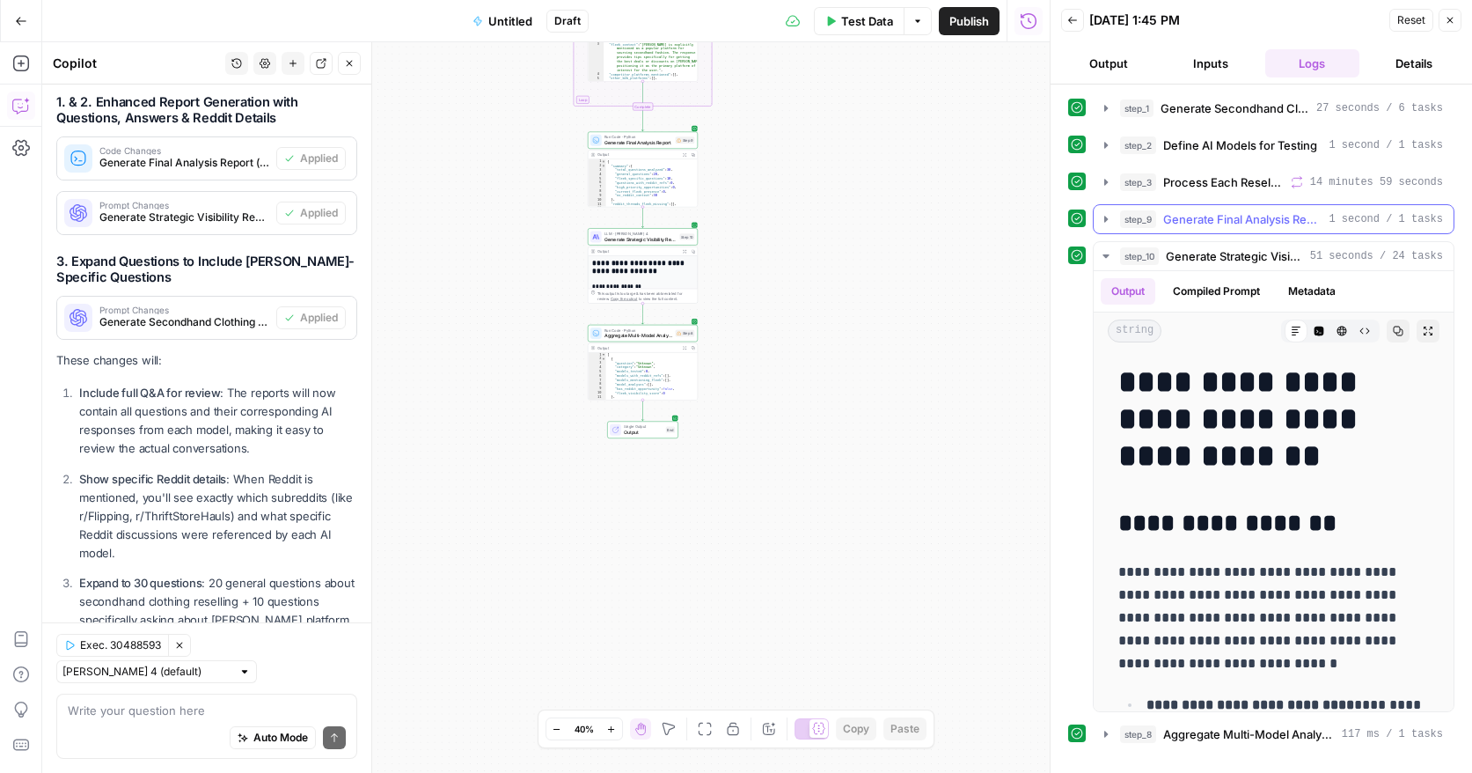
click at [1105, 217] on icon "button" at bounding box center [1107, 219] width 4 height 6
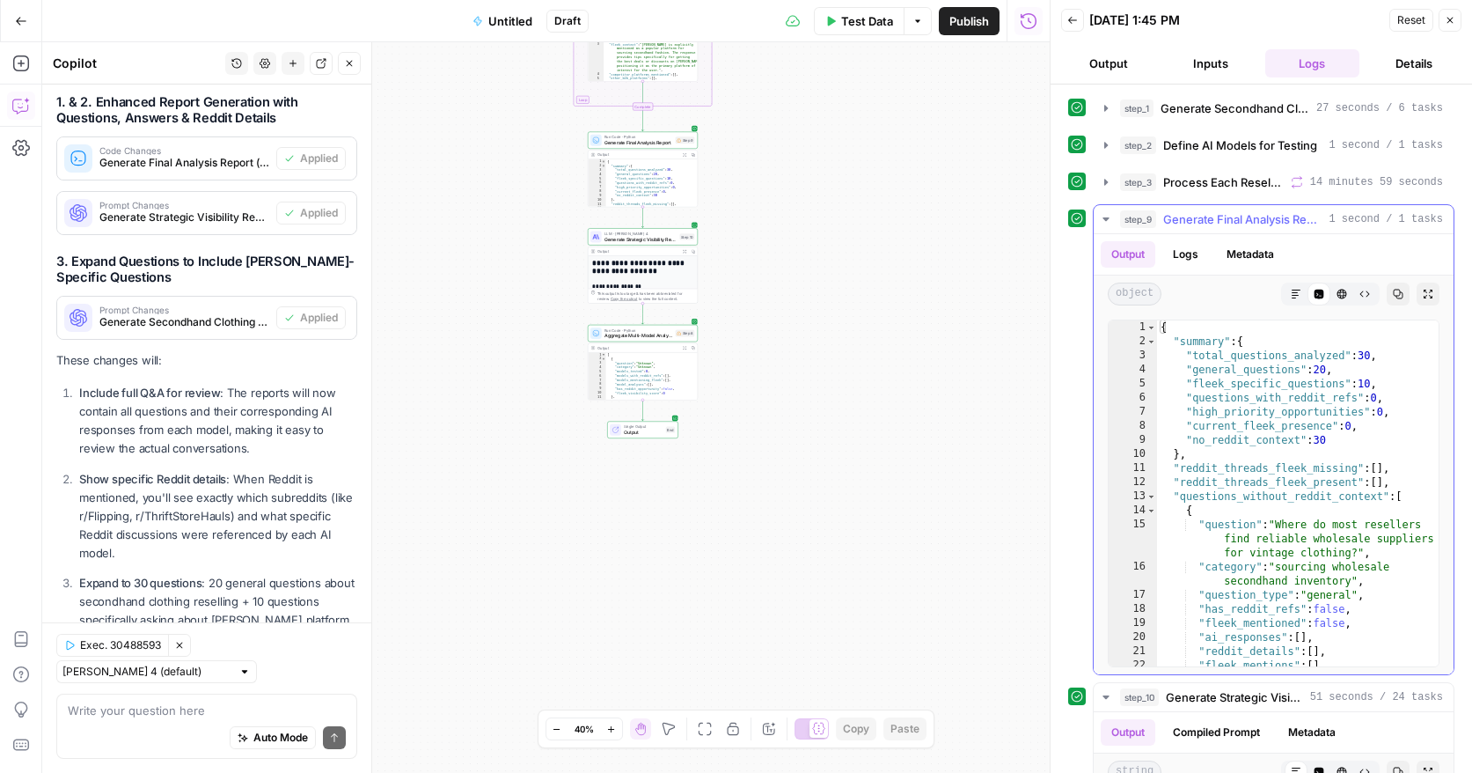
click at [1101, 218] on icon "button" at bounding box center [1106, 219] width 14 height 14
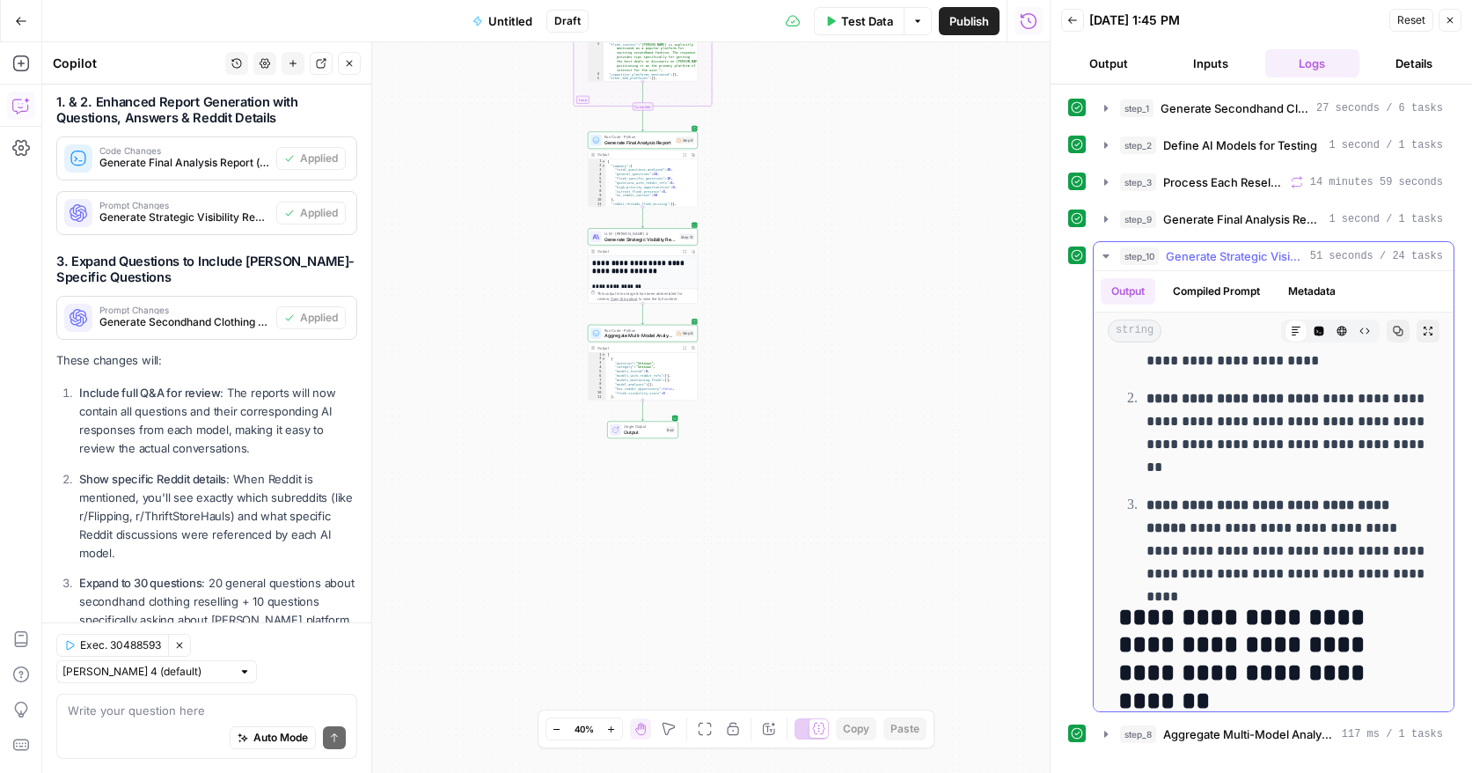
scroll to position [1142, 0]
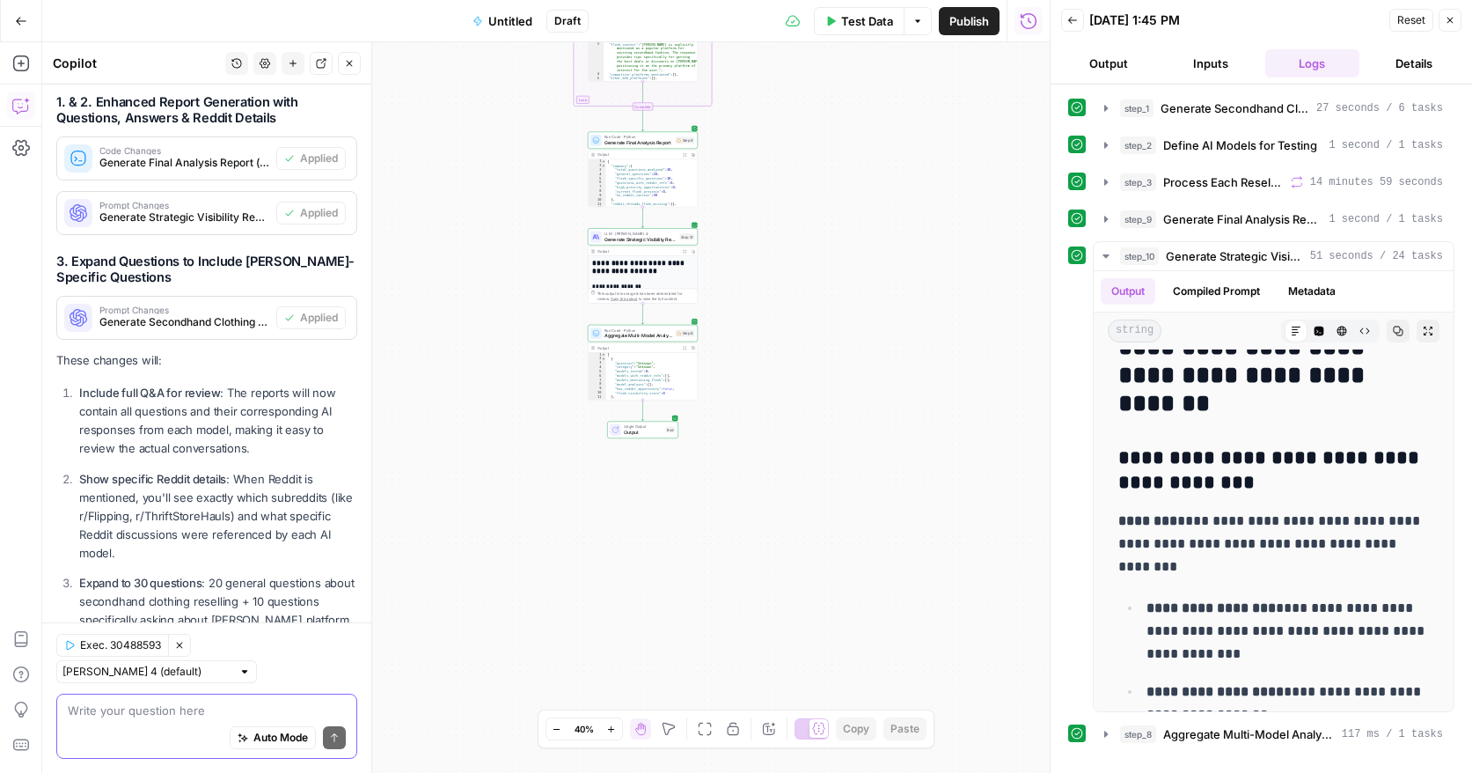
click at [125, 716] on textarea at bounding box center [207, 710] width 278 height 18
type textarea "w"
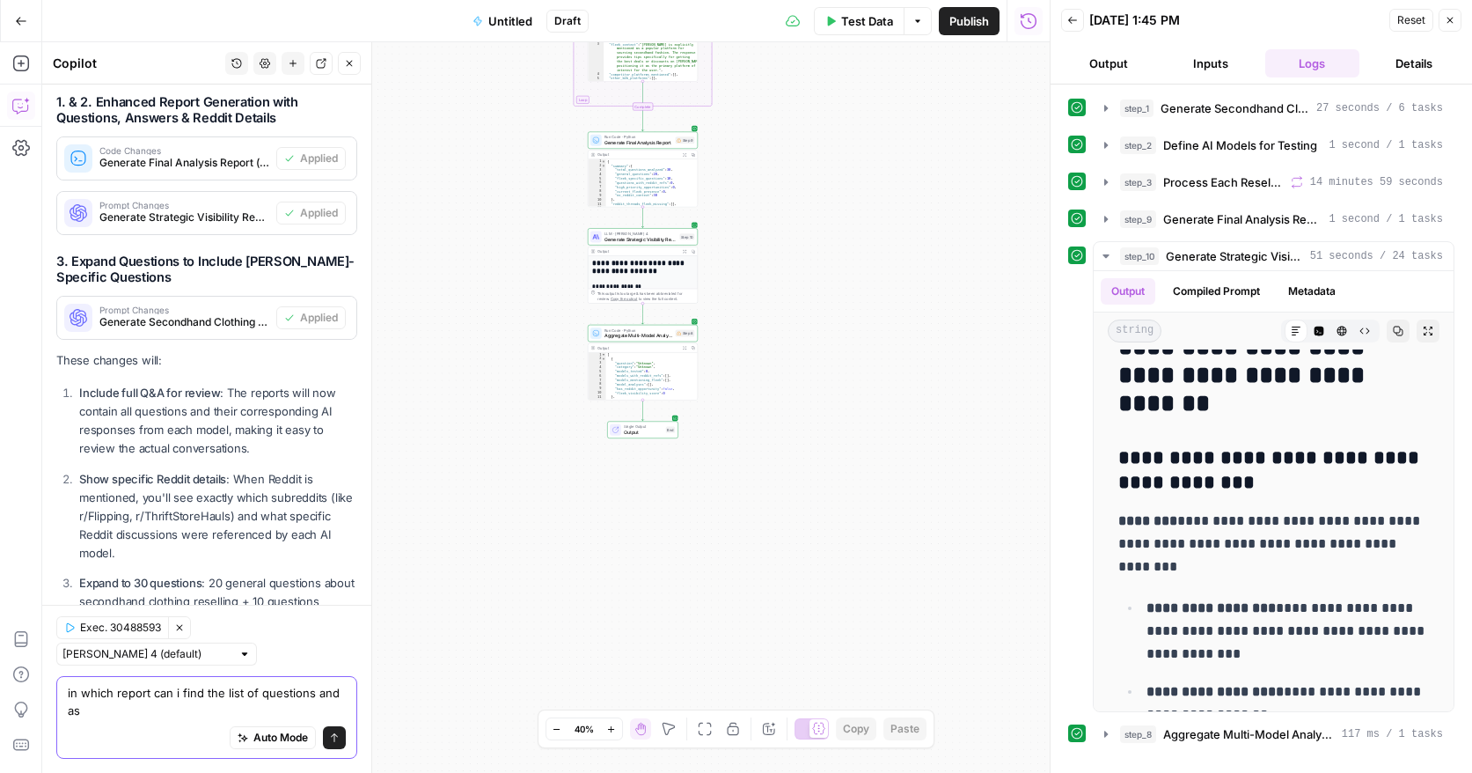
scroll to position [4727, 0]
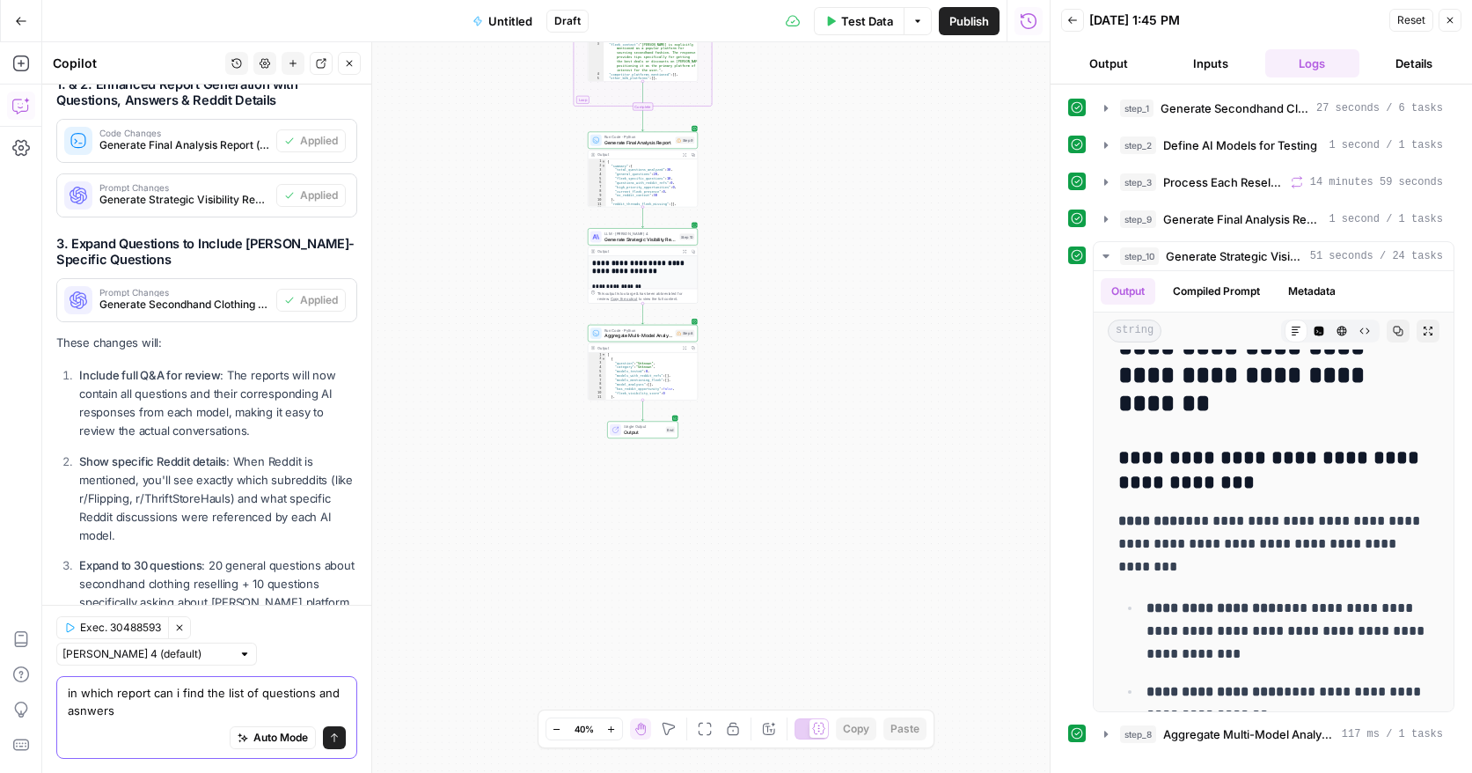
type textarea "in which report can i find the list of questions and asnwers?"
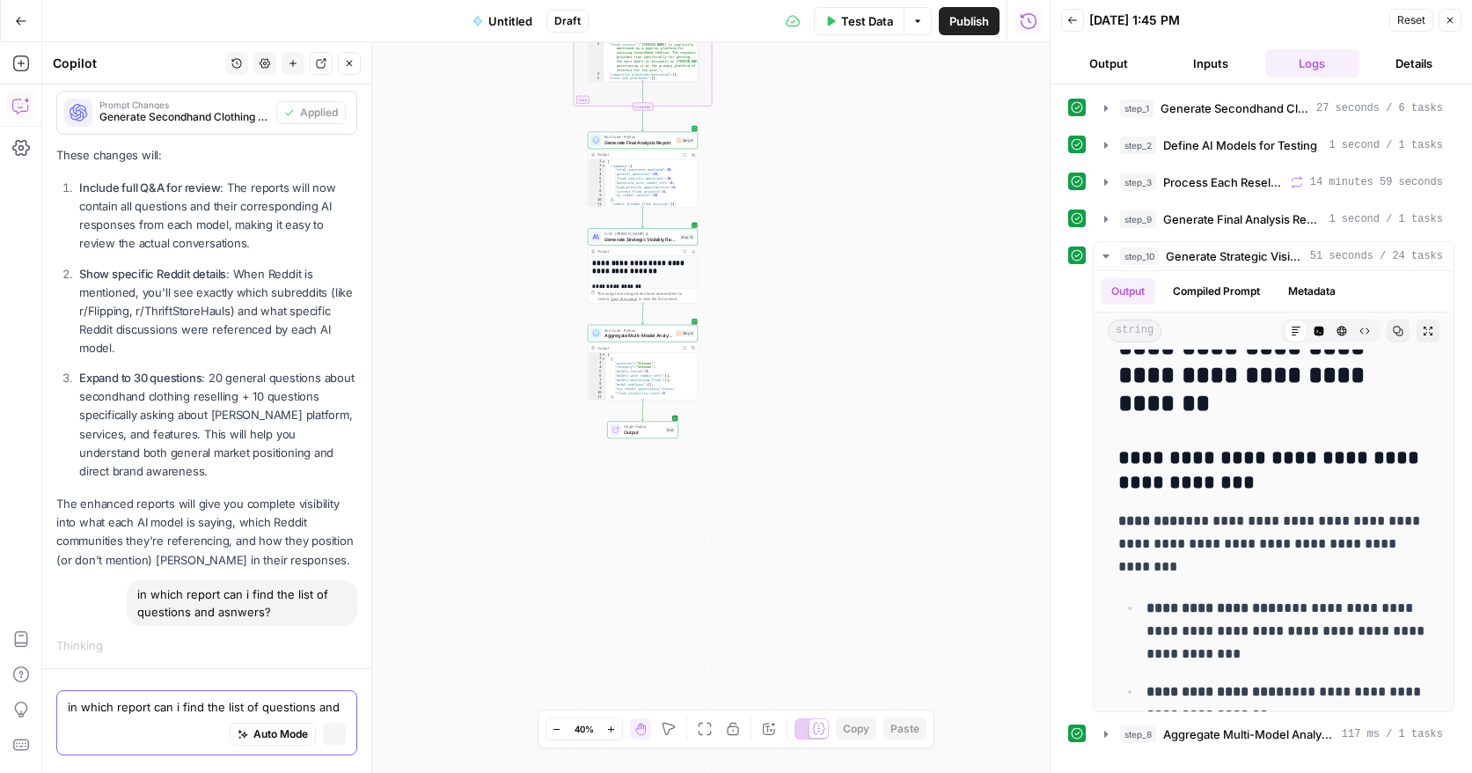
scroll to position [4546, 0]
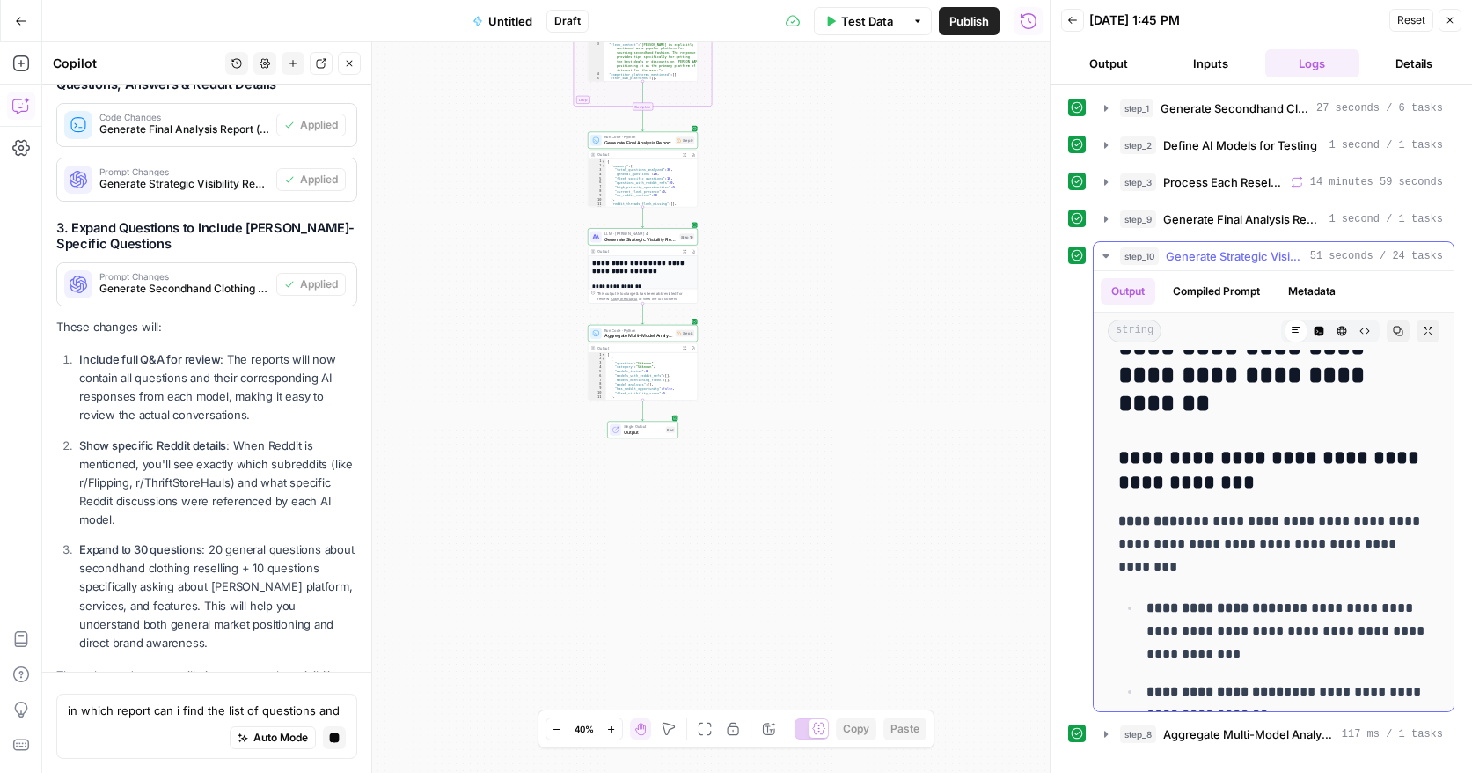
click at [1105, 253] on icon "button" at bounding box center [1106, 256] width 14 height 14
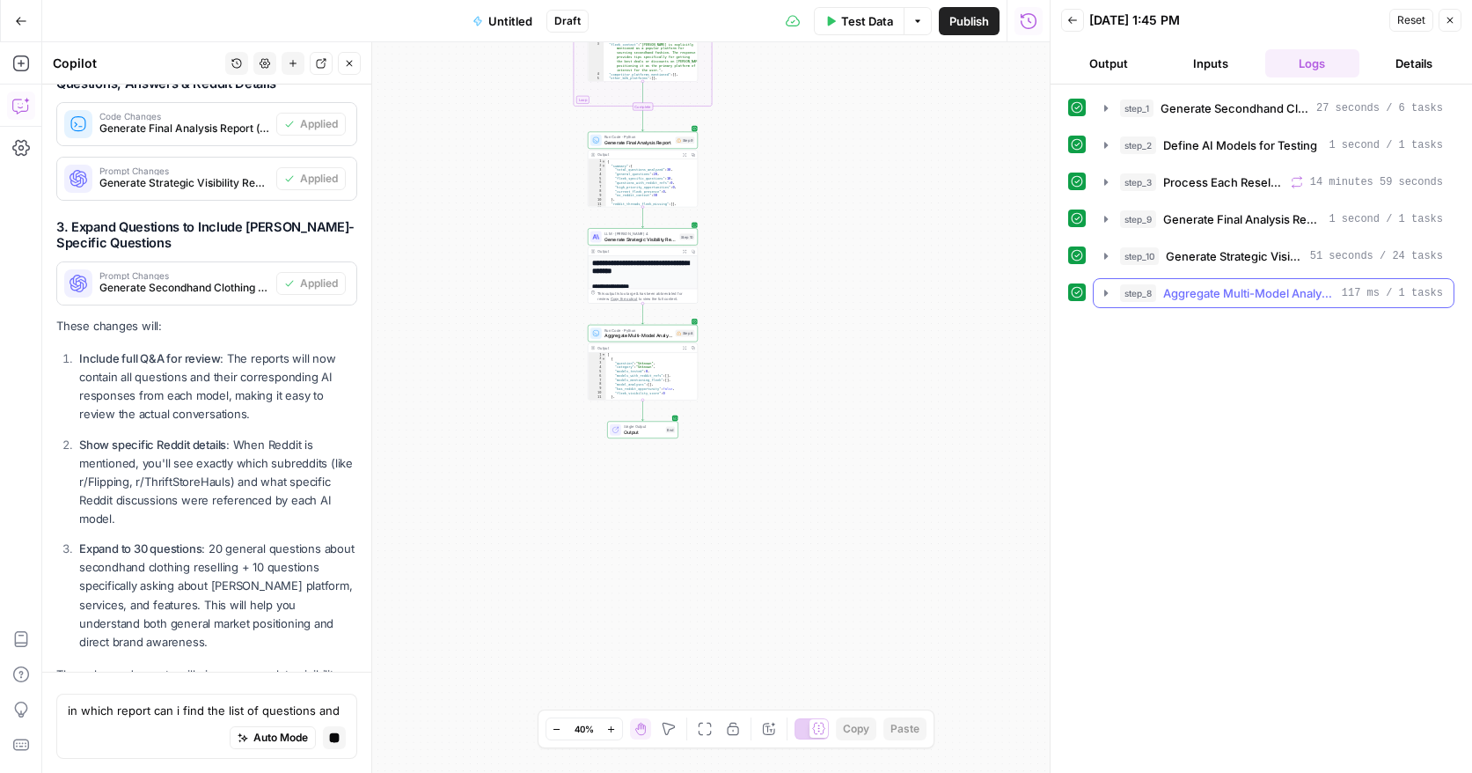
click at [1101, 296] on icon "button" at bounding box center [1106, 293] width 14 height 14
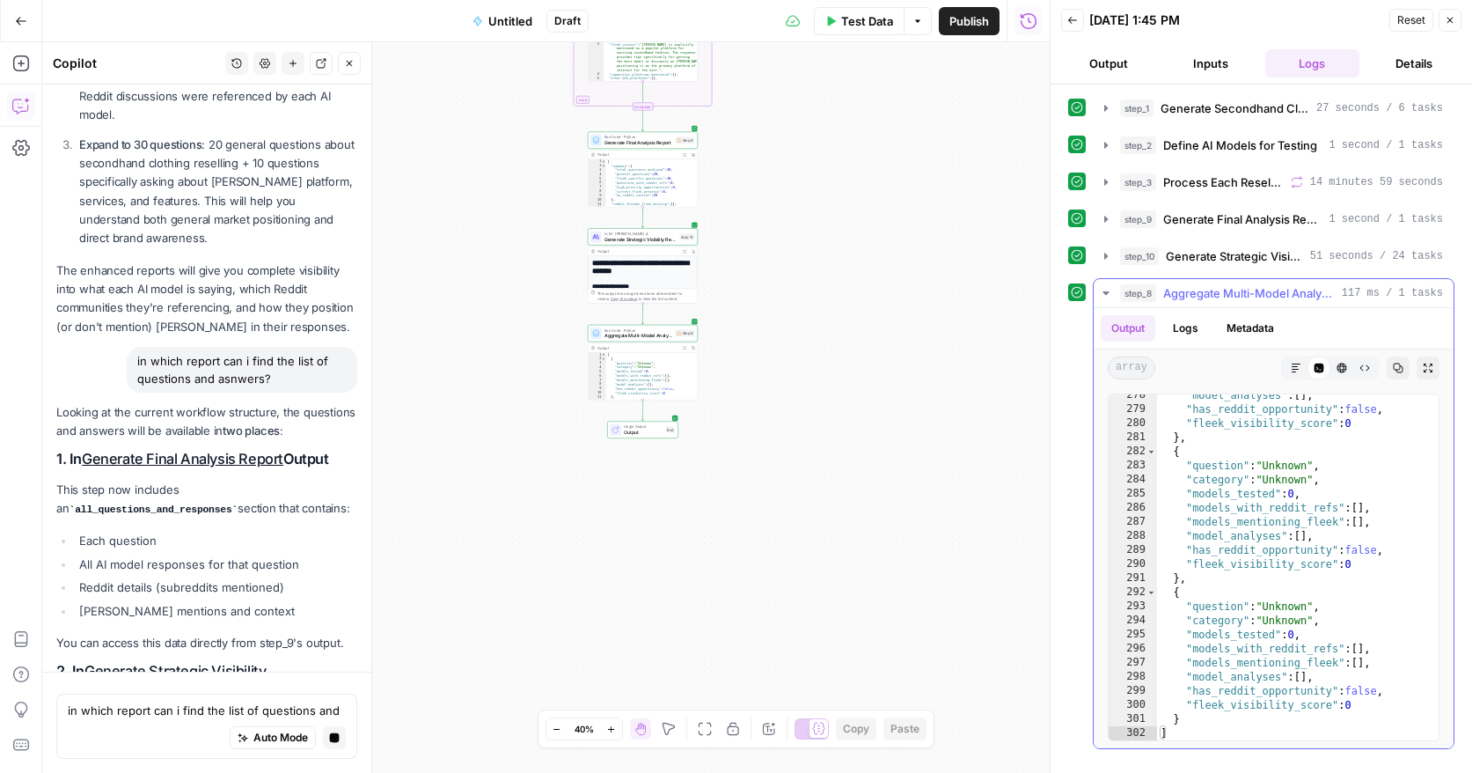
scroll to position [3907, 0]
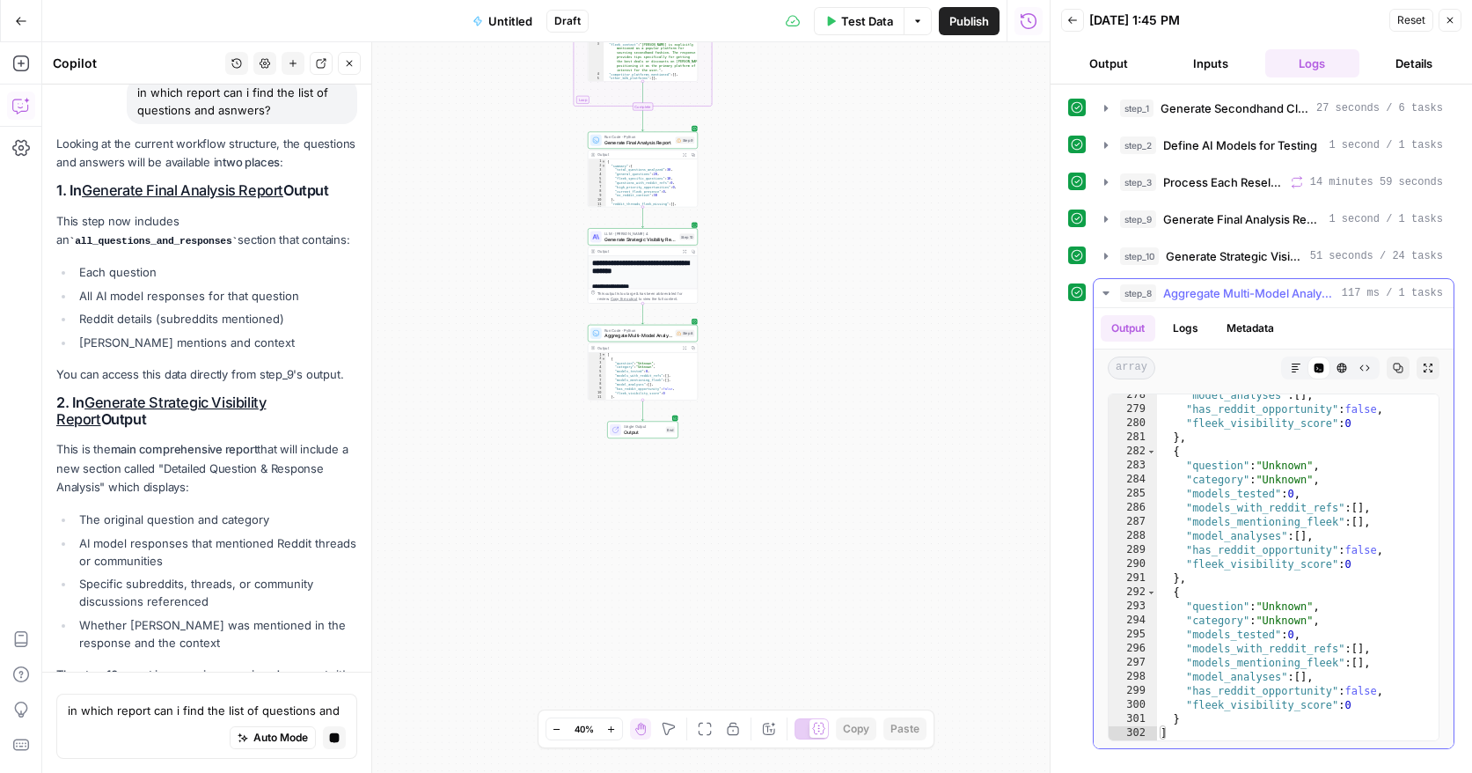
click at [1105, 297] on icon "button" at bounding box center [1106, 293] width 14 height 14
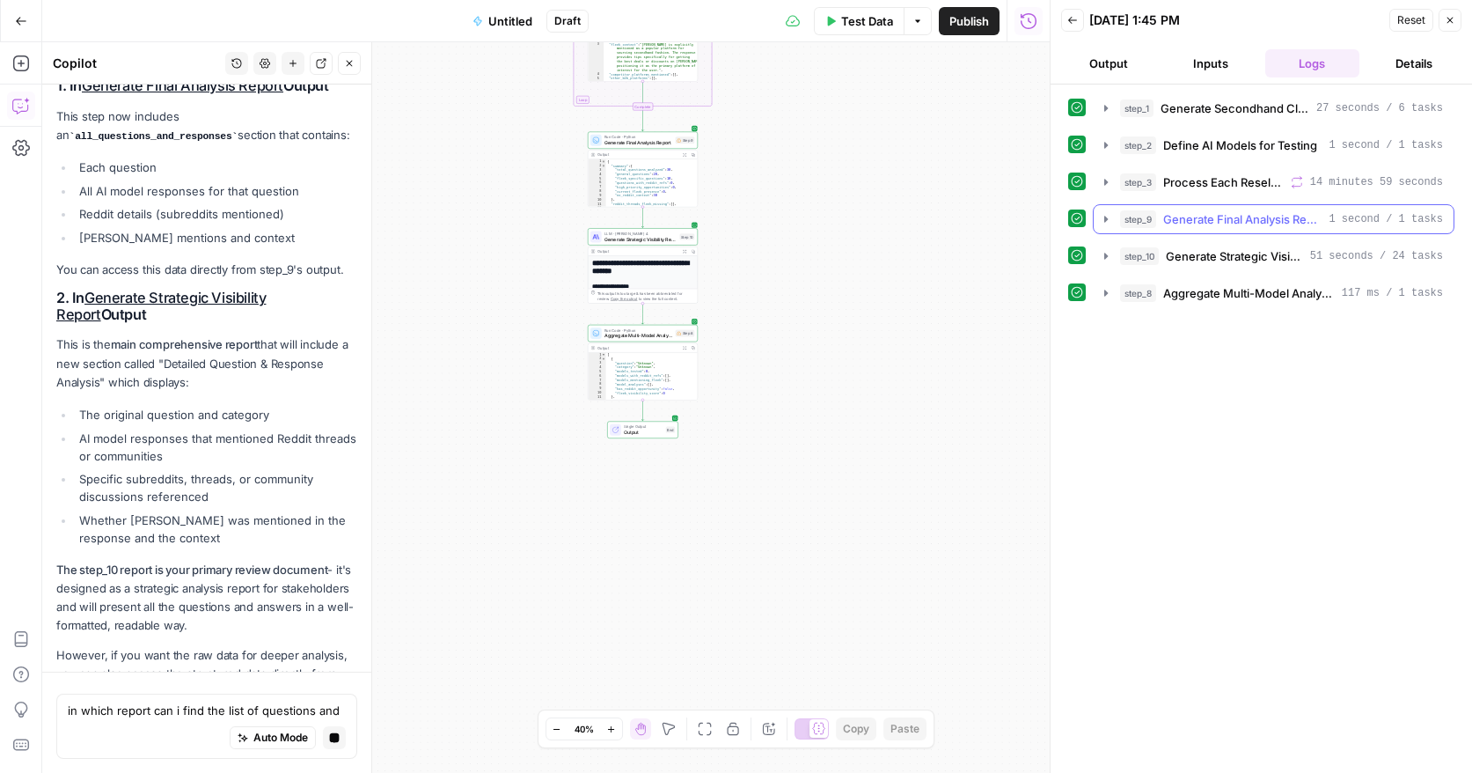
click at [1105, 224] on icon "button" at bounding box center [1106, 219] width 14 height 14
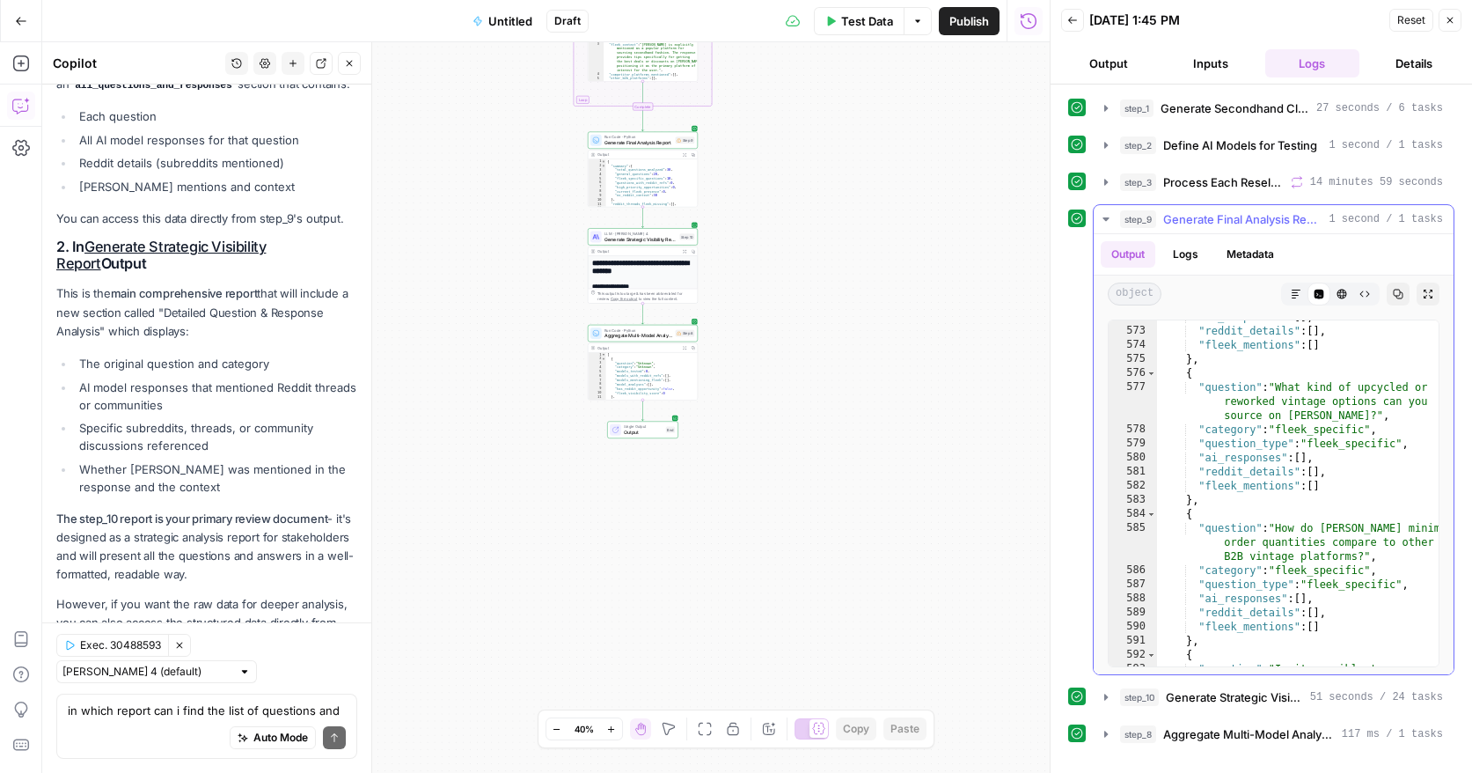
scroll to position [10220, 0]
click at [1297, 292] on icon "button" at bounding box center [1296, 294] width 11 height 11
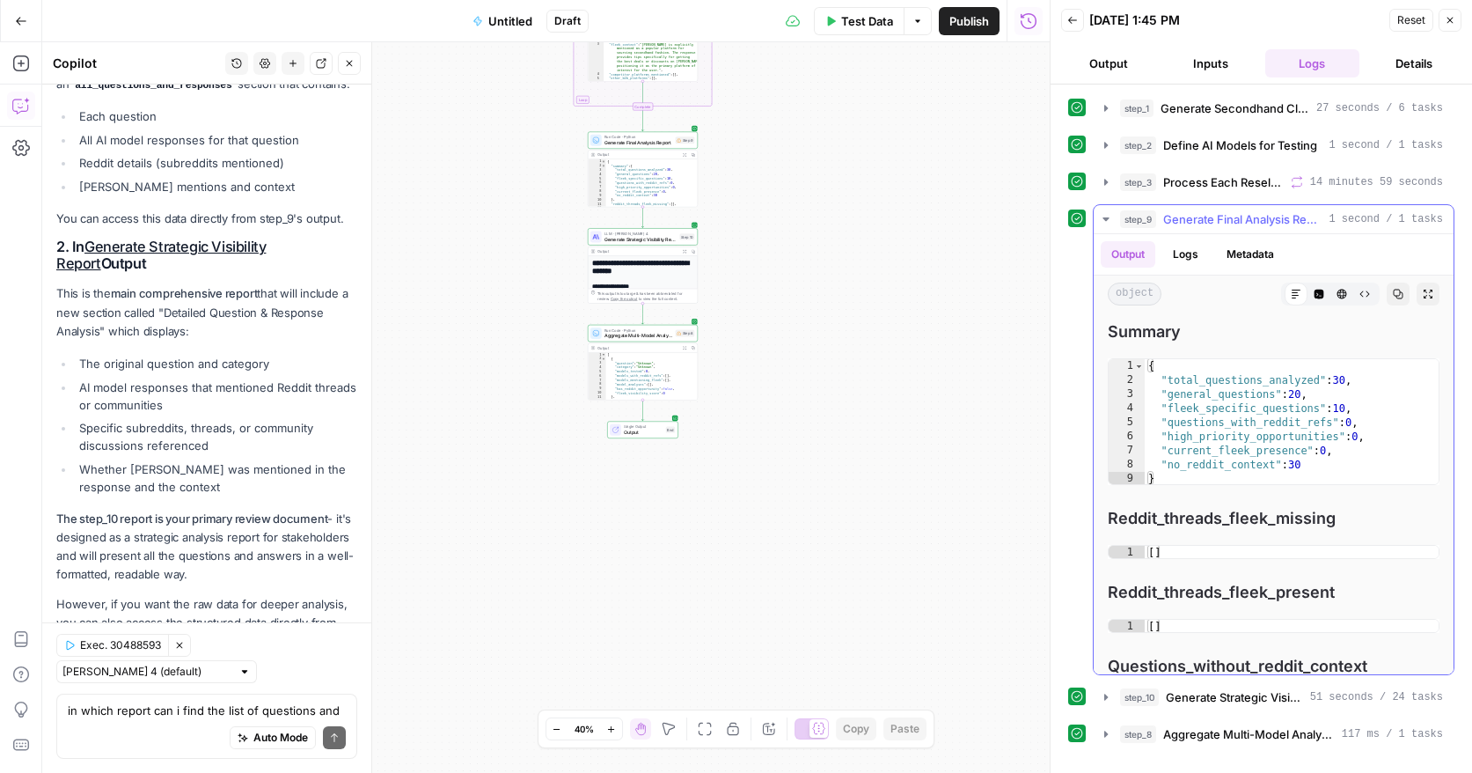
click at [1322, 293] on icon "button" at bounding box center [1320, 295] width 10 height 10
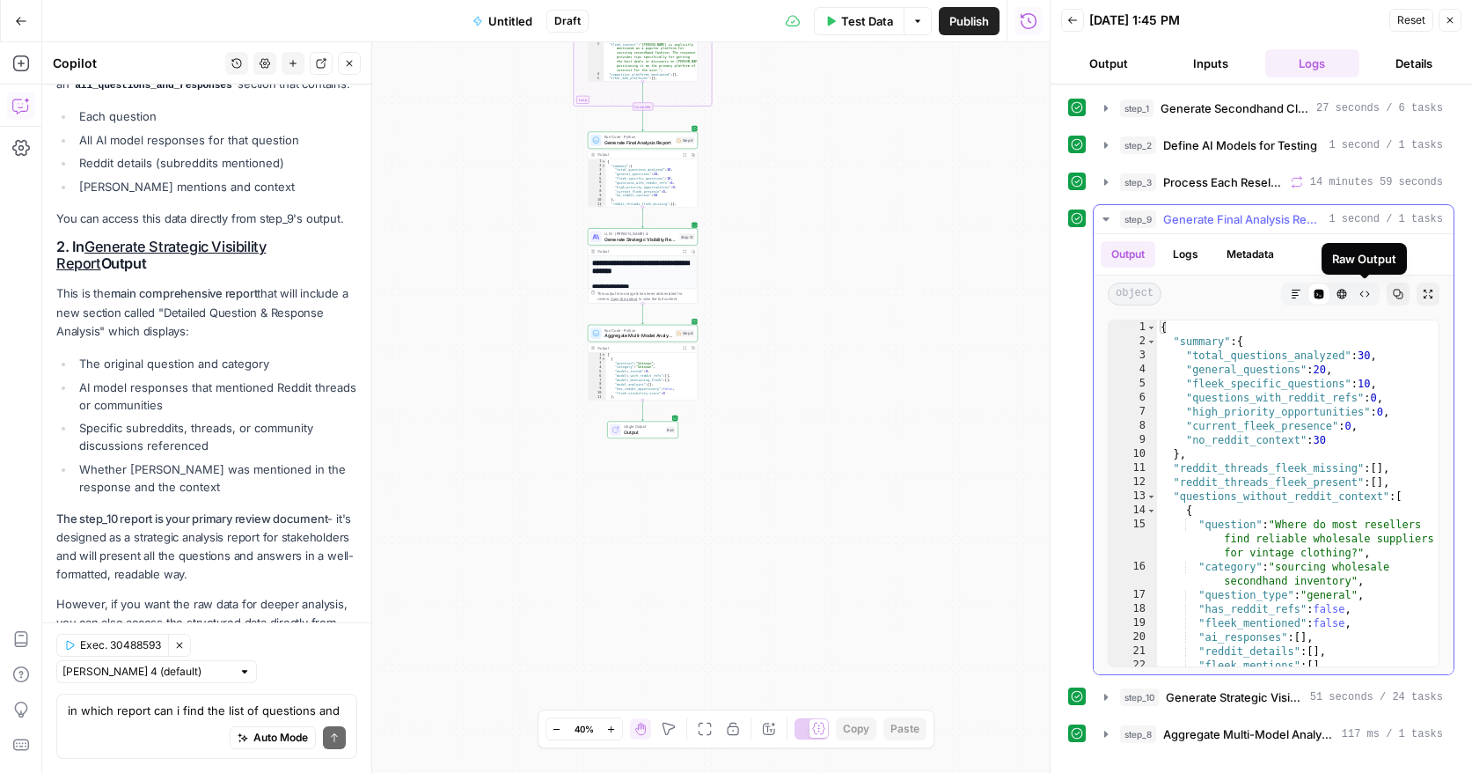
click at [1363, 295] on icon "button" at bounding box center [1365, 294] width 11 height 11
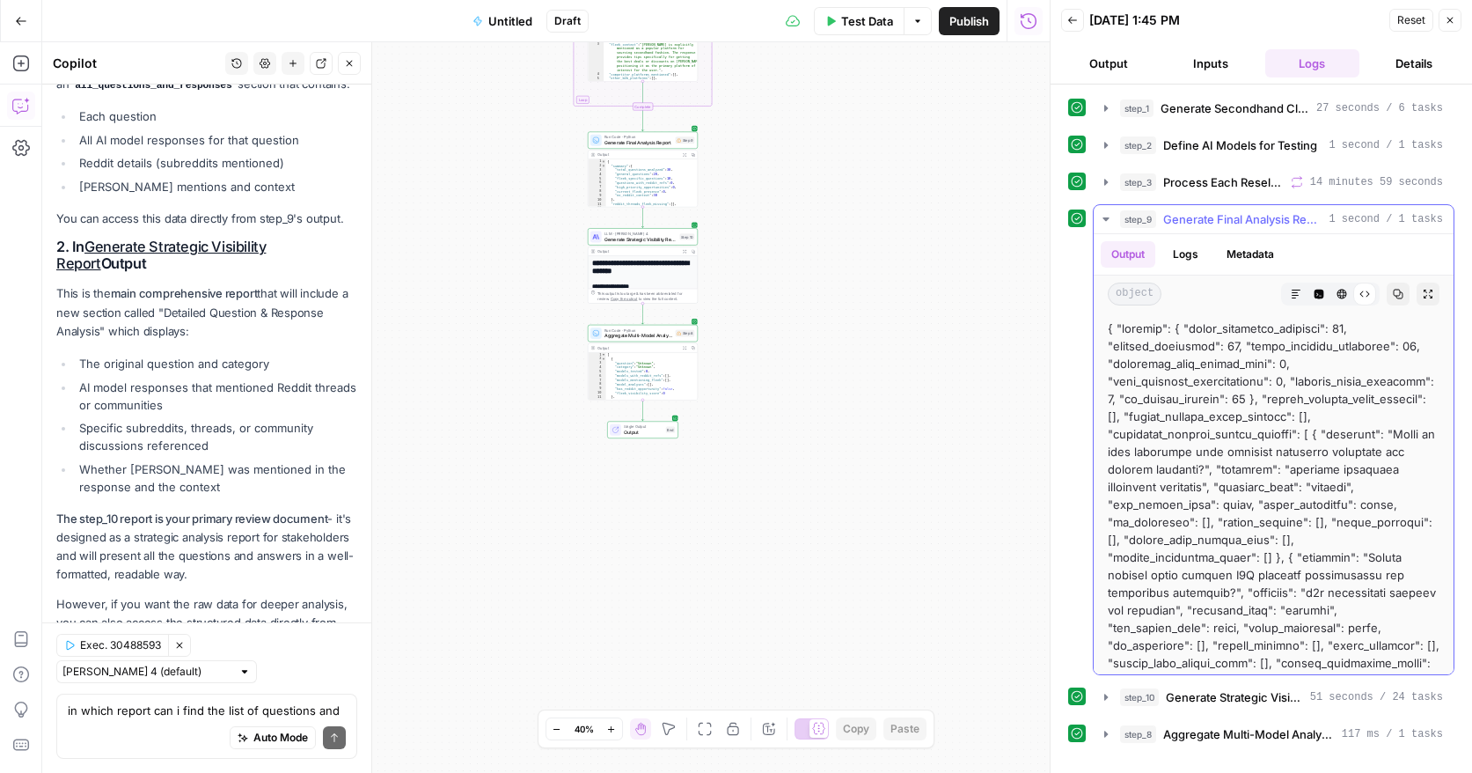
click at [1342, 294] on icon "button" at bounding box center [1342, 294] width 11 height 11
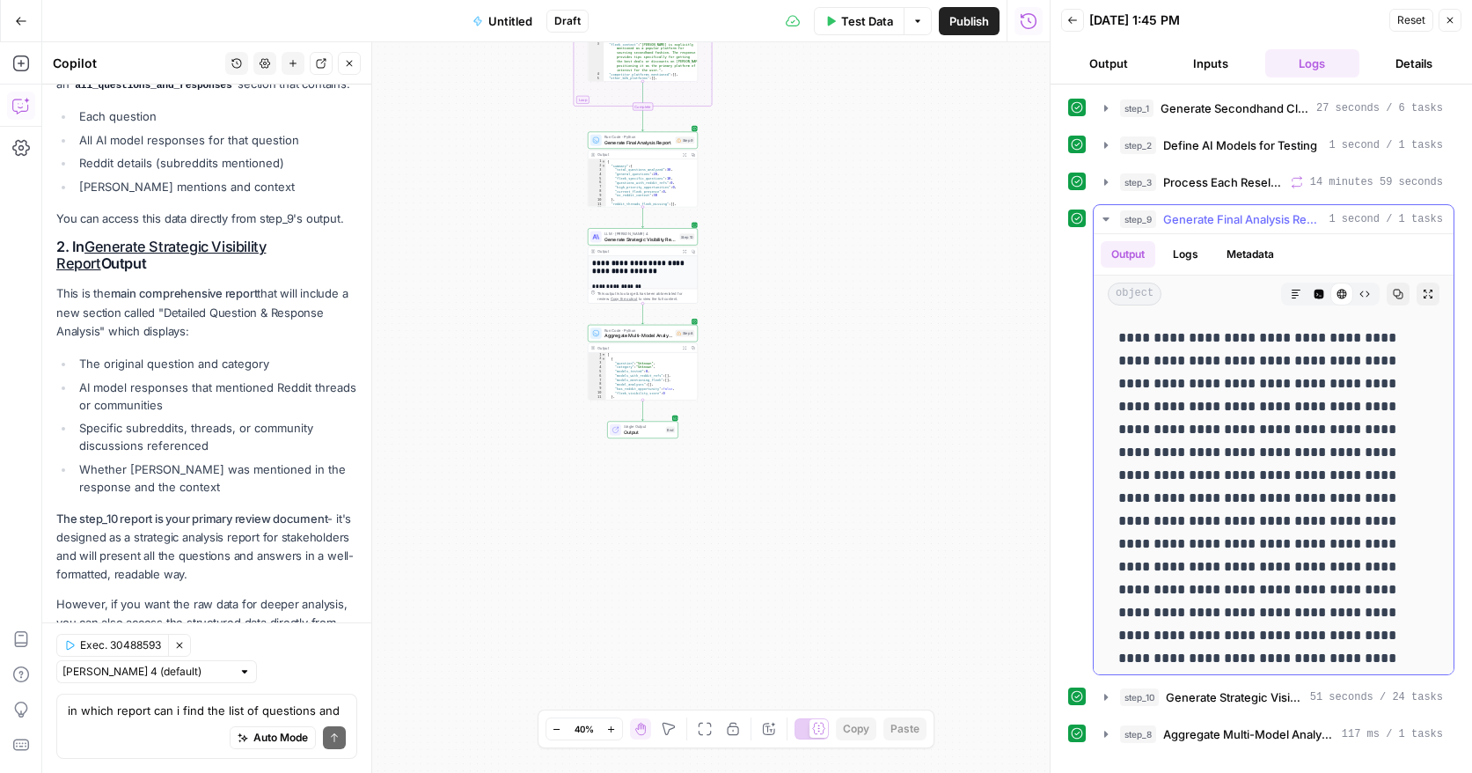
click at [1318, 297] on icon "button" at bounding box center [1320, 295] width 10 height 10
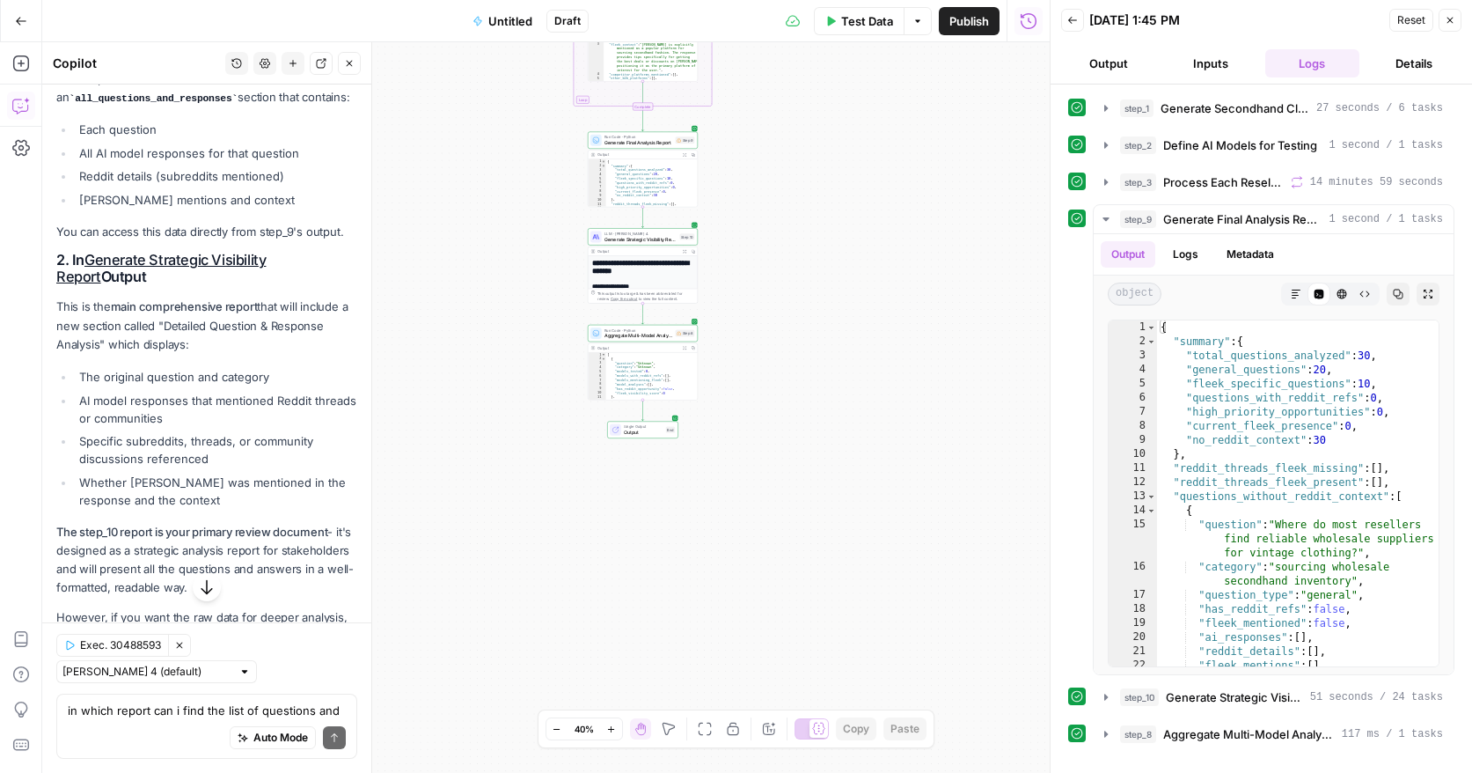
scroll to position [5572, 0]
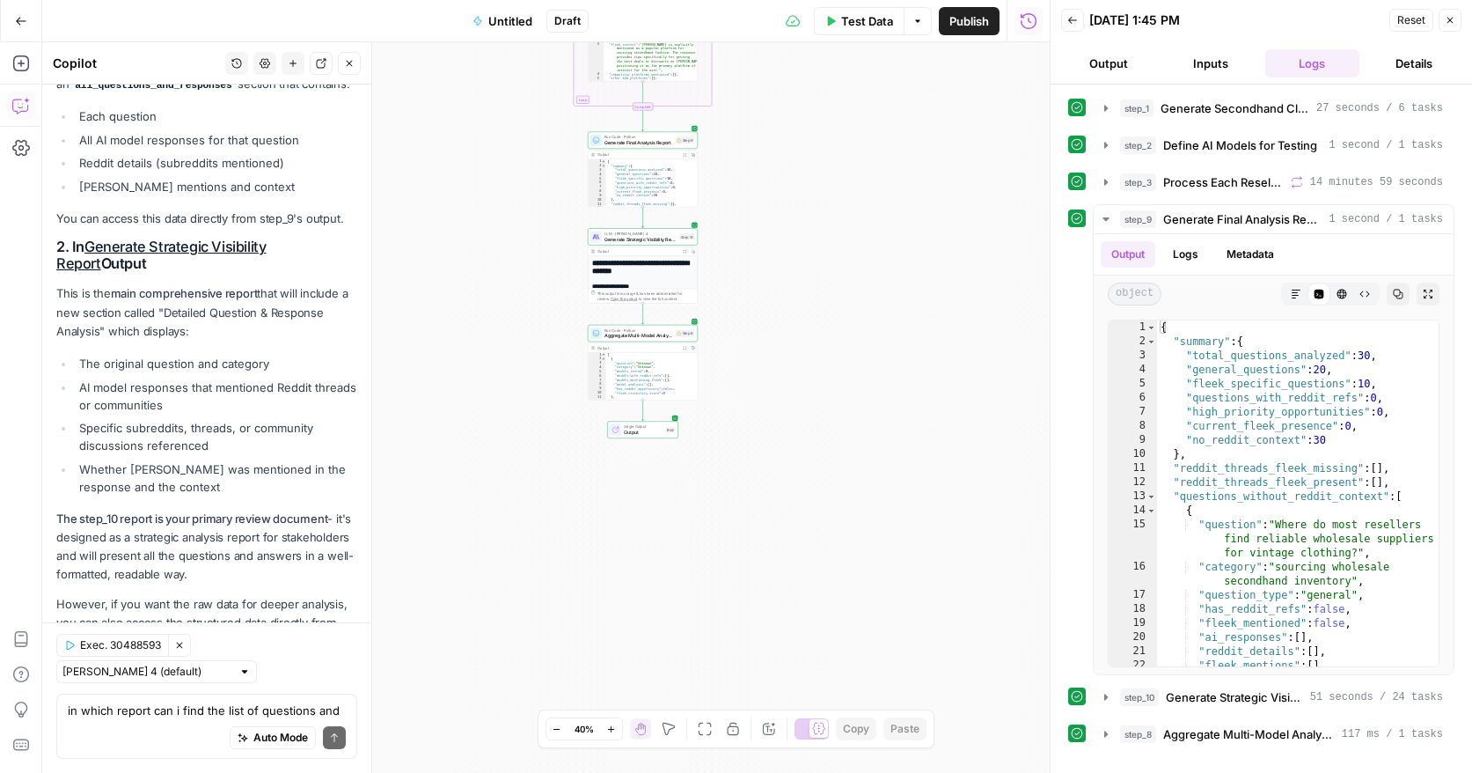
click at [612, 732] on icon "button" at bounding box center [611, 729] width 10 height 10
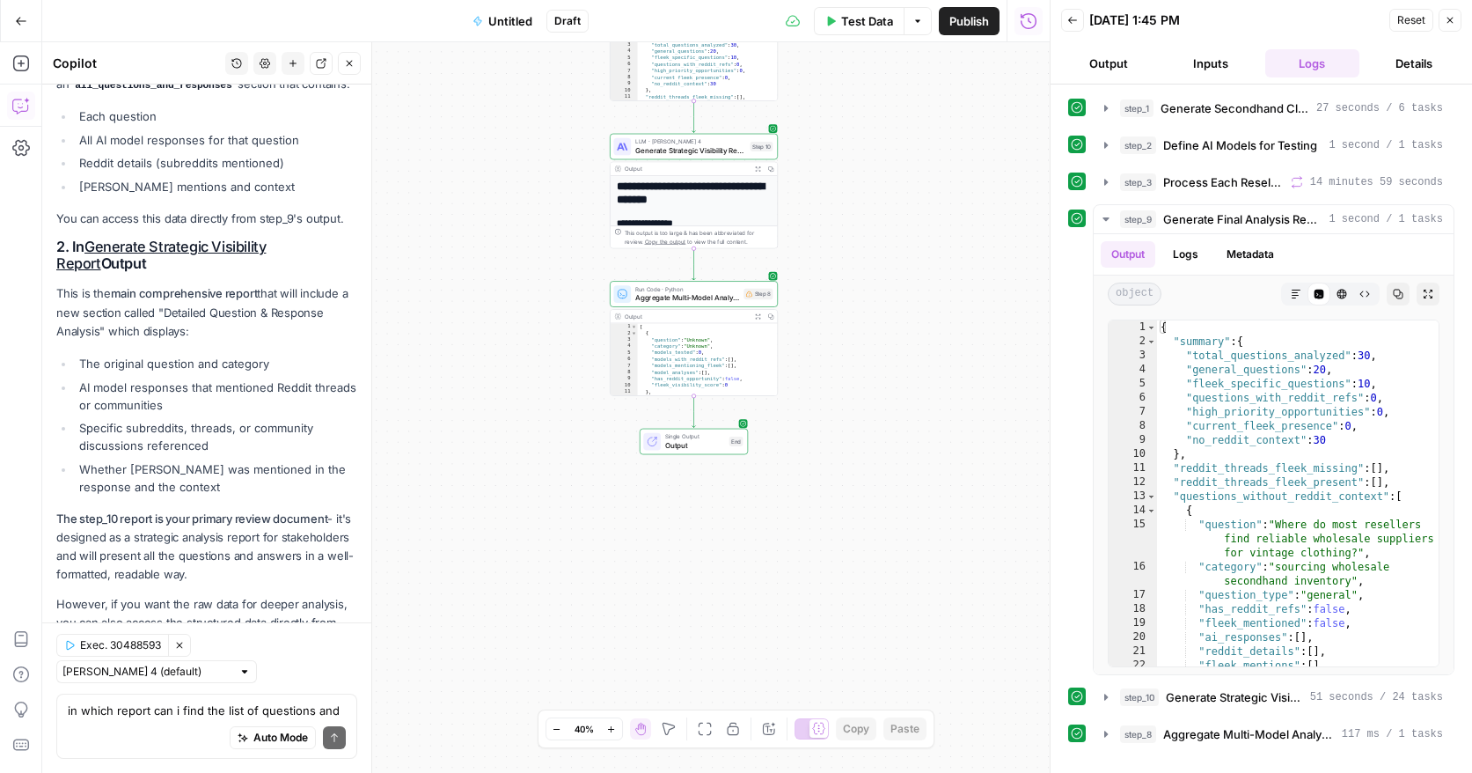
click at [612, 732] on icon "button" at bounding box center [611, 729] width 10 height 10
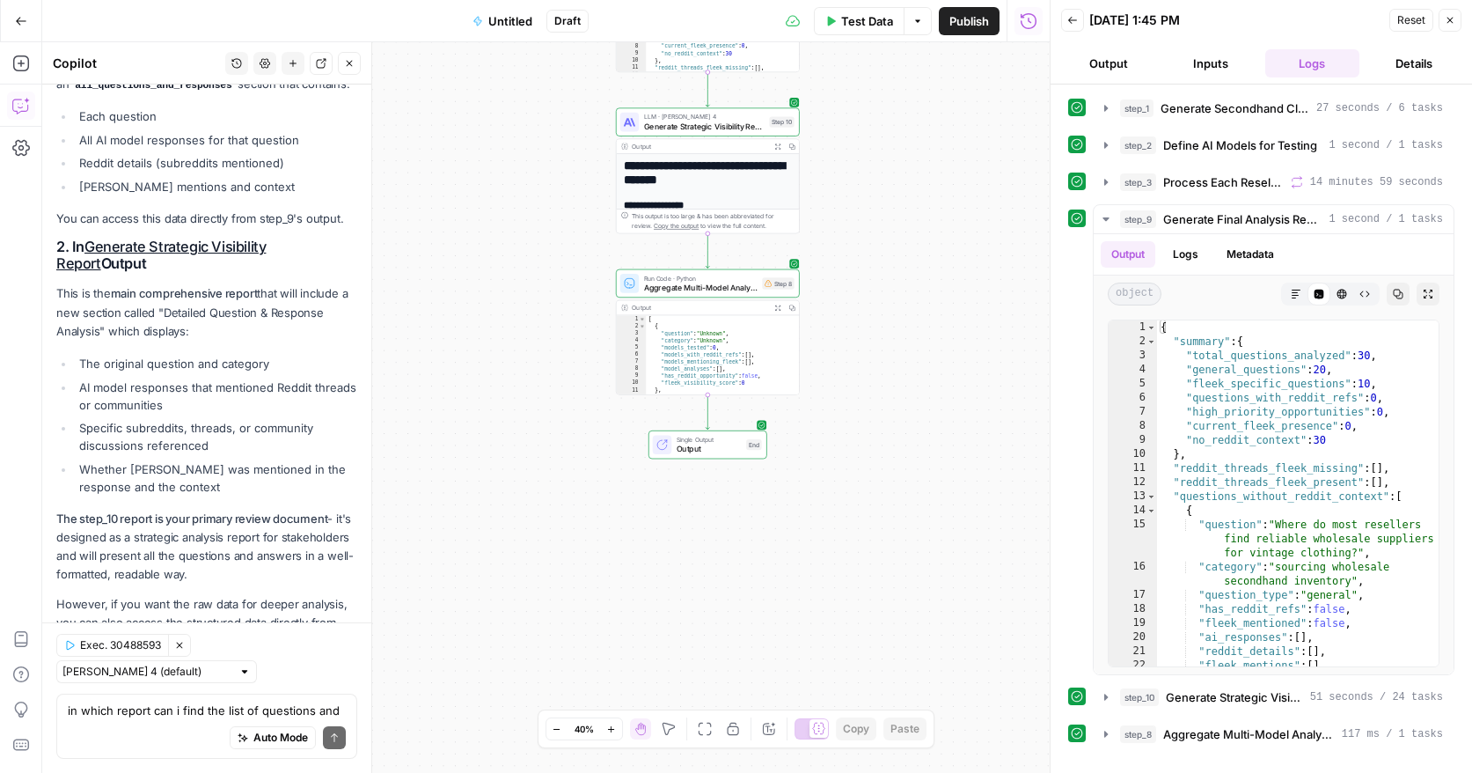
click at [612, 732] on icon "button" at bounding box center [611, 729] width 10 height 10
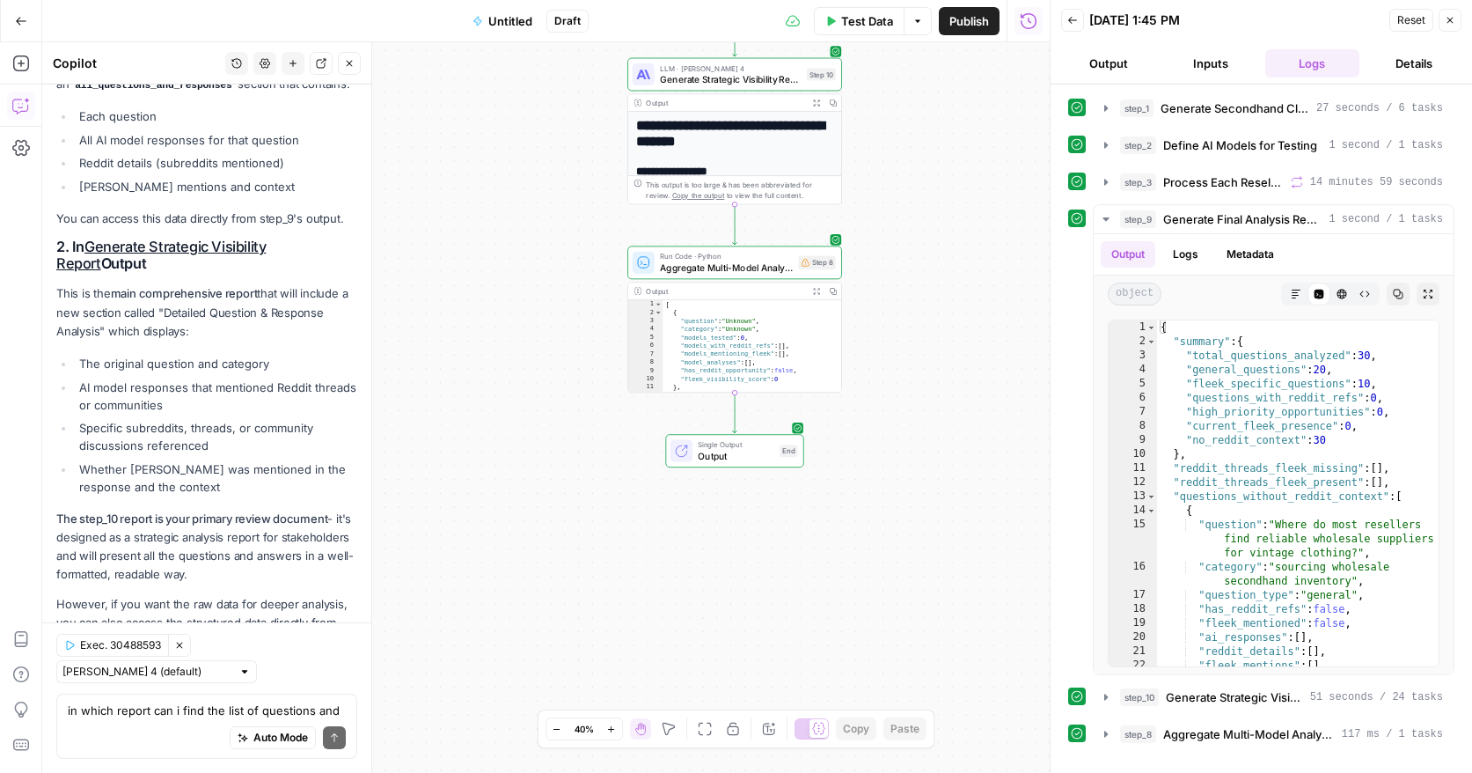
click at [612, 732] on icon "button" at bounding box center [611, 729] width 10 height 10
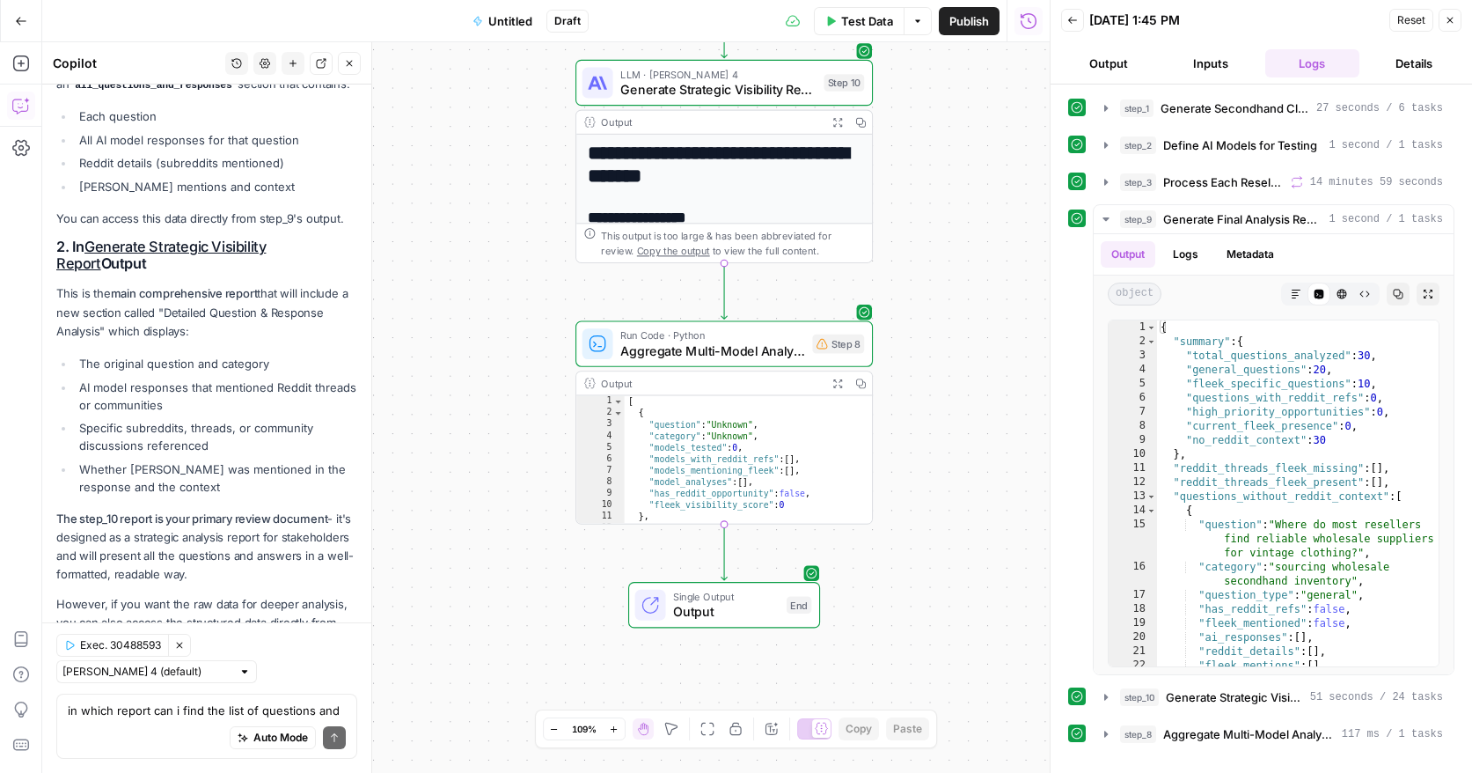
drag, startPoint x: 619, startPoint y: 415, endPoint x: 531, endPoint y: 554, distance: 163.8
click at [531, 554] on div "Workflow Input Settings Inputs LLM · GPT-4.1 Generate Secondhand Clothing Resel…" at bounding box center [546, 407] width 1008 height 731
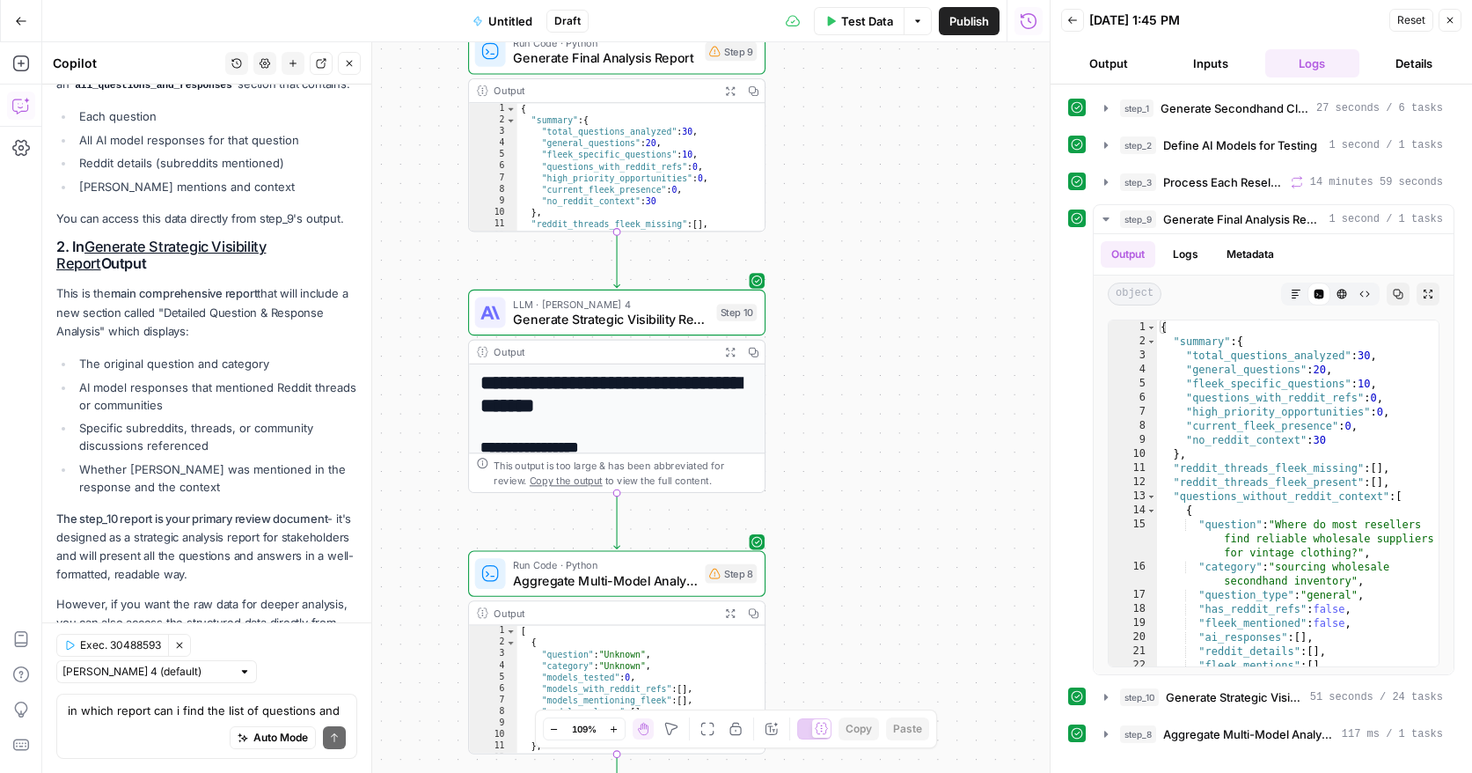
drag, startPoint x: 958, startPoint y: 305, endPoint x: 855, endPoint y: 533, distance: 250.9
click at [855, 533] on div "Workflow Input Settings Inputs LLM · GPT-4.1 Generate Secondhand Clothing Resel…" at bounding box center [546, 407] width 1008 height 731
click at [1398, 296] on icon "button" at bounding box center [1398, 294] width 11 height 11
click at [1106, 217] on icon "button" at bounding box center [1106, 219] width 6 height 4
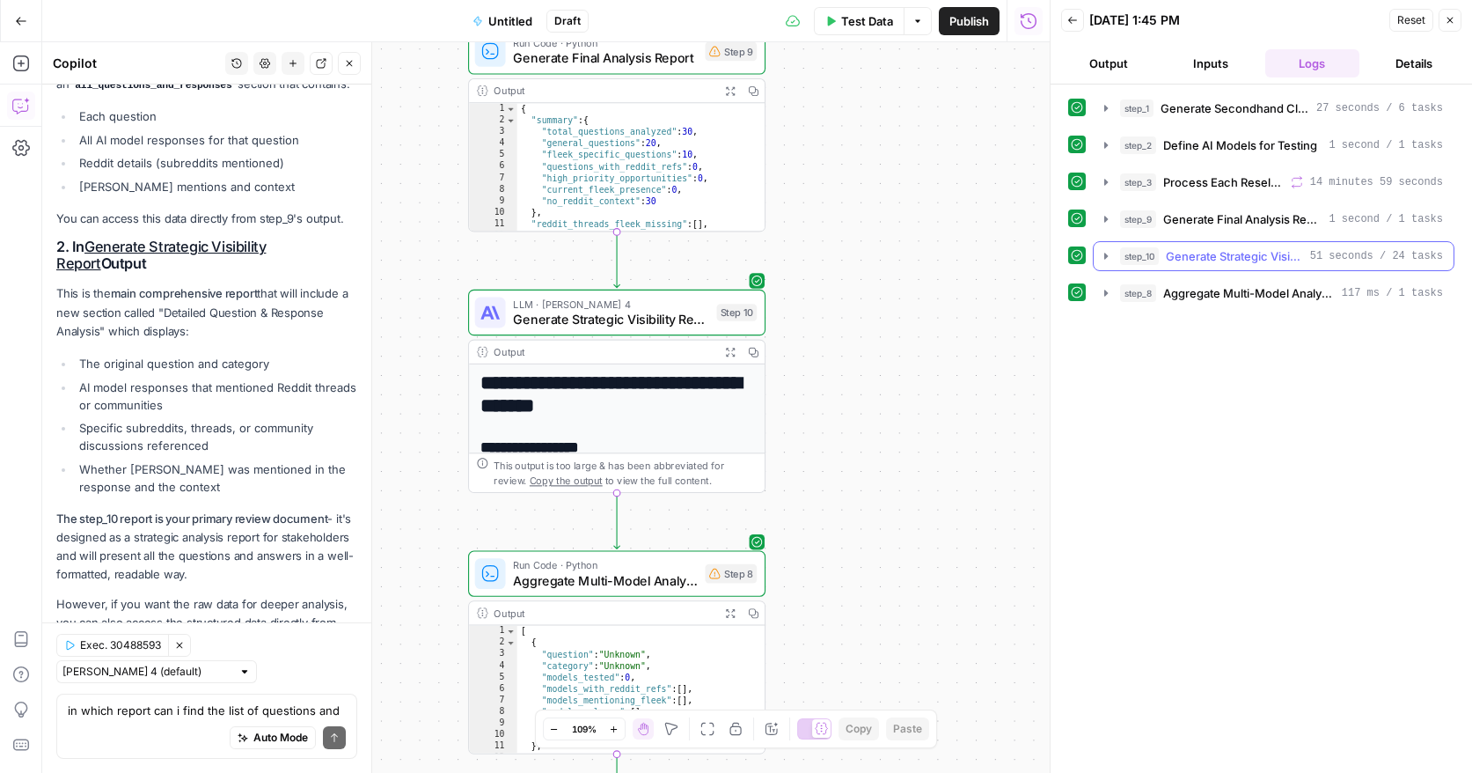
click at [1106, 258] on icon "button" at bounding box center [1106, 256] width 14 height 14
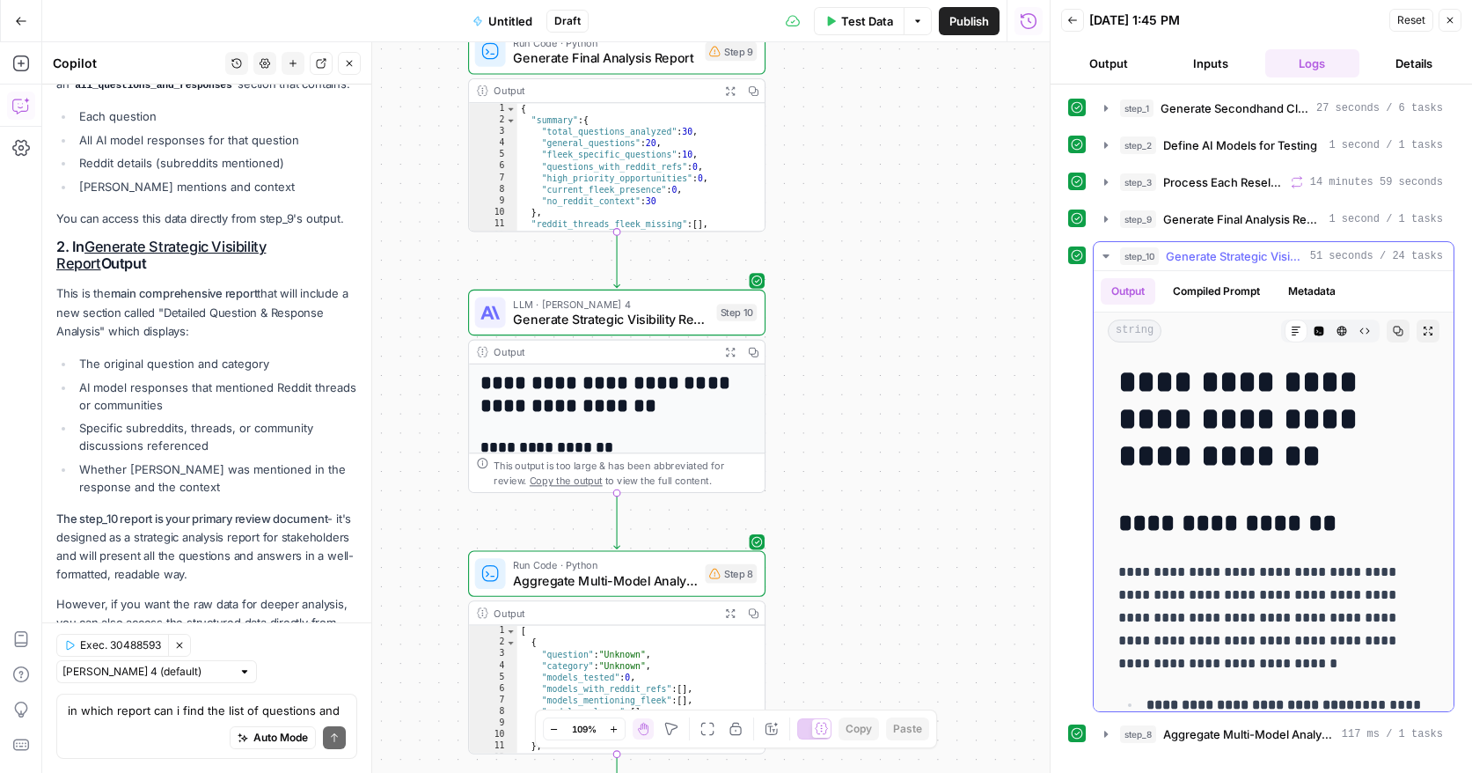
click at [1397, 330] on icon "button" at bounding box center [1398, 331] width 11 height 11
click at [1109, 258] on icon "button" at bounding box center [1106, 256] width 14 height 14
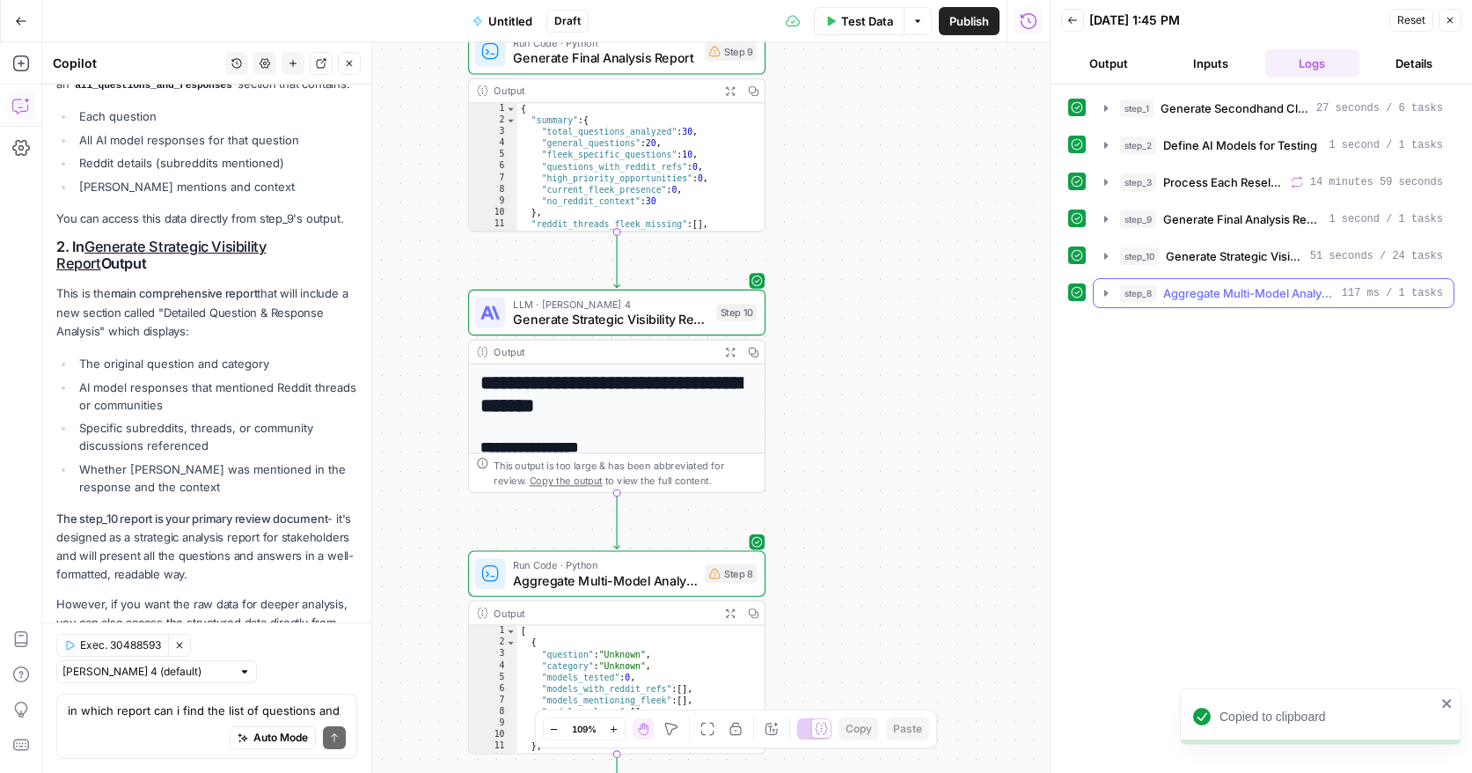
click at [1102, 296] on icon "button" at bounding box center [1106, 293] width 14 height 14
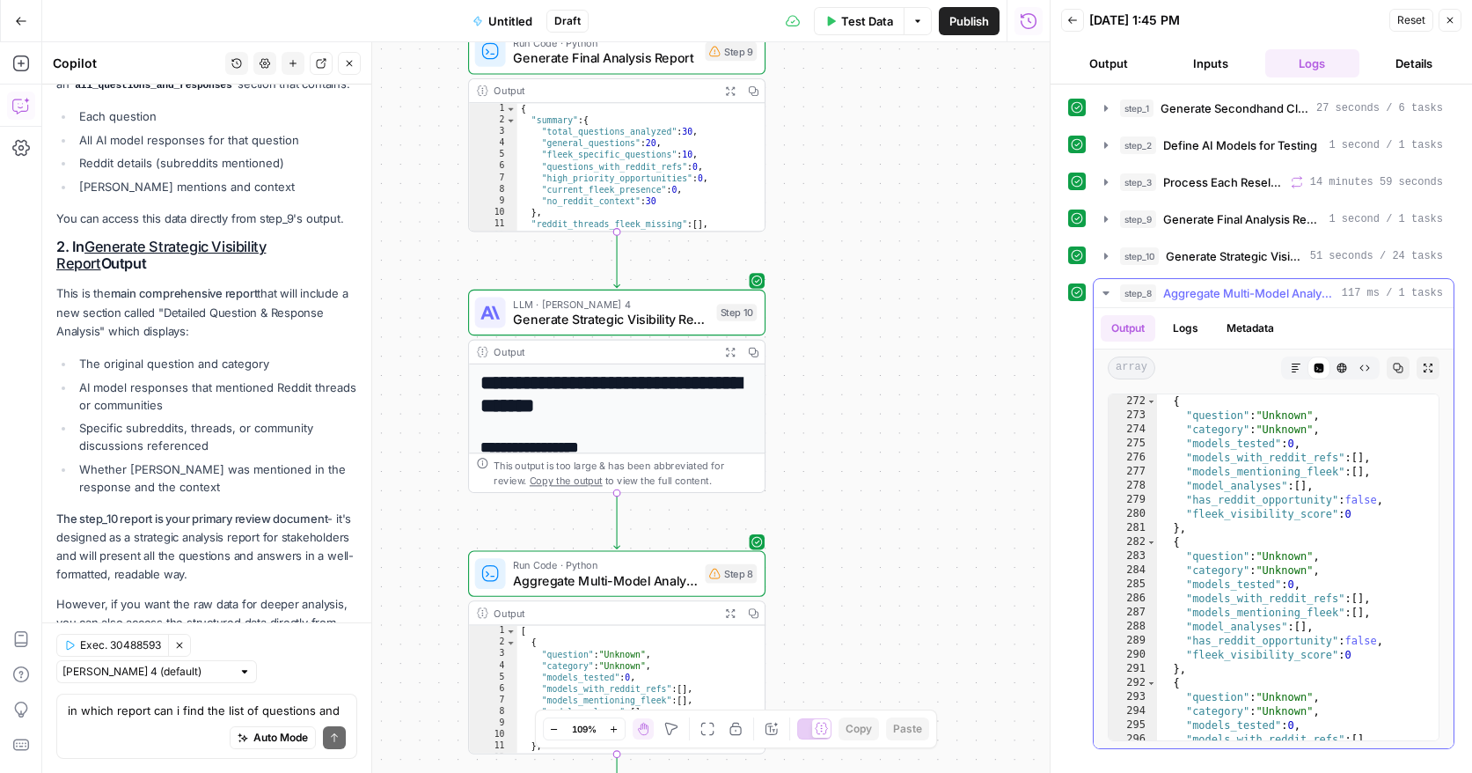
scroll to position [3907, 0]
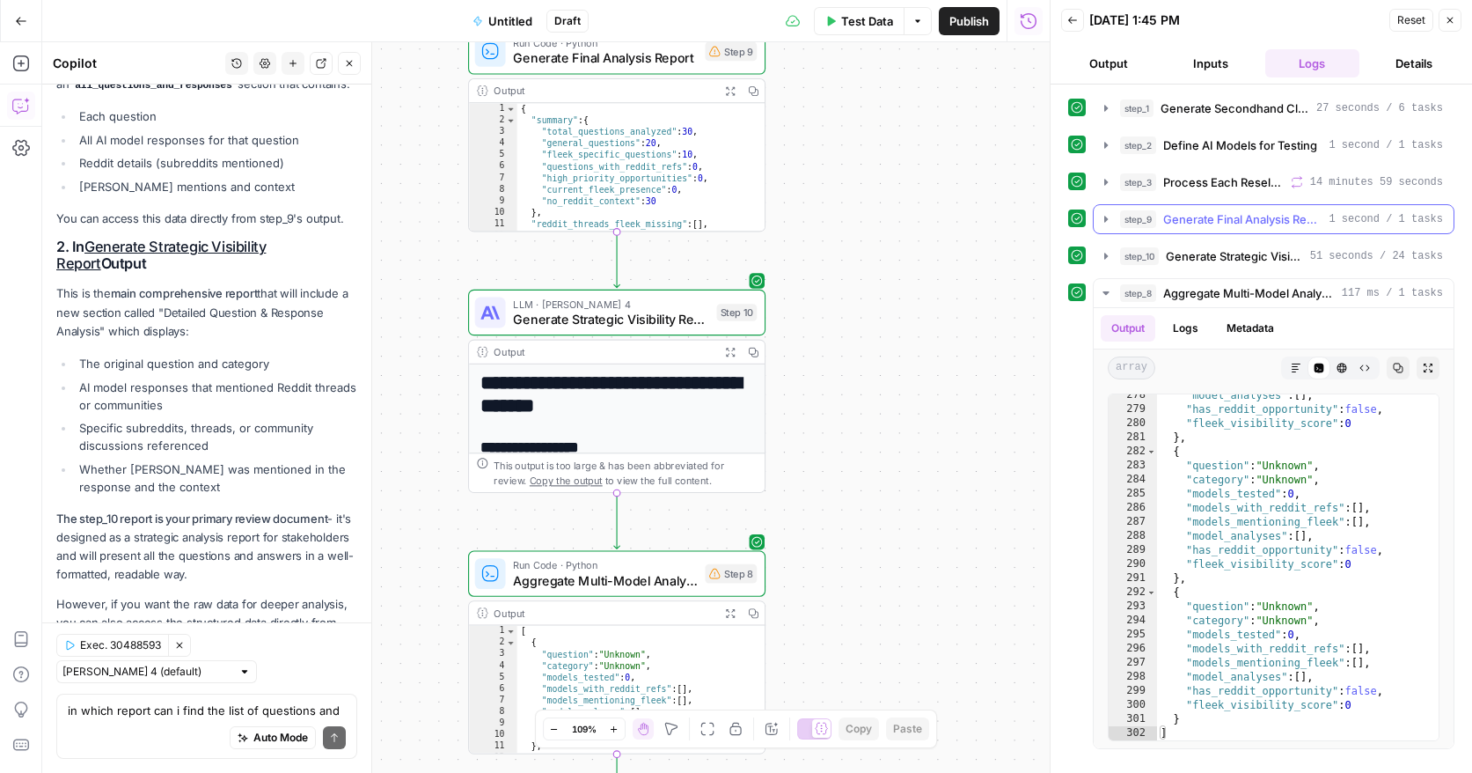
click at [1103, 219] on icon "button" at bounding box center [1106, 219] width 14 height 14
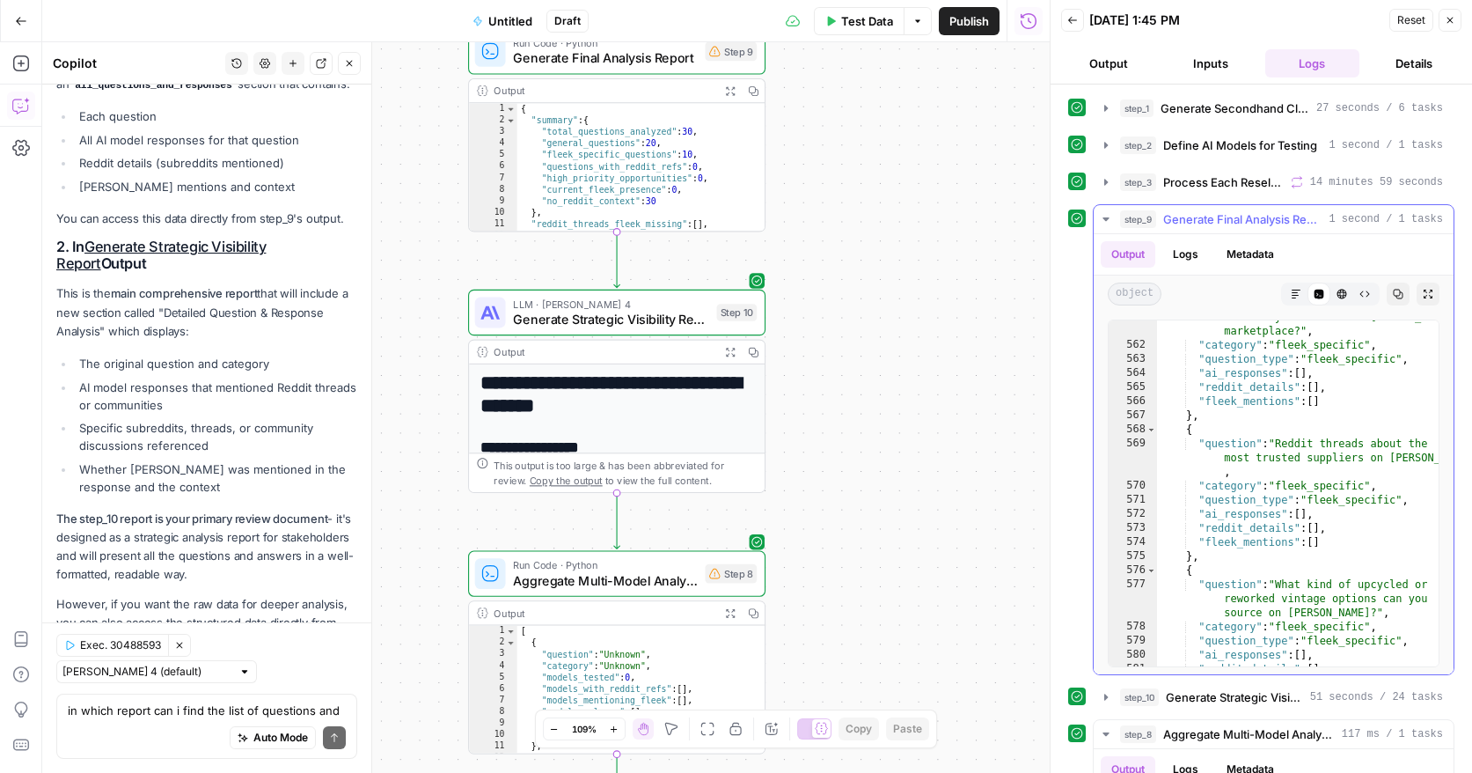
scroll to position [10025, 0]
click at [516, 20] on span "Untitled" at bounding box center [510, 21] width 44 height 18
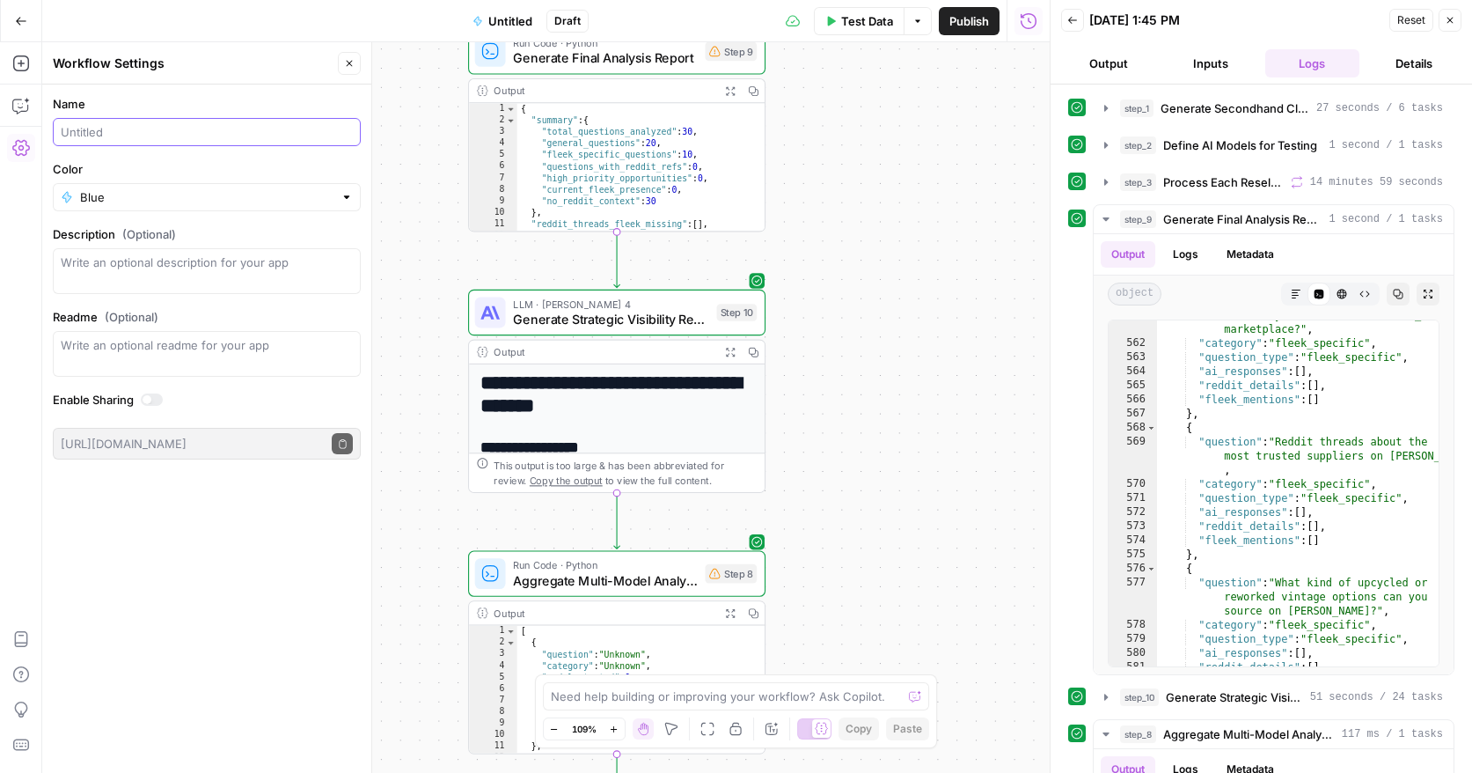
click at [158, 133] on input "Name" at bounding box center [207, 132] width 292 height 18
type input "LLM <> Reddit thread analysis"
click at [122, 265] on textarea "Description (Optional)" at bounding box center [207, 270] width 292 height 35
type textarea "(Wei)"
click at [977, 12] on span "Publish" at bounding box center [970, 21] width 40 height 18
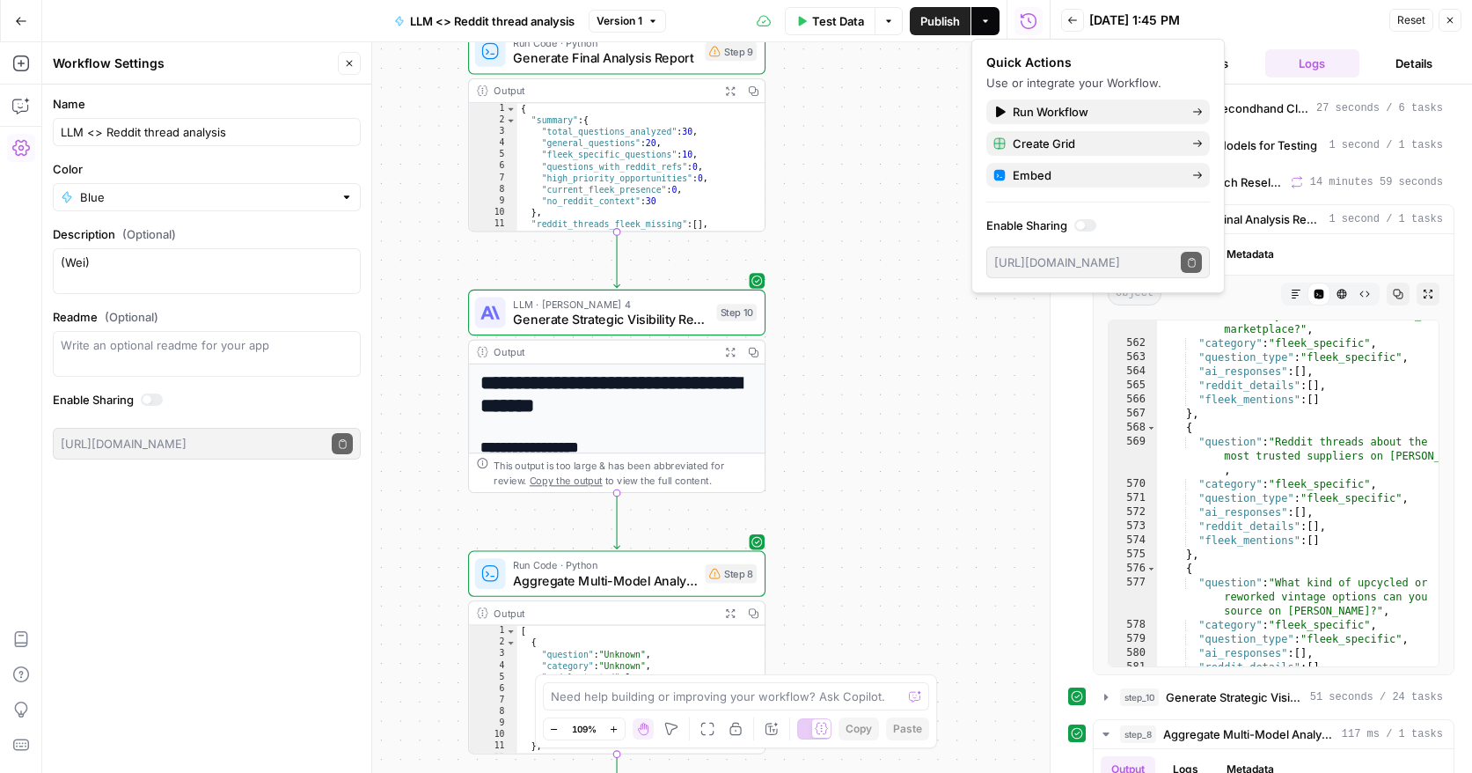
click at [21, 27] on button "Go Back" at bounding box center [21, 21] width 32 height 32
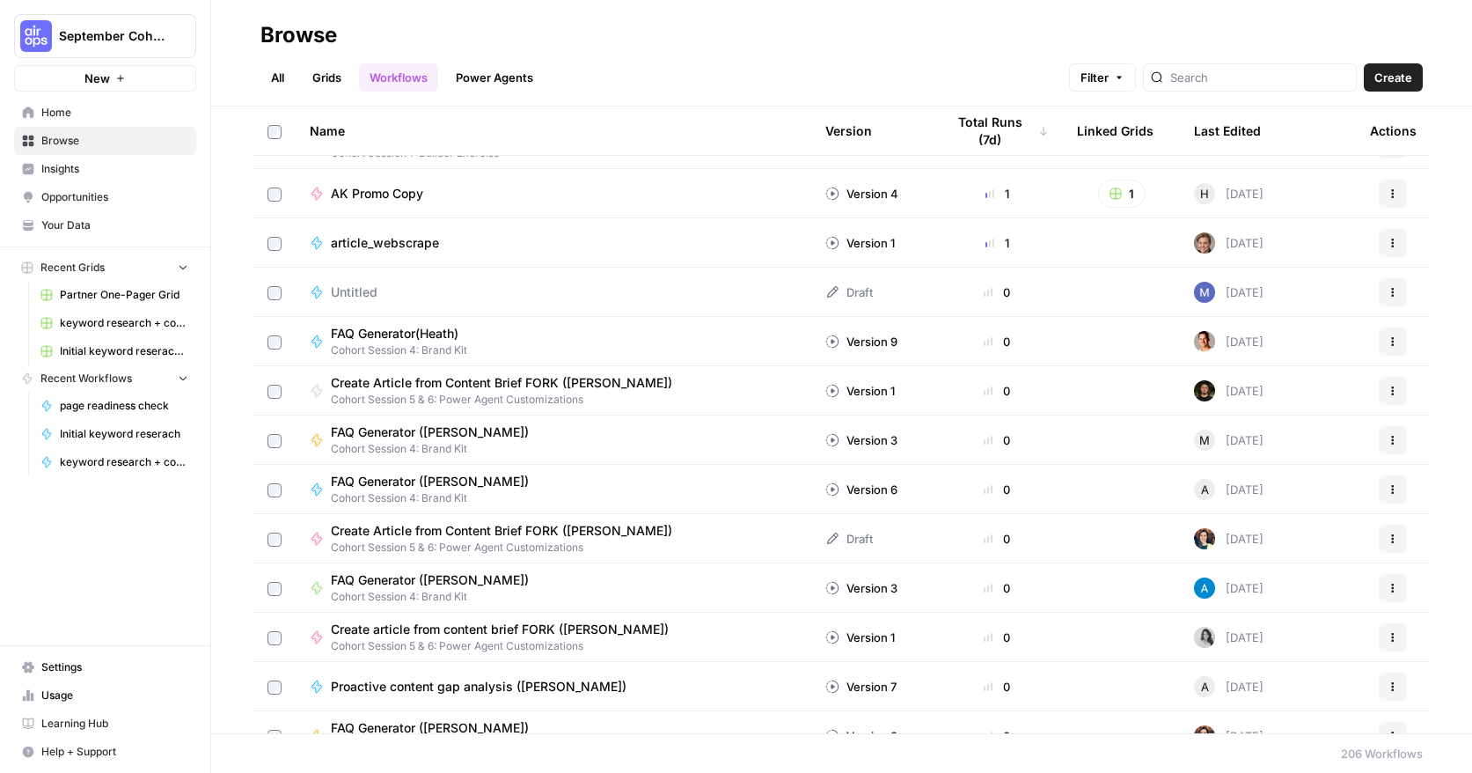
scroll to position [630, 0]
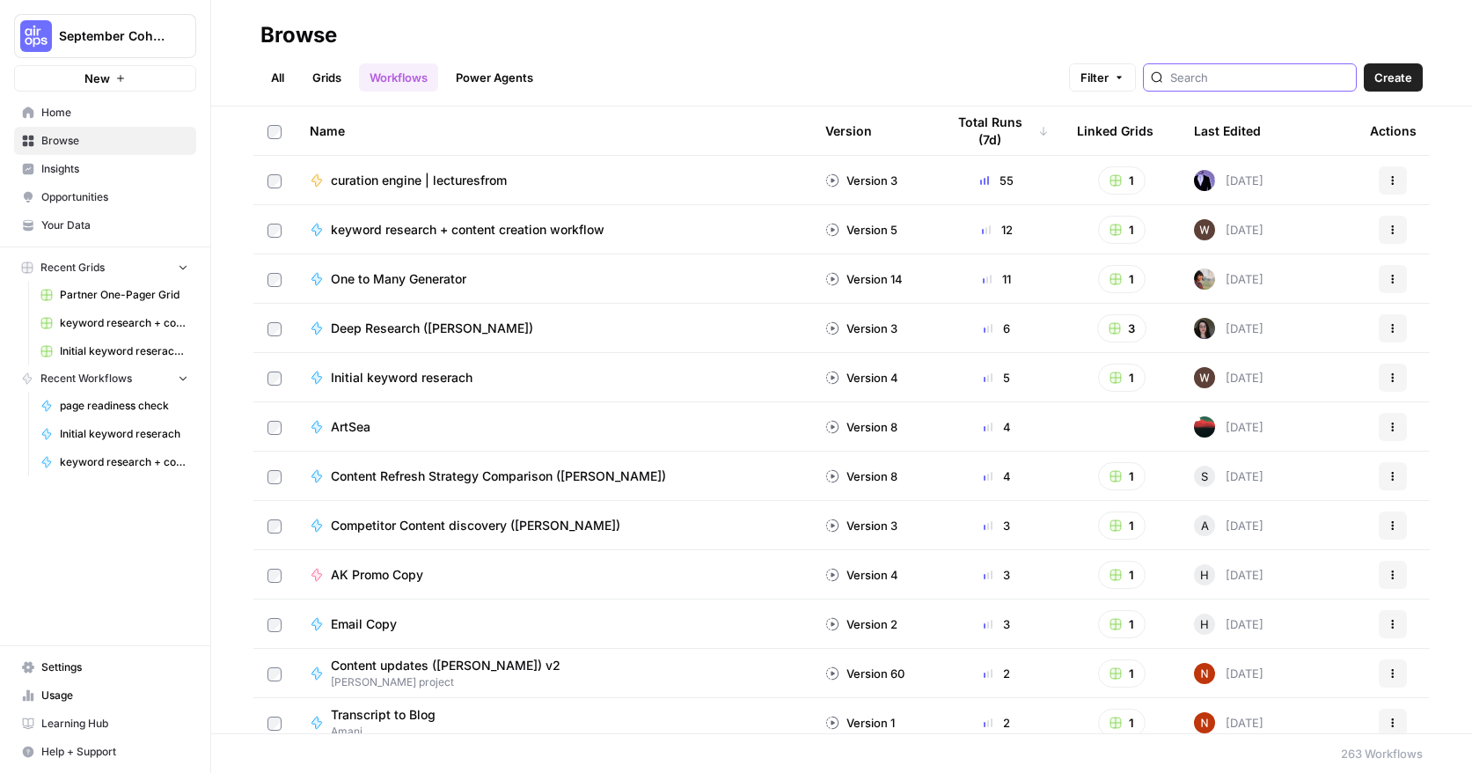
click at [1255, 81] on input "search" at bounding box center [1260, 78] width 179 height 18
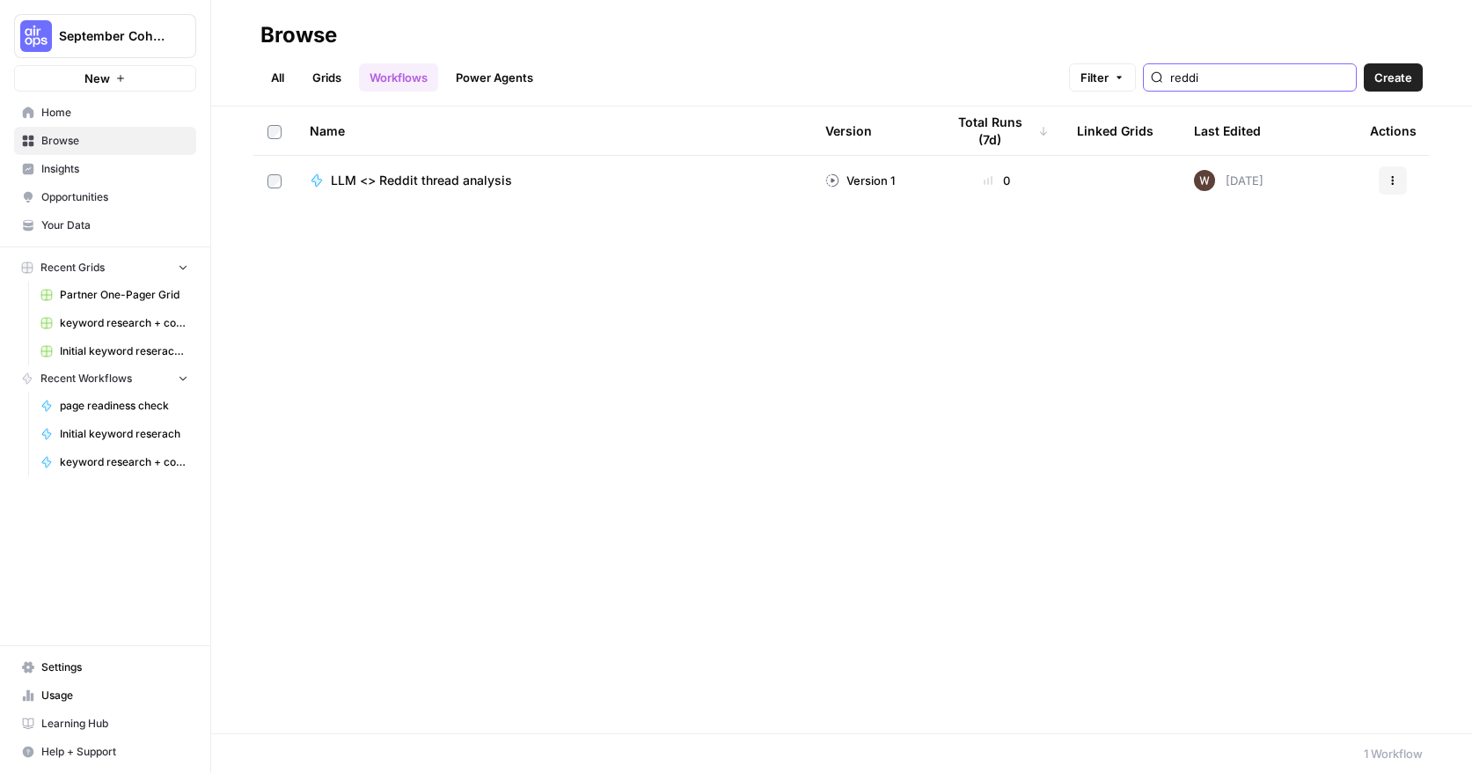
click at [1340, 78] on input "reddi" at bounding box center [1260, 78] width 179 height 18
type input "reddi"
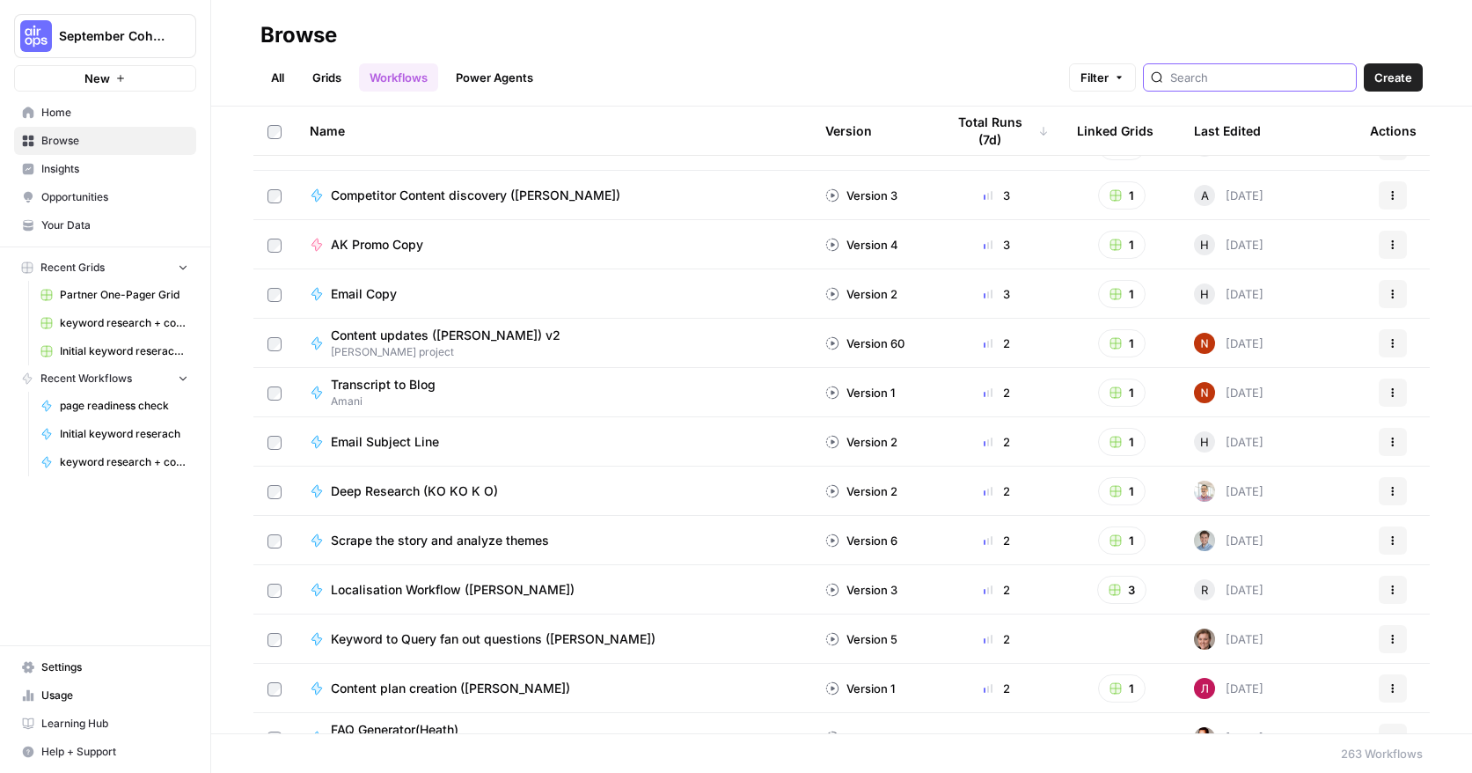
scroll to position [332, 0]
click at [380, 483] on span "Deep Research (KO KO K O)" at bounding box center [414, 490] width 167 height 18
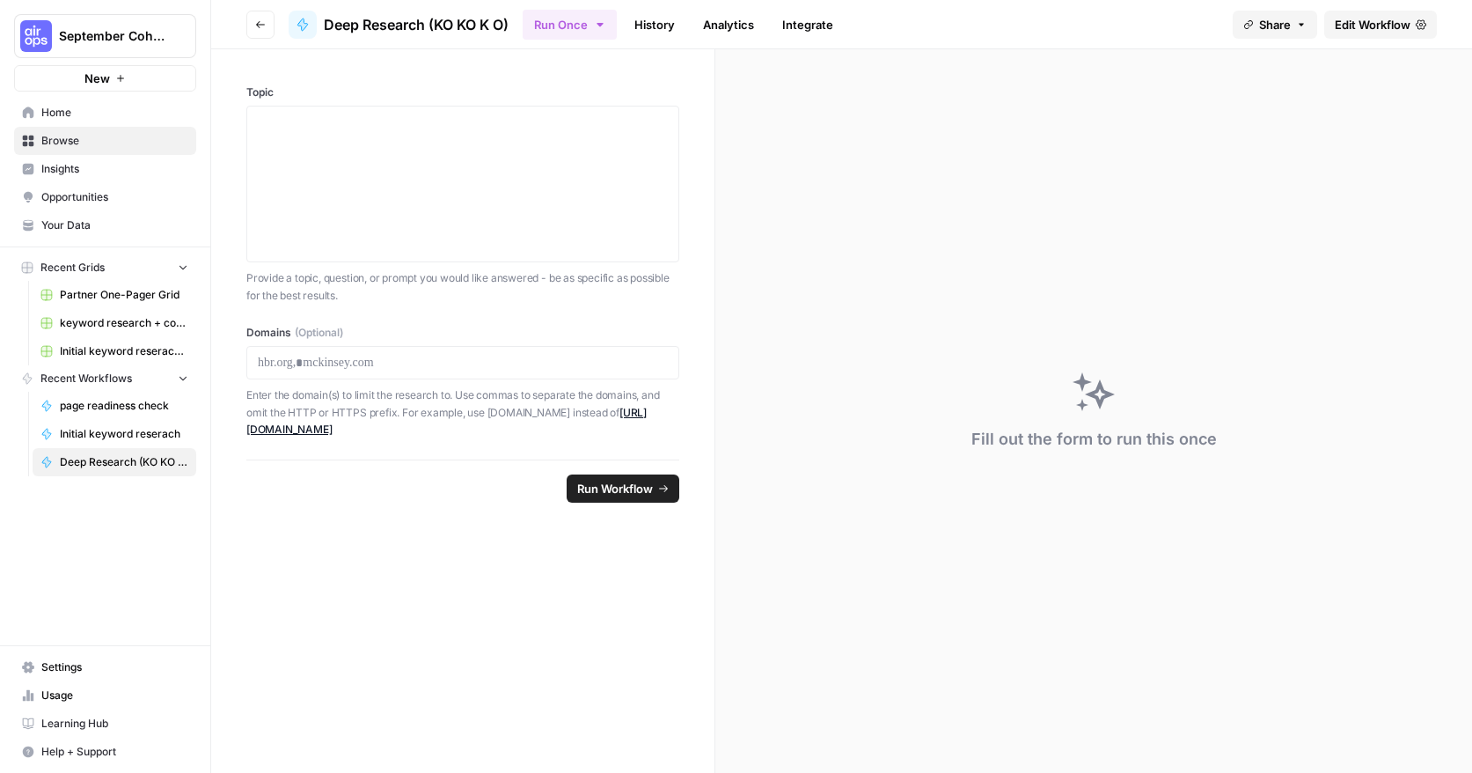
click at [261, 23] on icon "button" at bounding box center [260, 24] width 11 height 11
